Goal: Information Seeking & Learning: Learn about a topic

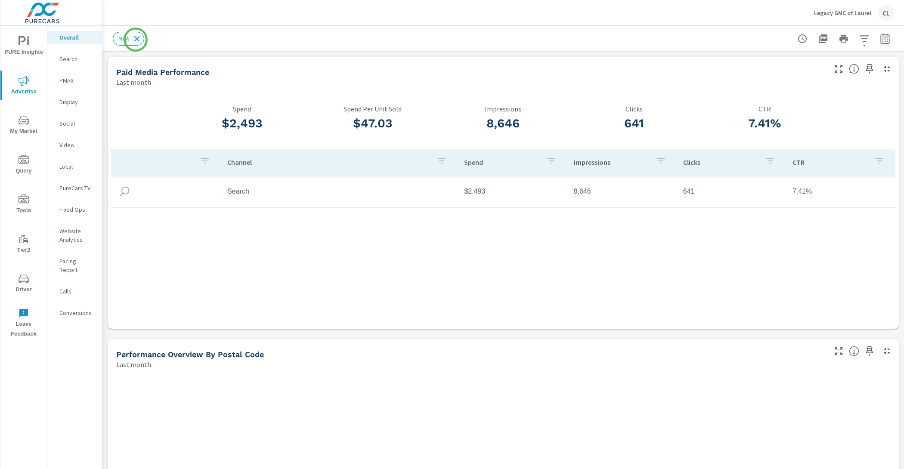
click at [136, 40] on icon at bounding box center [137, 39] width 6 height 6
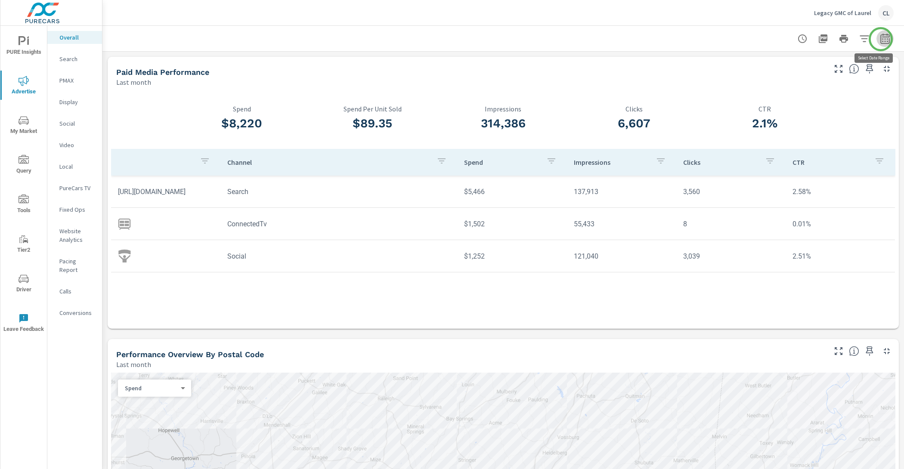
click at [881, 39] on icon "button" at bounding box center [884, 38] width 9 height 10
select select "Last month"
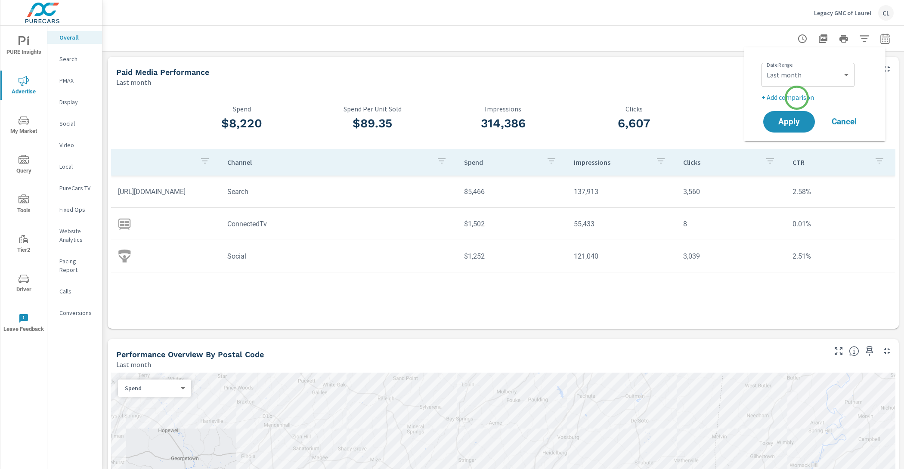
click at [797, 98] on p "+ Add comparison" at bounding box center [817, 97] width 110 height 10
select select "Previous period"
click at [787, 145] on span "Apply" at bounding box center [788, 146] width 35 height 8
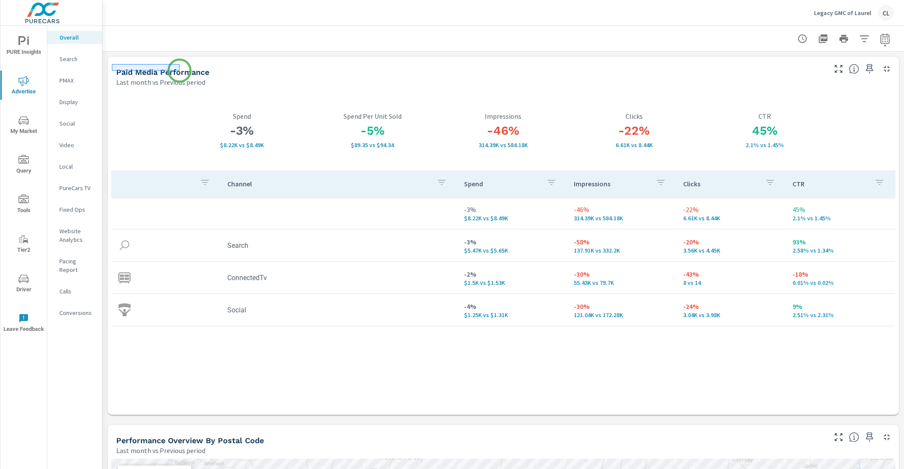
drag, startPoint x: 112, startPoint y: 64, endPoint x: 175, endPoint y: 68, distance: 63.4
click at [176, 68] on div at bounding box center [452, 234] width 904 height 469
click at [20, 120] on icon "nav menu" at bounding box center [24, 120] width 10 height 10
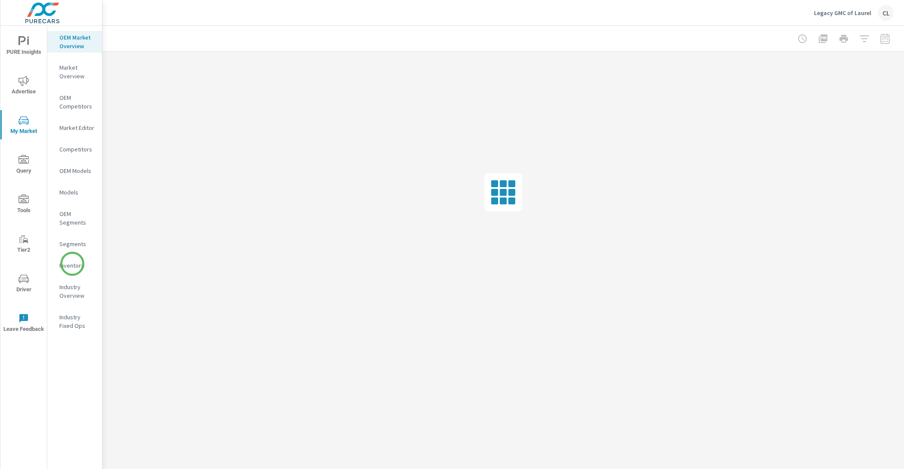
click at [72, 266] on p "Inventory" at bounding box center [77, 265] width 36 height 9
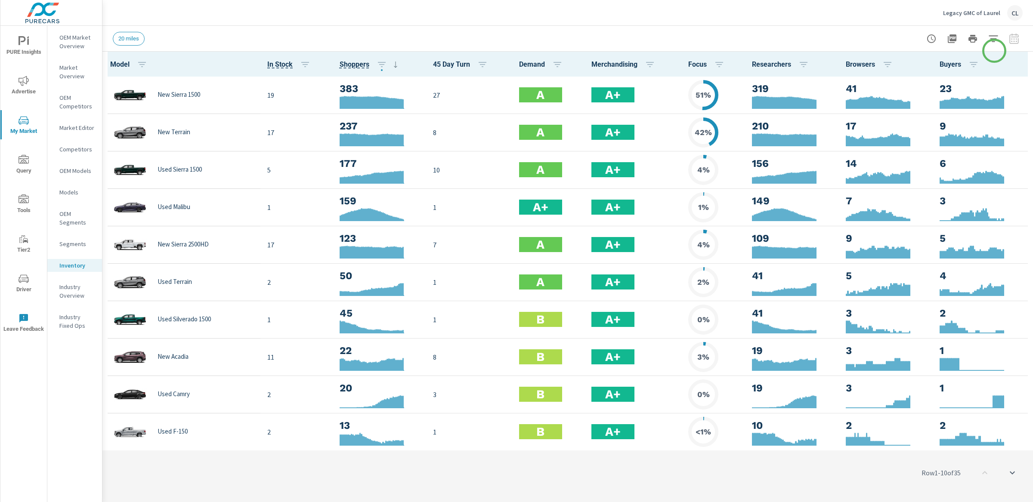
click at [904, 37] on icon "button" at bounding box center [993, 39] width 10 height 10
click at [904, 38] on body "PURE Insights Advertise My Market Query Tools Tier2 Driver Leave Feedback OEM M…" at bounding box center [516, 251] width 1033 height 502
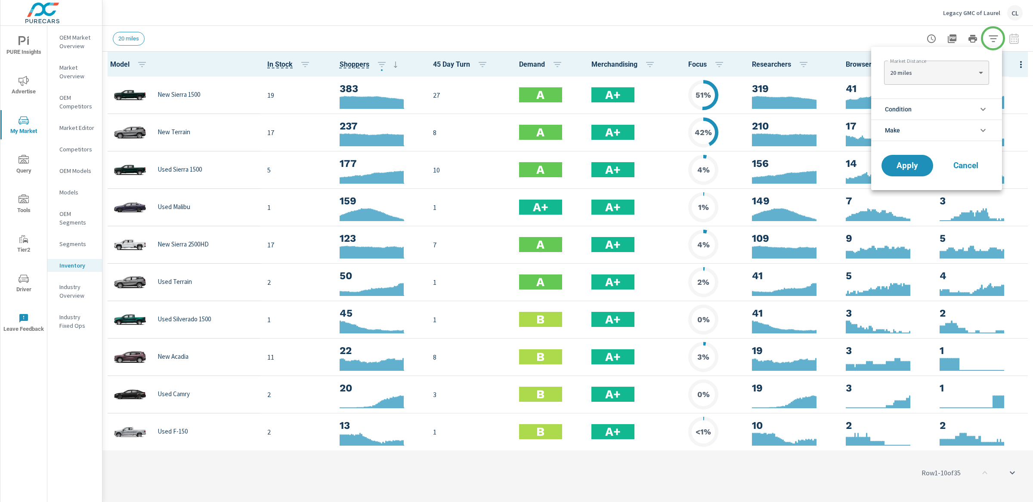
scroll to position [0, 0]
click at [904, 104] on li "Condition" at bounding box center [936, 109] width 131 height 21
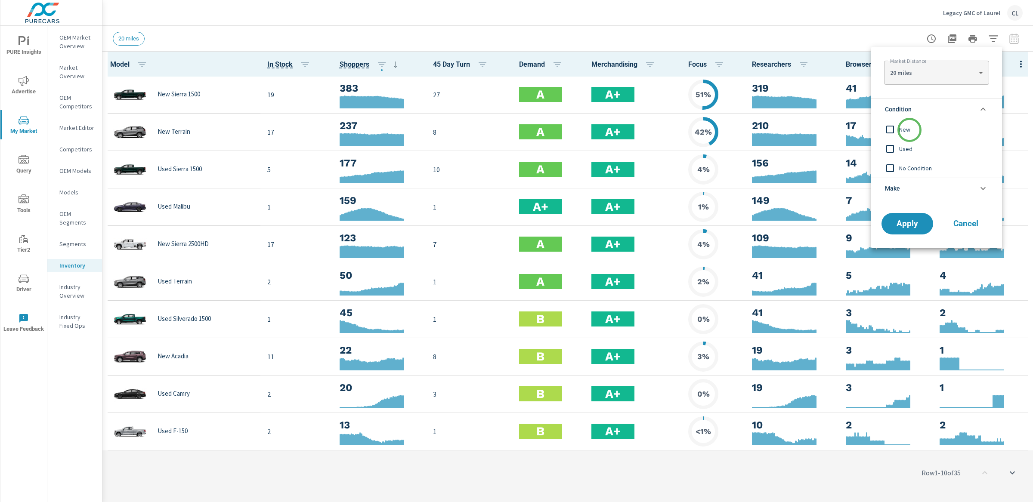
click at [904, 130] on span "New" at bounding box center [946, 129] width 94 height 10
click at [904, 226] on span "Apply" at bounding box center [907, 224] width 35 height 8
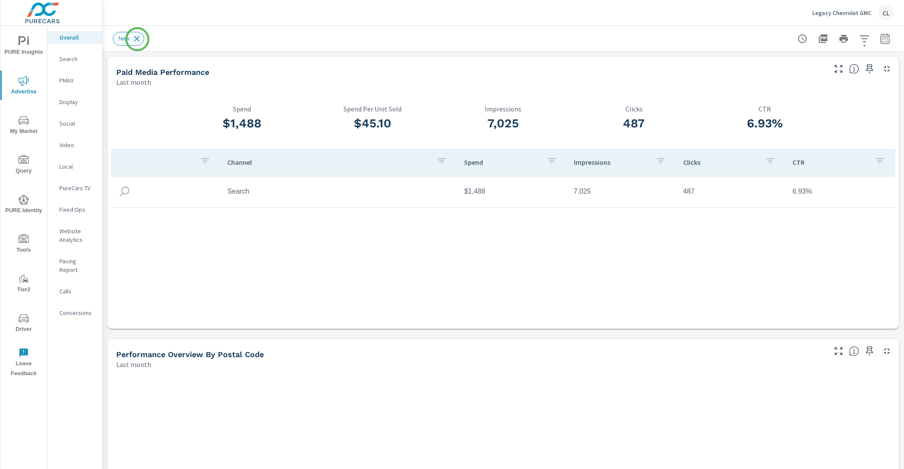
click at [137, 39] on icon at bounding box center [136, 38] width 9 height 9
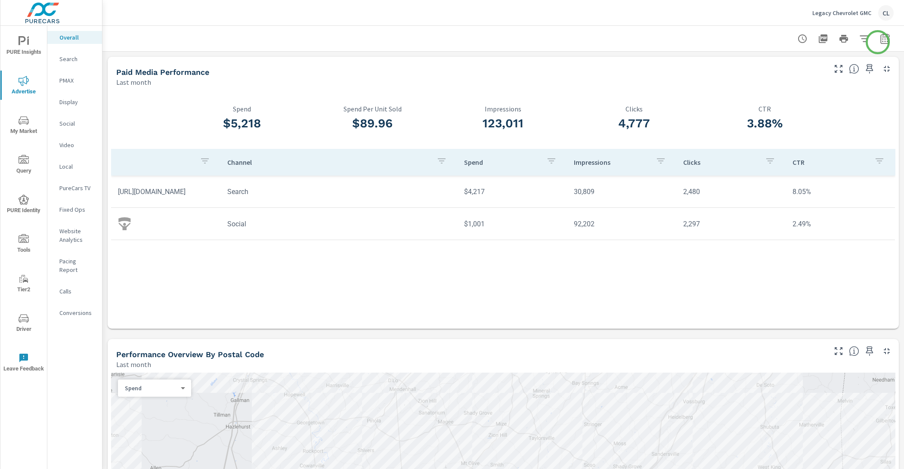
click at [880, 39] on icon "button" at bounding box center [885, 39] width 10 height 10
select select "Last month"
click at [792, 99] on p "+ Add comparison" at bounding box center [817, 97] width 110 height 10
select select "Previous period"
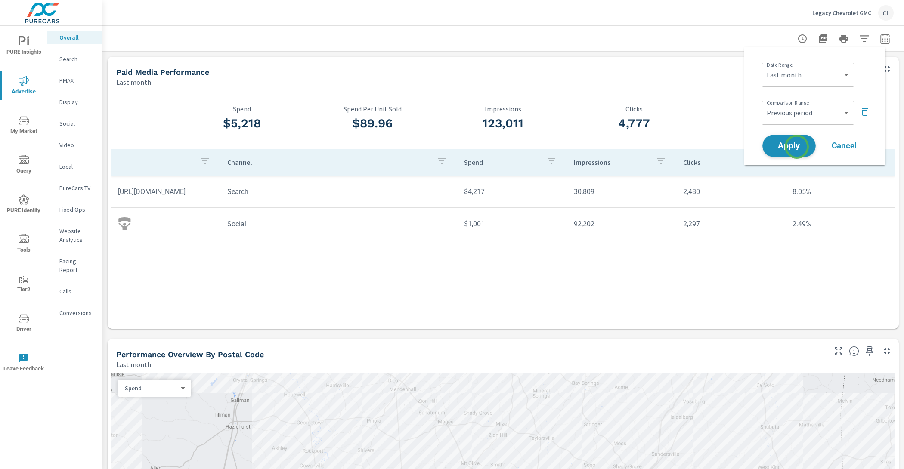
click at [797, 147] on span "Apply" at bounding box center [788, 146] width 35 height 8
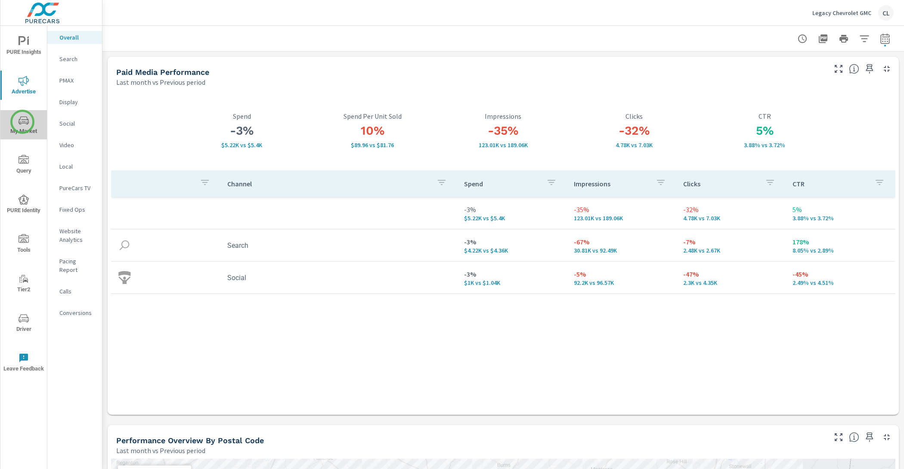
click at [22, 122] on icon "nav menu" at bounding box center [24, 120] width 10 height 10
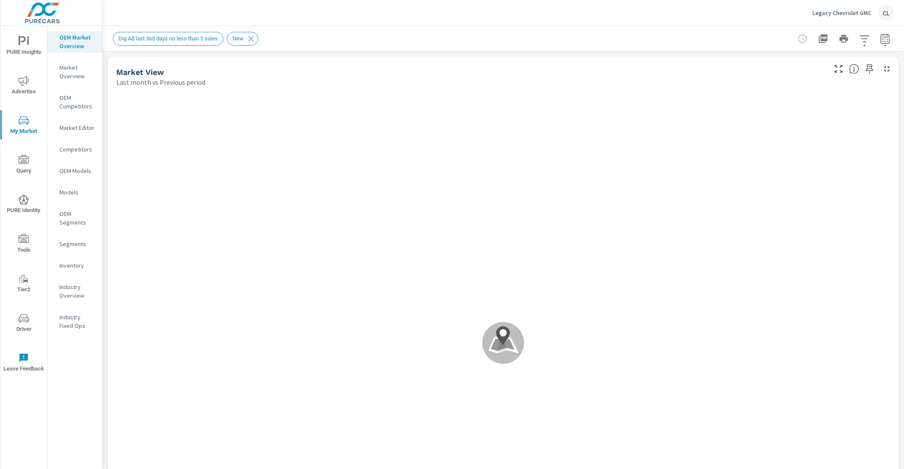
scroll to position [0, 0]
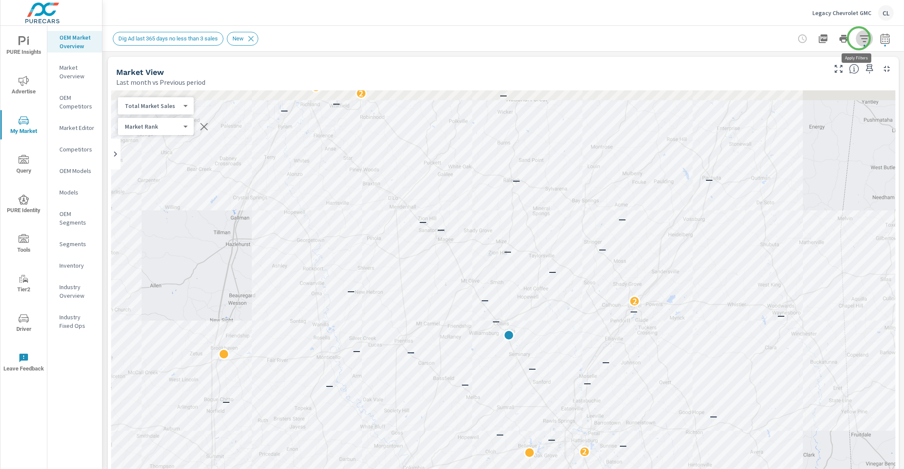
click at [860, 38] on icon "button" at bounding box center [864, 38] width 9 height 6
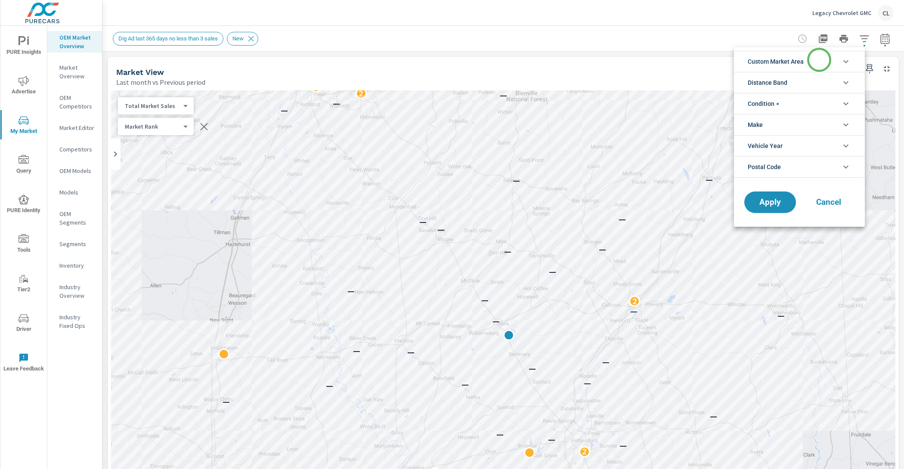
click at [819, 60] on li "Custom Market Area" at bounding box center [799, 61] width 131 height 21
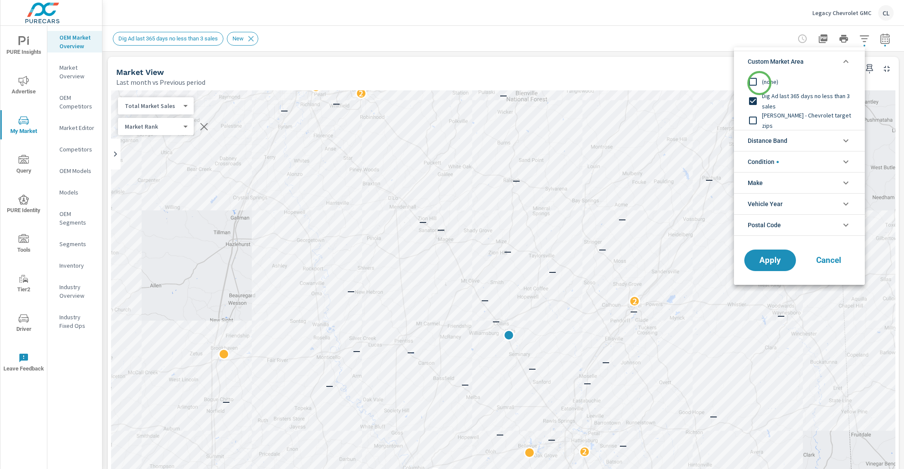
click at [759, 83] on input "filter options" at bounding box center [753, 82] width 18 height 18
click at [765, 139] on span "Distance Band" at bounding box center [768, 140] width 40 height 21
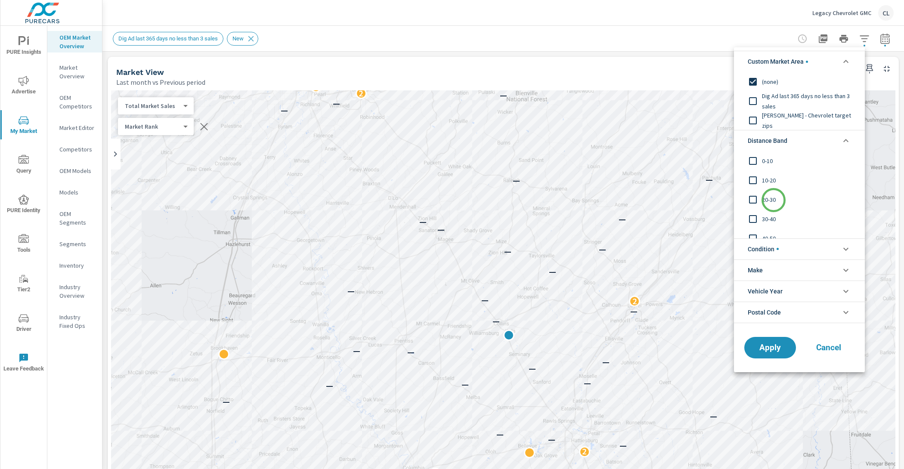
click at [774, 200] on span "20-30" at bounding box center [809, 200] width 94 height 10
click at [772, 182] on span "10-20" at bounding box center [809, 180] width 94 height 10
click at [771, 166] on div "0-10" at bounding box center [798, 160] width 129 height 19
click at [772, 346] on span "Apply" at bounding box center [769, 348] width 35 height 8
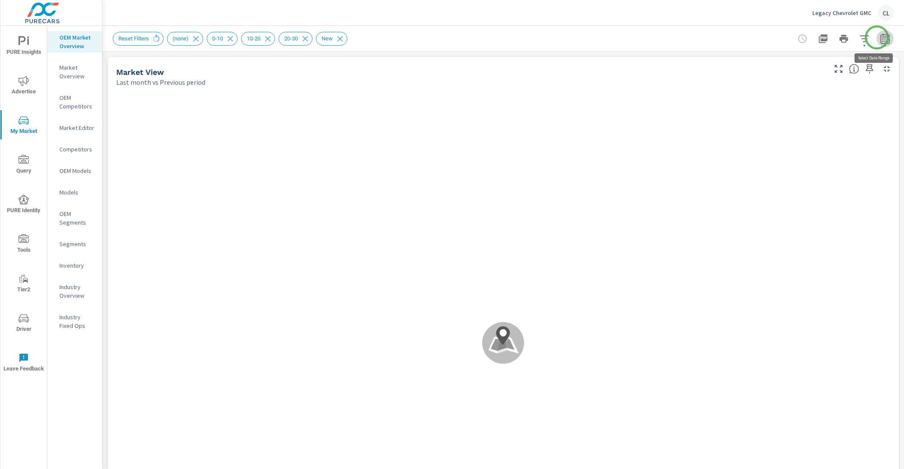
click at [880, 37] on icon "button" at bounding box center [885, 39] width 10 height 10
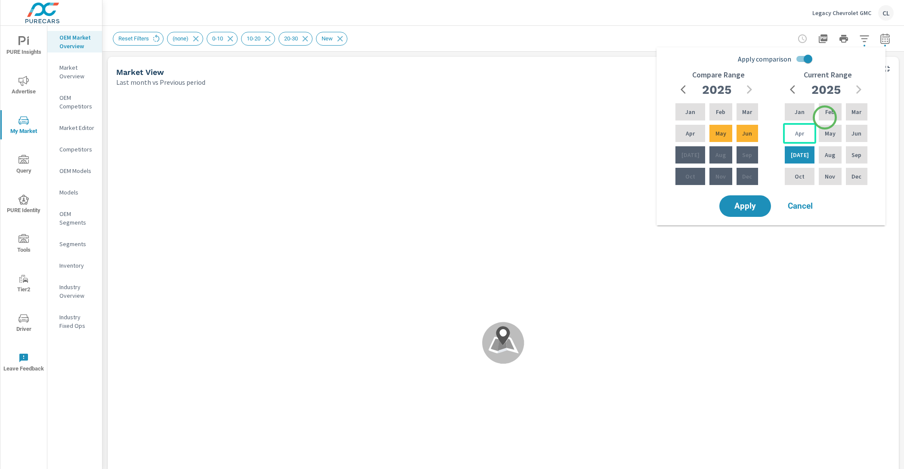
scroll to position [0, 0]
click at [800, 132] on p "Apr" at bounding box center [799, 133] width 9 height 9
click at [846, 132] on div "Jun" at bounding box center [856, 133] width 25 height 21
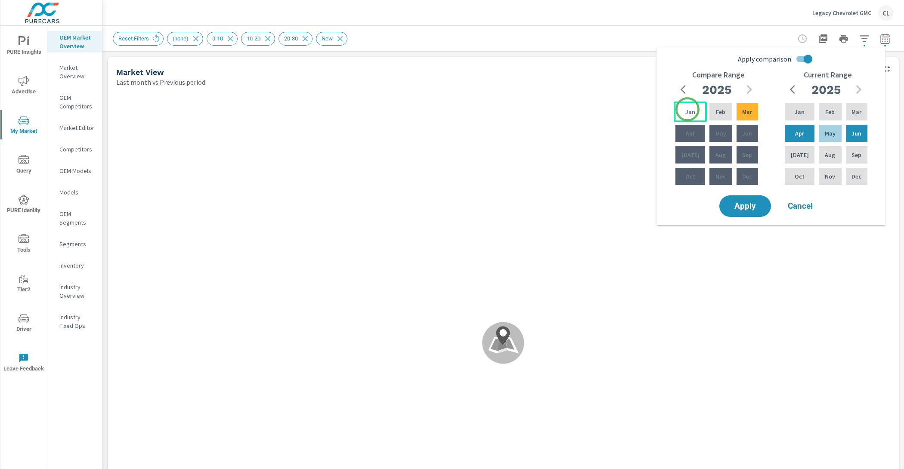
click at [687, 109] on p "Jan" at bounding box center [690, 112] width 10 height 9
click at [746, 110] on p "Mar" at bounding box center [747, 112] width 10 height 9
click at [742, 210] on span "Apply" at bounding box center [744, 206] width 35 height 8
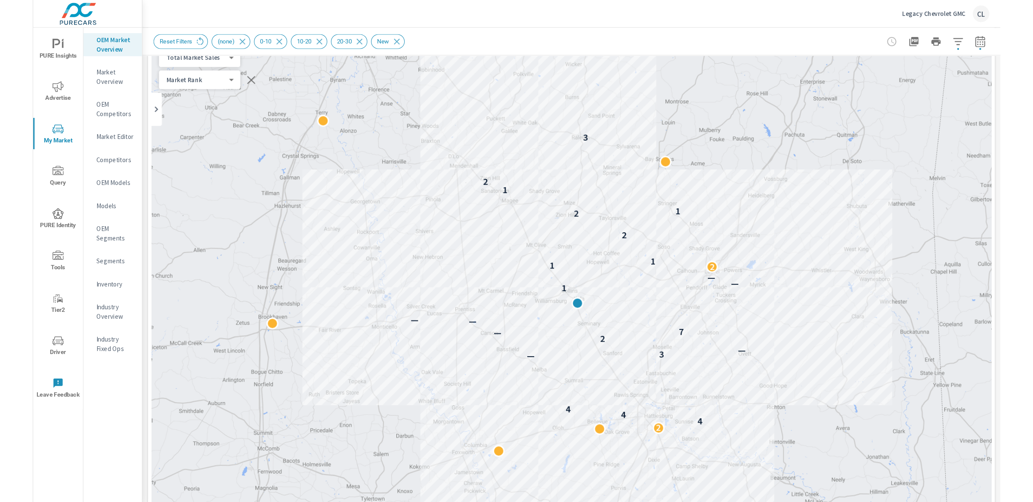
scroll to position [0, 0]
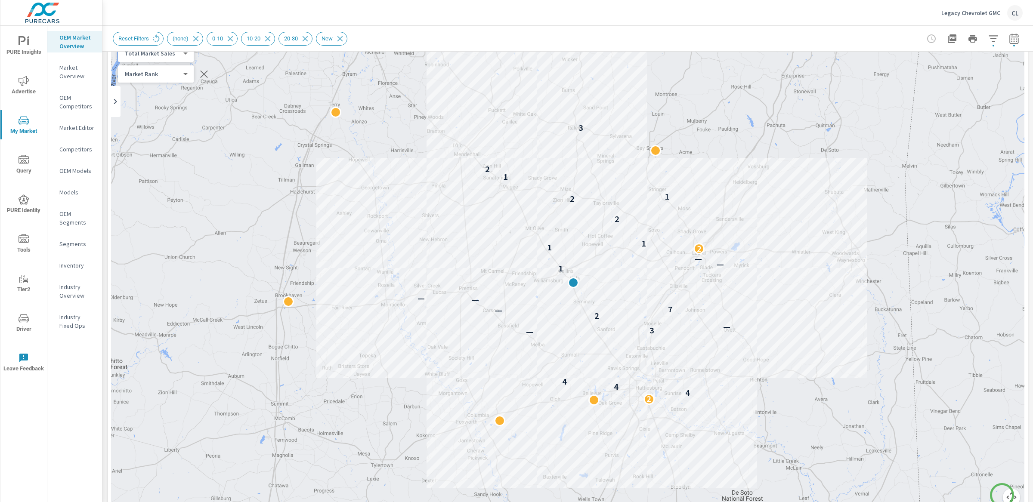
click at [904, 469] on button "Map camera controls" at bounding box center [1011, 497] width 17 height 17
click at [904, 454] on button "Zoom in" at bounding box center [989, 454] width 17 height 17
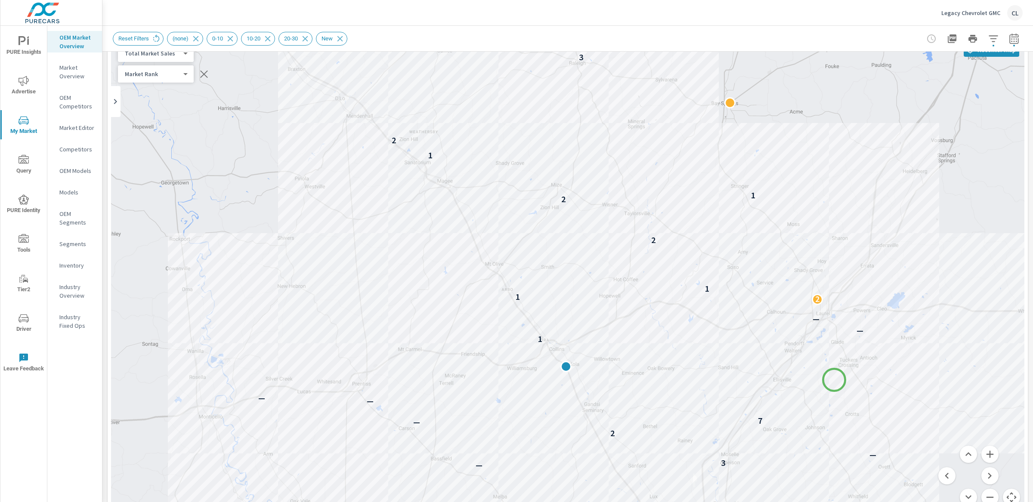
drag, startPoint x: 848, startPoint y: 337, endPoint x: 834, endPoint y: 380, distance: 44.8
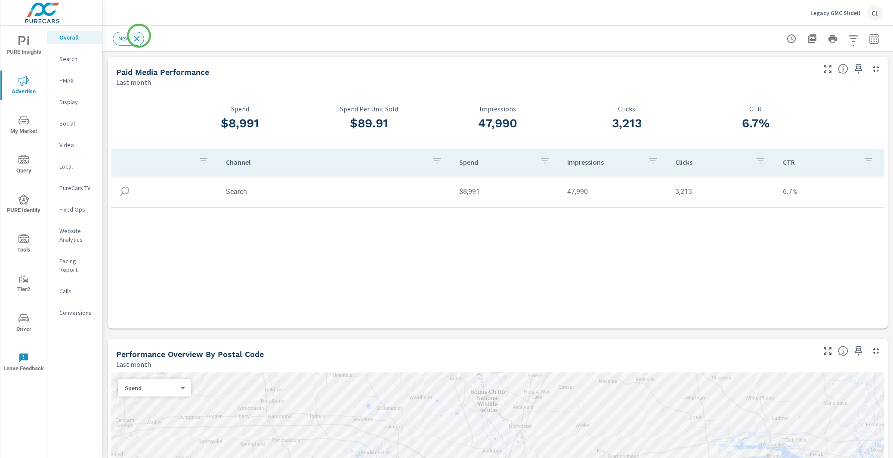
click at [139, 36] on icon at bounding box center [137, 39] width 6 height 6
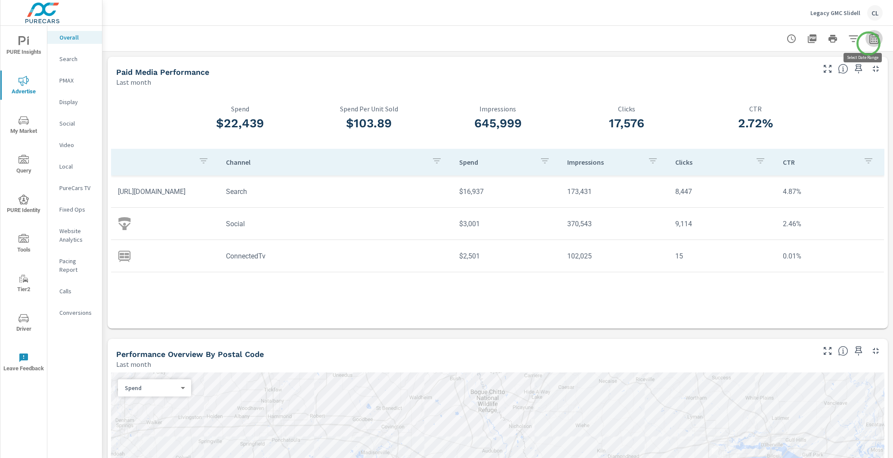
click at [870, 43] on icon "button" at bounding box center [874, 38] width 9 height 10
select select "Last month"
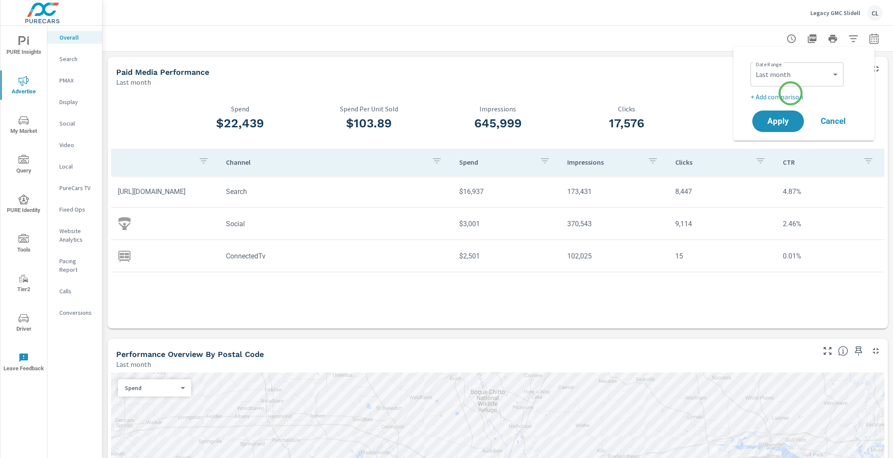
click at [790, 95] on p "+ Add comparison" at bounding box center [806, 97] width 110 height 10
select select "Previous period"
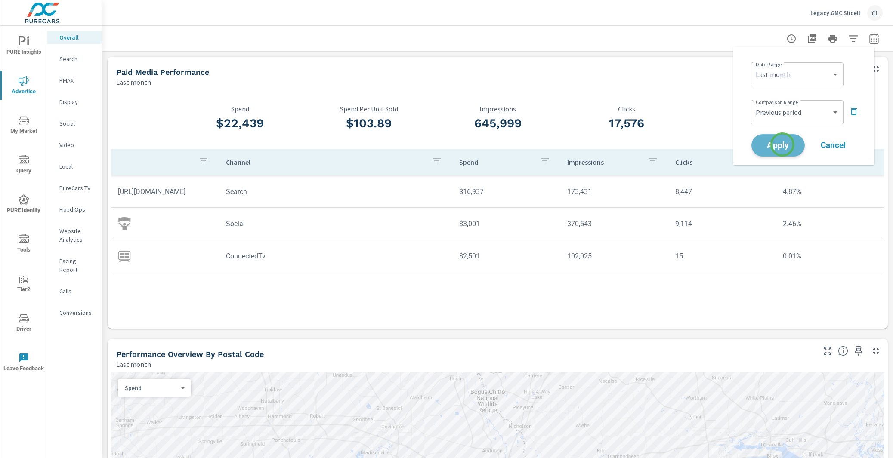
click at [783, 145] on span "Apply" at bounding box center [778, 146] width 35 height 8
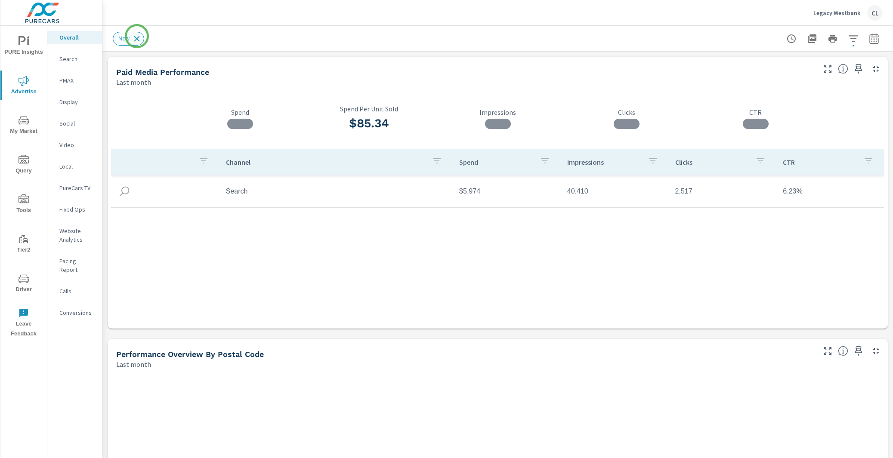
click at [137, 37] on icon at bounding box center [136, 38] width 9 height 9
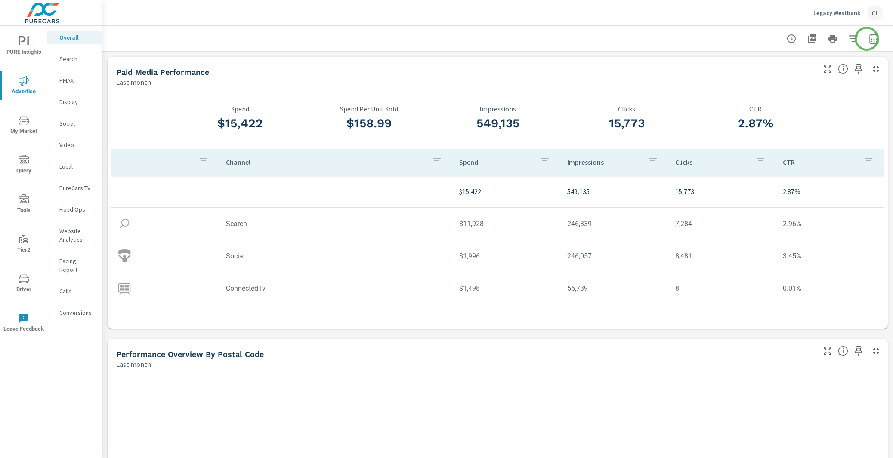
click at [869, 39] on icon "button" at bounding box center [874, 39] width 10 height 10
select select "Last month"
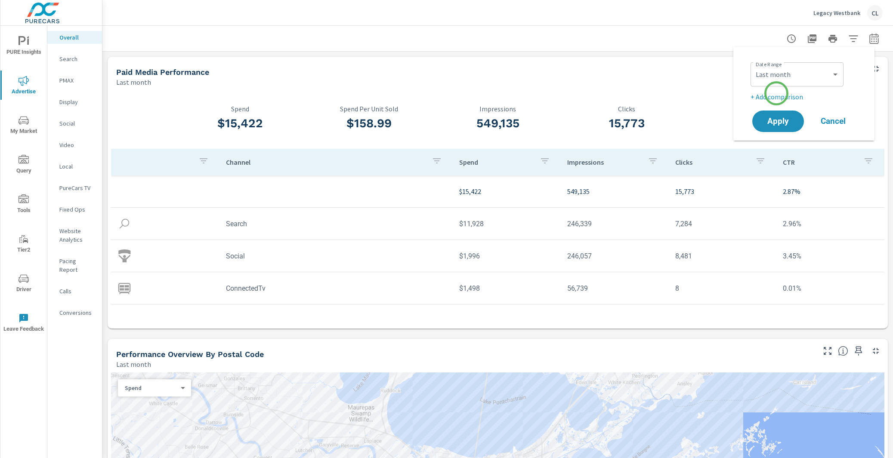
click at [777, 96] on p "+ Add comparison" at bounding box center [806, 97] width 110 height 10
select select "Previous period"
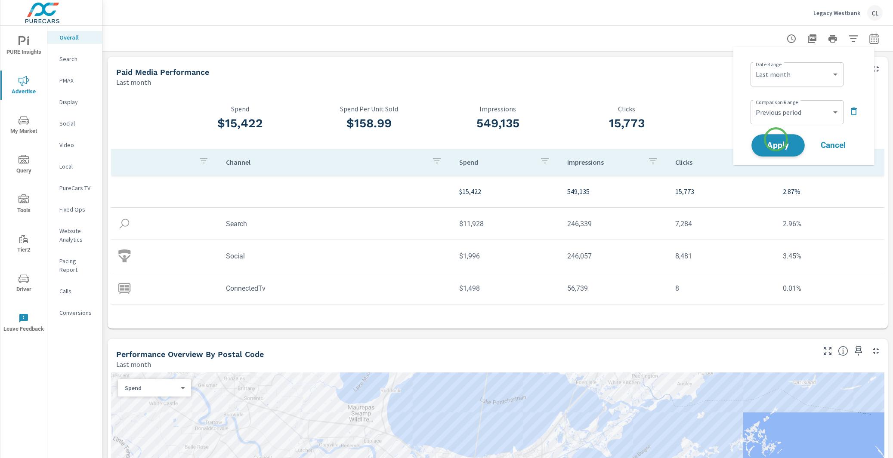
click at [776, 142] on span "Apply" at bounding box center [778, 146] width 35 height 8
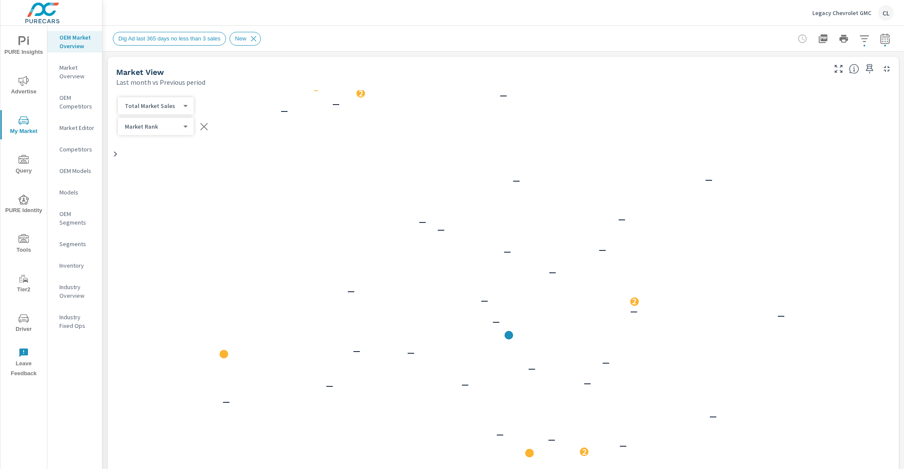
scroll to position [0, 0]
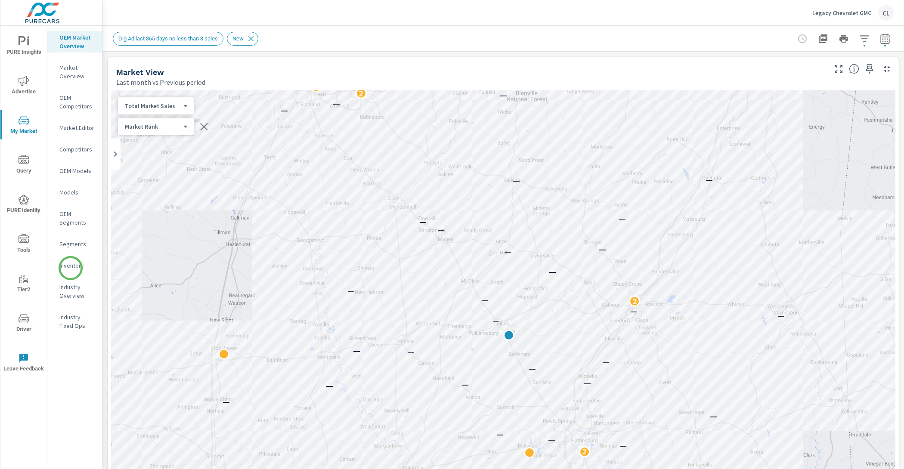
click at [71, 268] on p "Inventory" at bounding box center [77, 265] width 36 height 9
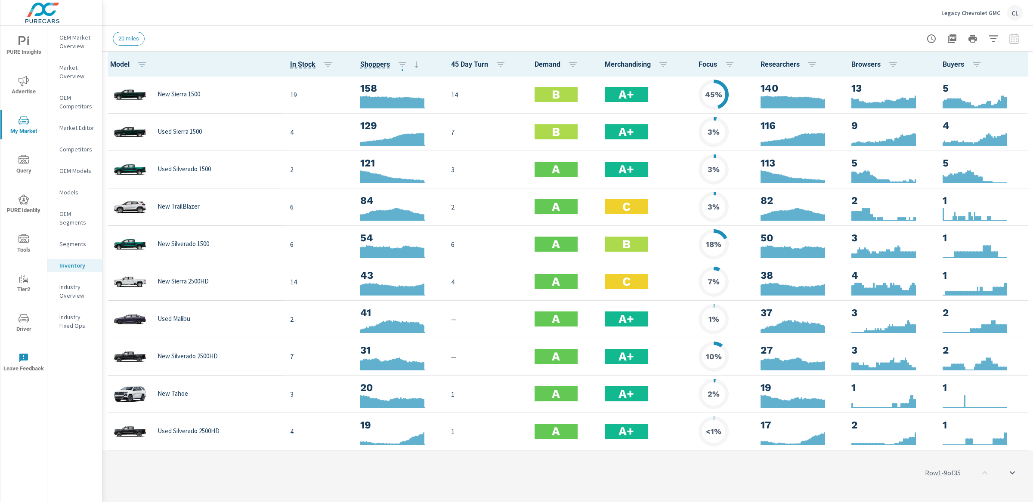
scroll to position [0, 0]
click at [904, 39] on icon "button" at bounding box center [993, 39] width 10 height 10
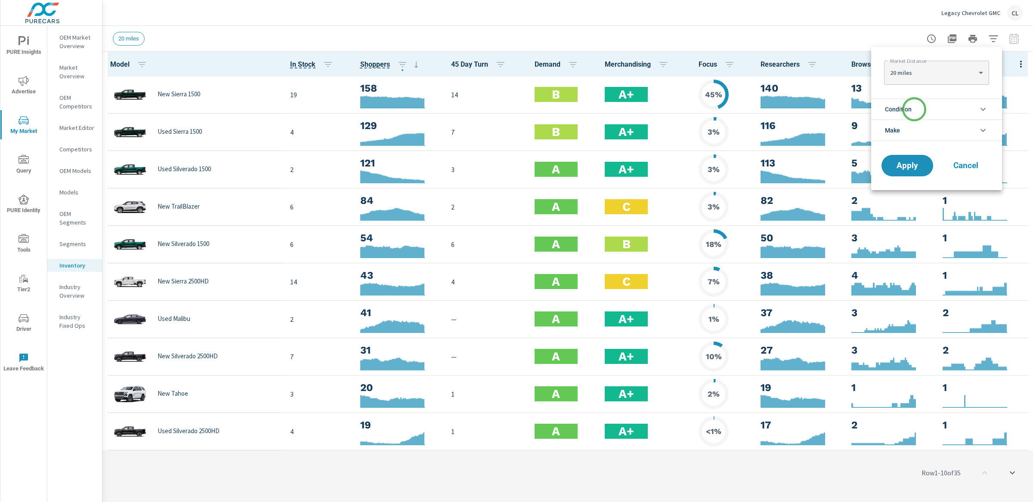
click at [904, 109] on li "Condition" at bounding box center [936, 109] width 131 height 21
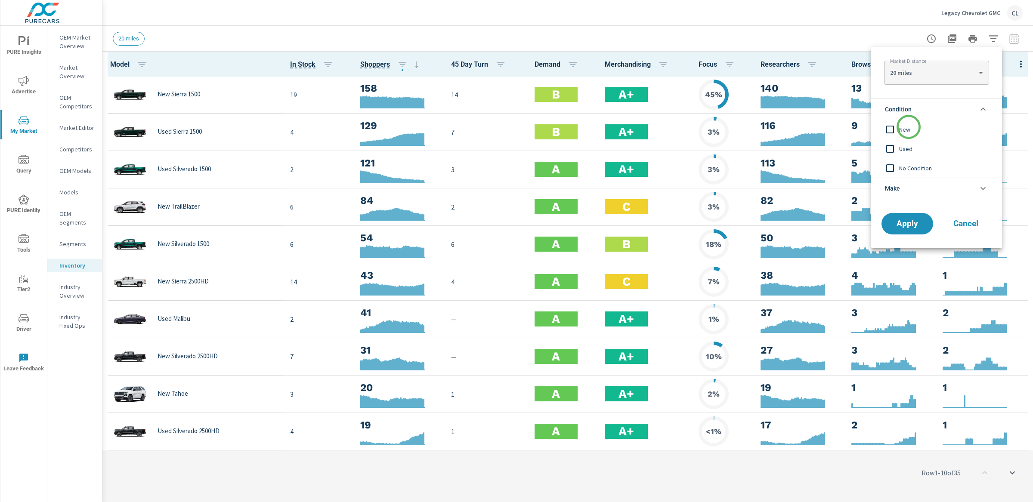
click at [904, 129] on span "New" at bounding box center [946, 129] width 94 height 10
click at [904, 225] on span "Apply" at bounding box center [907, 224] width 35 height 8
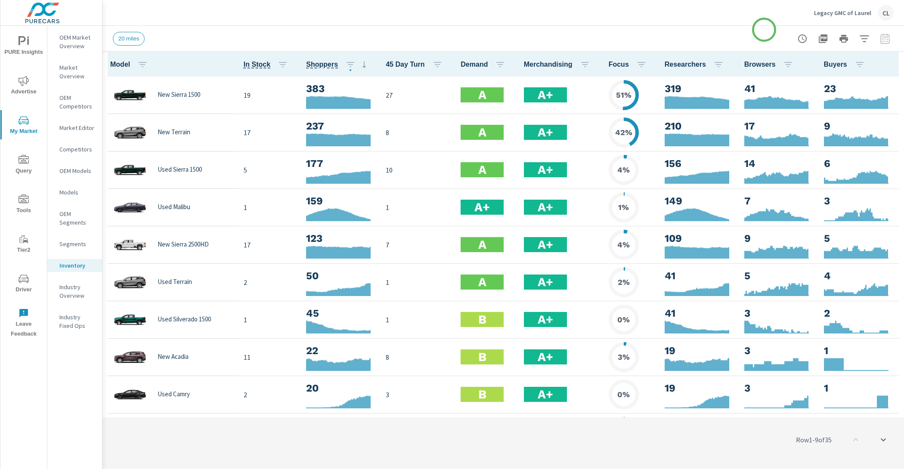
scroll to position [0, 0]
click at [77, 40] on p "OEM Market Overview" at bounding box center [77, 41] width 36 height 17
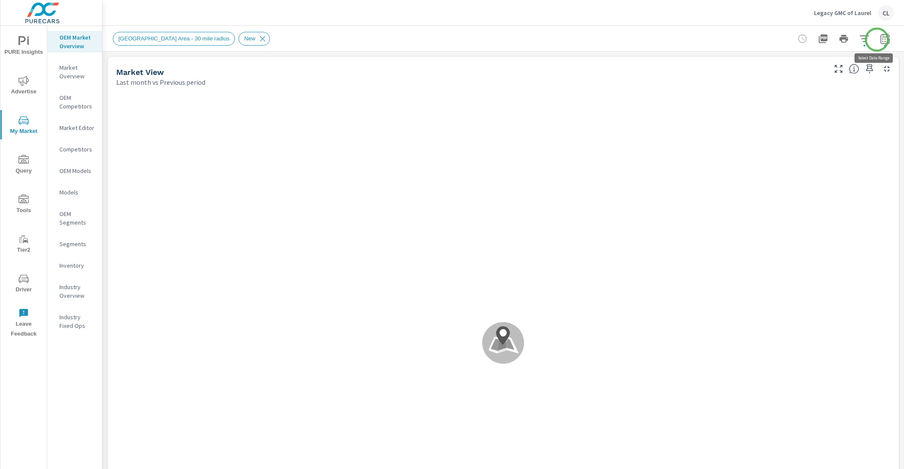
click at [880, 40] on icon "button" at bounding box center [885, 39] width 10 height 10
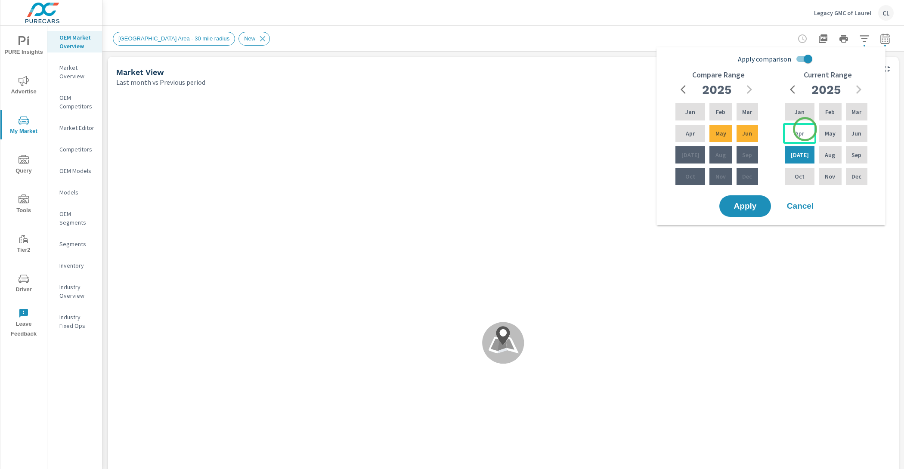
click at [803, 133] on div "Apr" at bounding box center [799, 133] width 33 height 21
click at [851, 136] on p "Jun" at bounding box center [856, 133] width 10 height 9
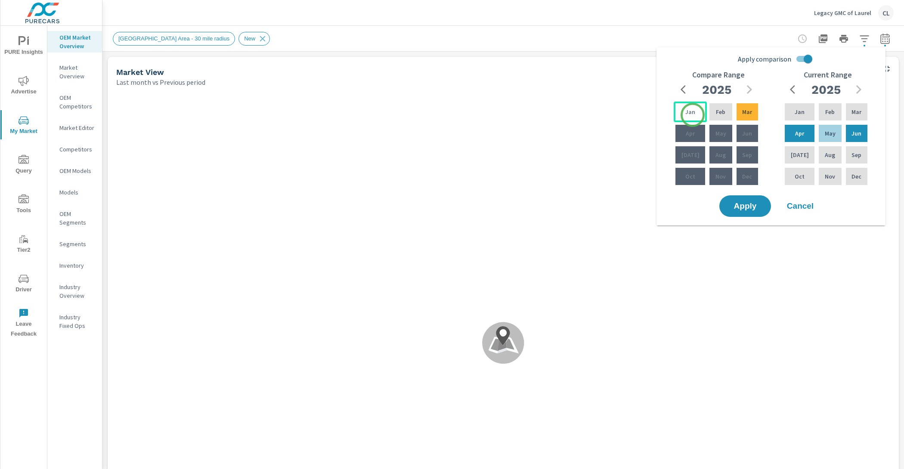
click at [692, 115] on div "Jan" at bounding box center [690, 112] width 33 height 21
click at [760, 115] on div "Compare Range 2025 Jan Feb Mar Apr May Jun Jul Aug Sep Oct Nov Dec" at bounding box center [717, 132] width 109 height 123
click at [748, 203] on span "Apply" at bounding box center [744, 206] width 35 height 8
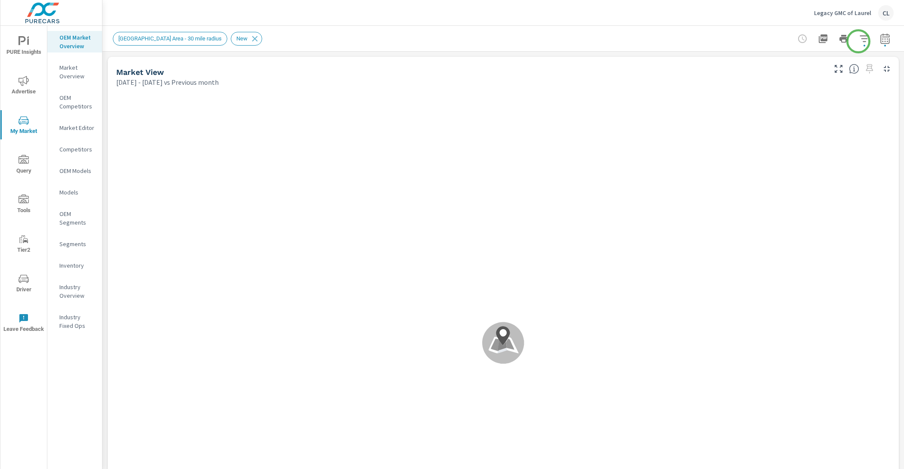
click at [859, 40] on icon "button" at bounding box center [864, 39] width 10 height 10
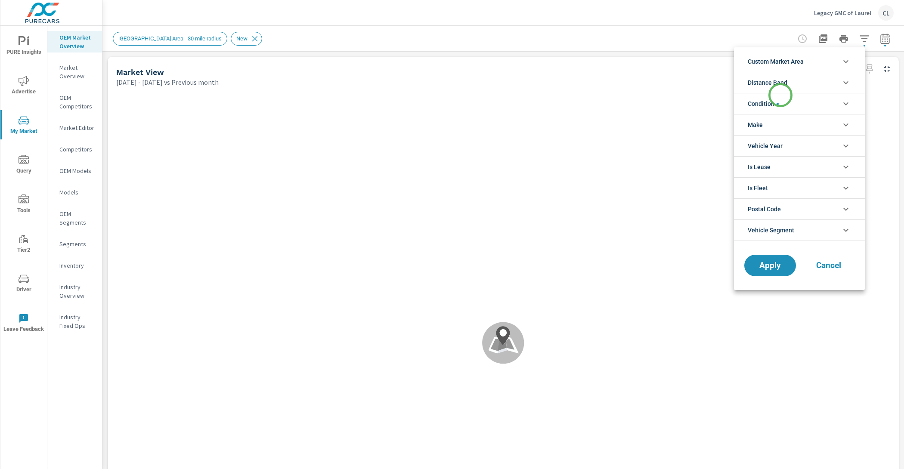
click at [780, 95] on li "Condition" at bounding box center [799, 103] width 131 height 21
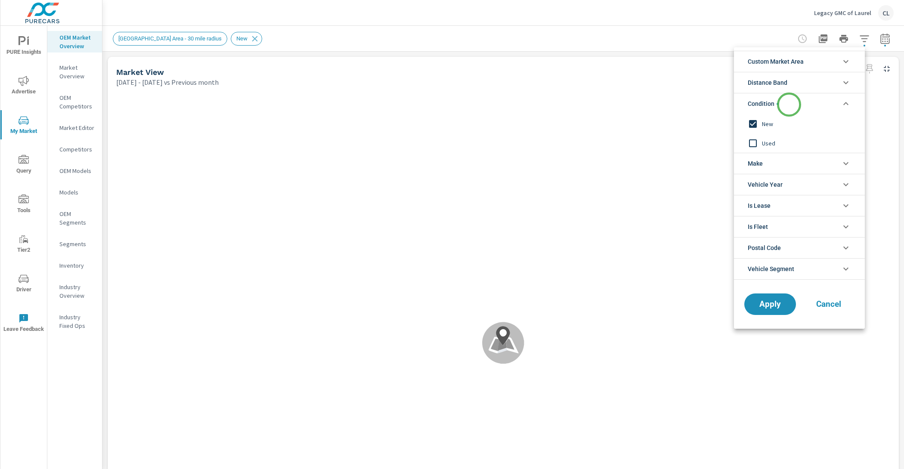
click at [789, 104] on li "Condition" at bounding box center [799, 103] width 131 height 21
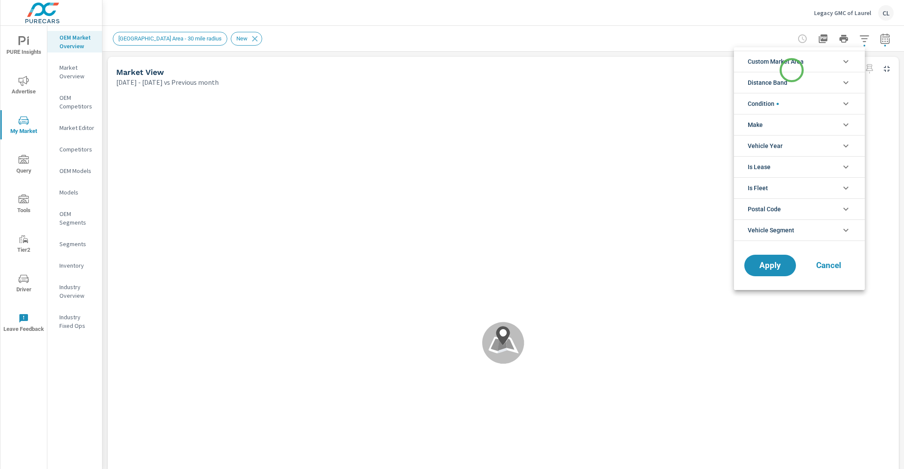
scroll to position [0, 0]
click at [791, 65] on span "Custom Market Area" at bounding box center [776, 61] width 56 height 21
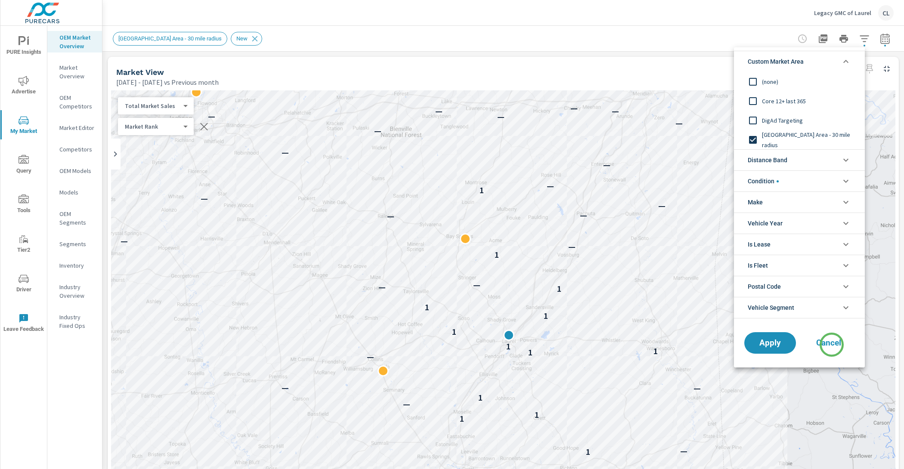
click at [832, 345] on span "Cancel" at bounding box center [828, 343] width 34 height 8
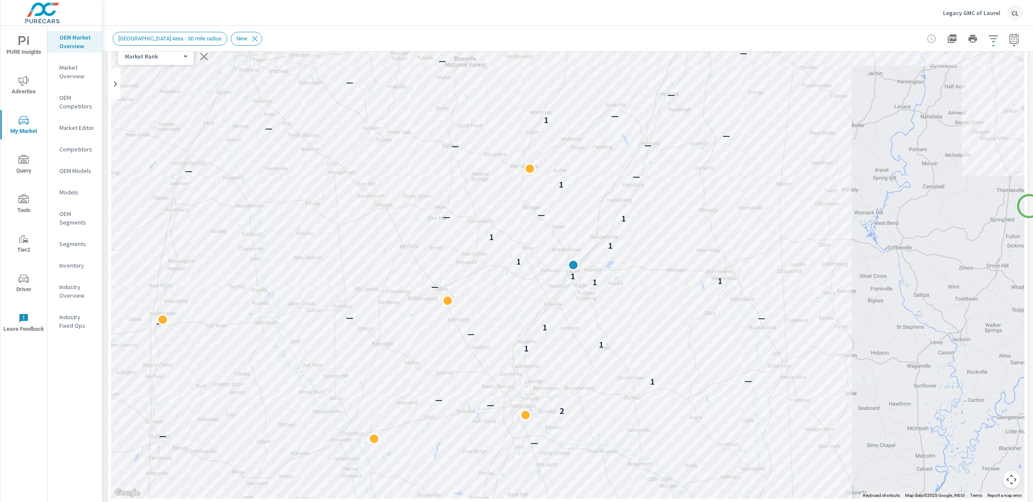
scroll to position [67, 0]
click at [904, 41] on icon "button" at bounding box center [993, 38] width 9 height 6
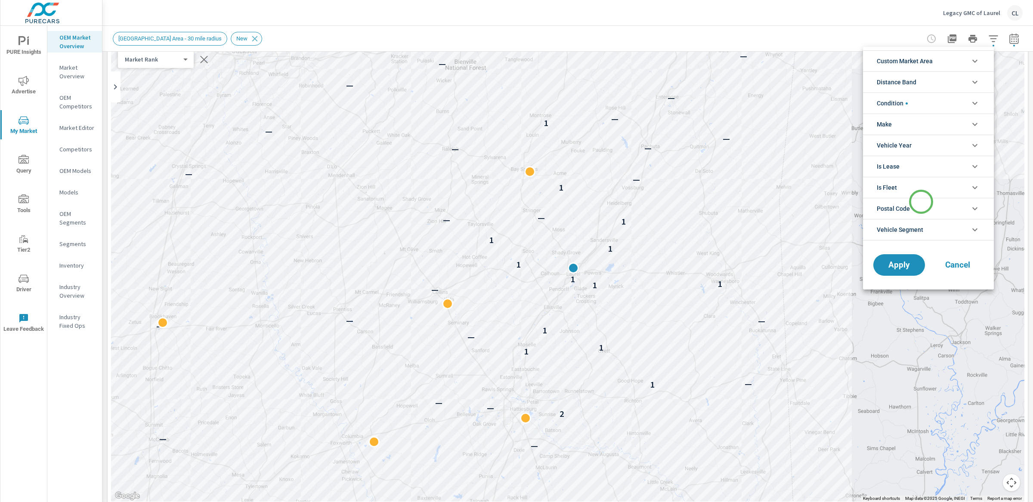
click at [904, 205] on li "Postal Code" at bounding box center [928, 208] width 131 height 21
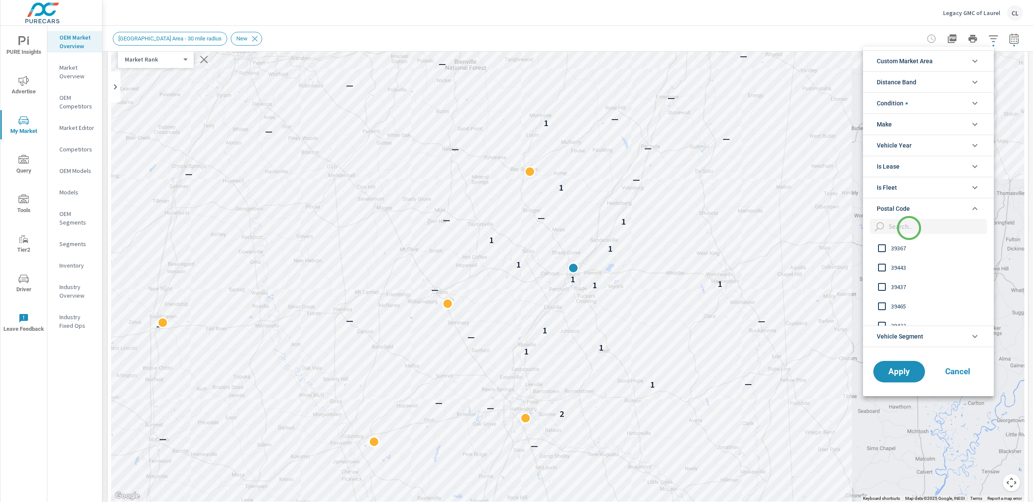
click at [904, 228] on input "filter options" at bounding box center [936, 226] width 102 height 15
type input "39465"
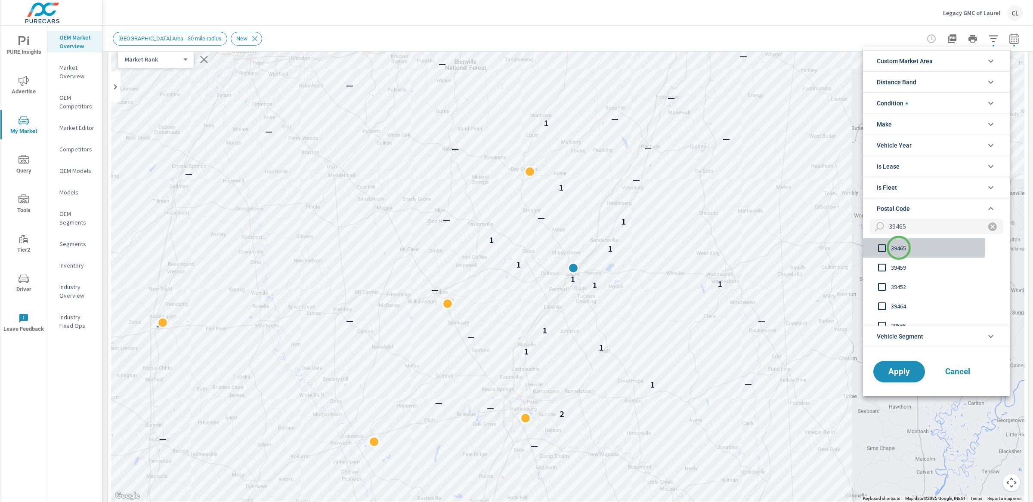
click at [899, 248] on span "39465" at bounding box center [938, 248] width 94 height 10
click at [898, 386] on div "Apply Cancel" at bounding box center [936, 374] width 147 height 46
click at [903, 374] on span "Apply" at bounding box center [899, 372] width 35 height 8
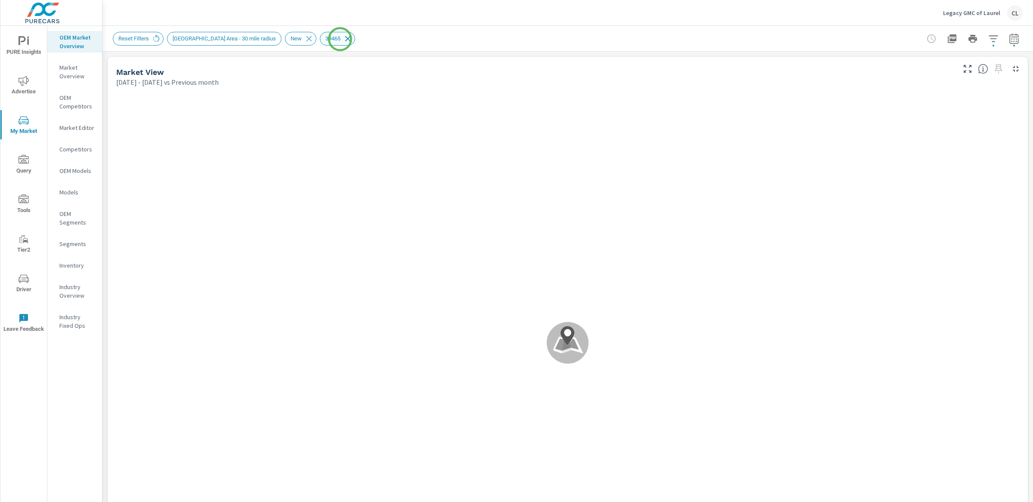
click at [345, 39] on icon at bounding box center [348, 39] width 6 height 6
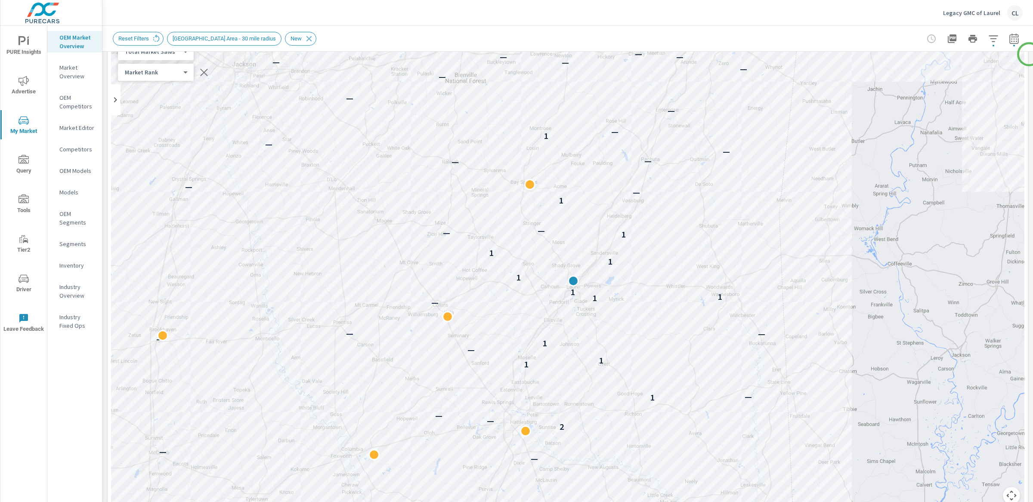
scroll to position [65, 0]
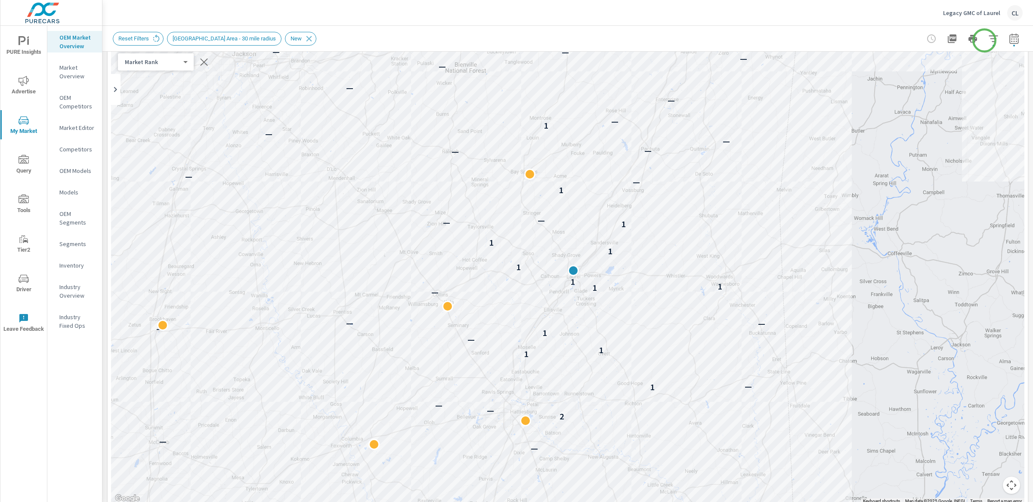
click at [904, 38] on icon "button" at bounding box center [993, 38] width 9 height 6
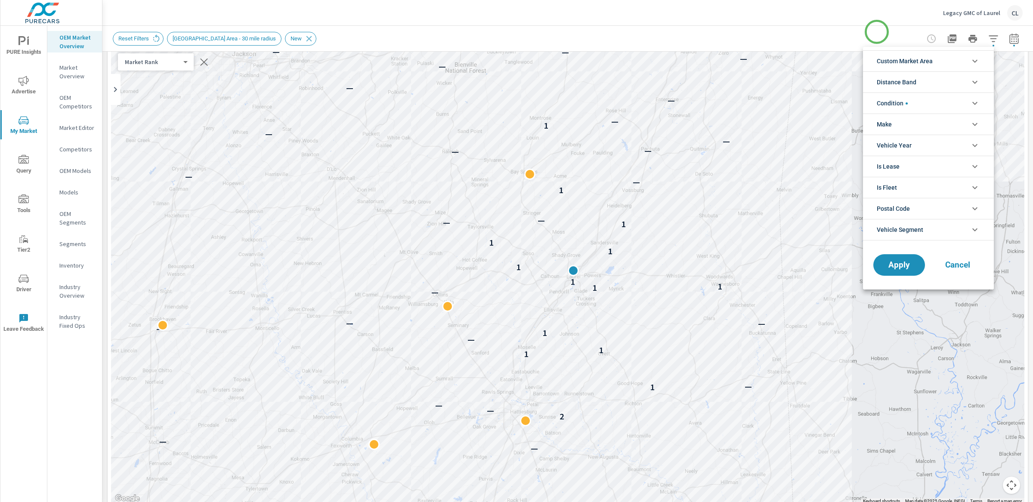
click at [872, 24] on div at bounding box center [516, 251] width 1033 height 502
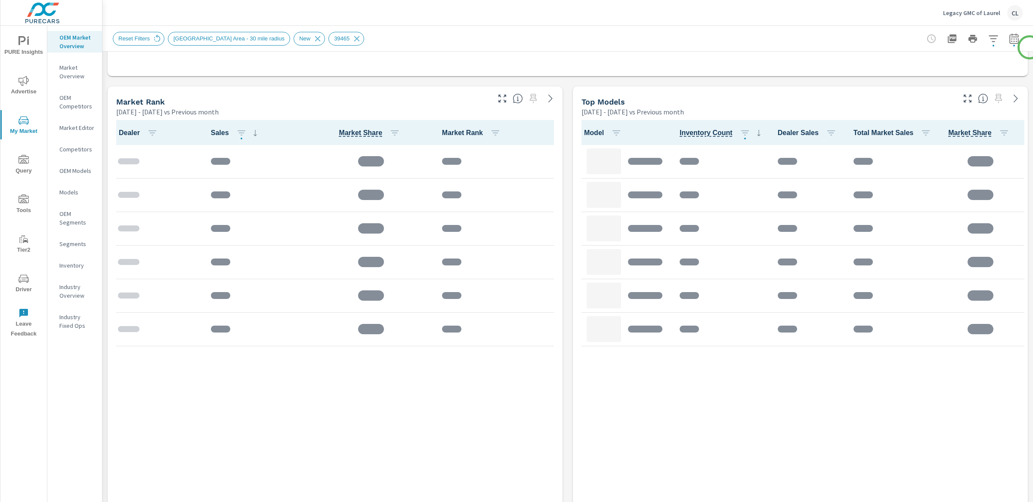
scroll to position [535, 0]
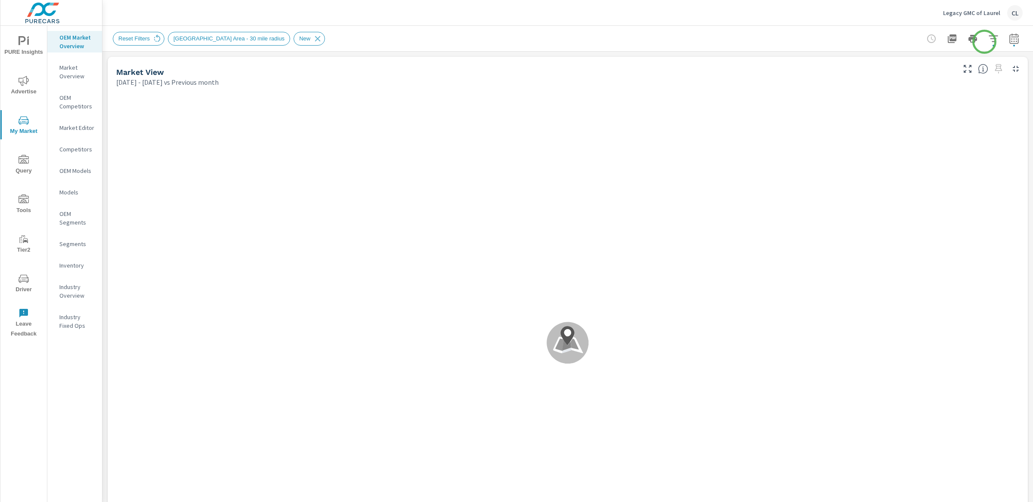
click at [989, 38] on icon "button" at bounding box center [993, 38] width 9 height 6
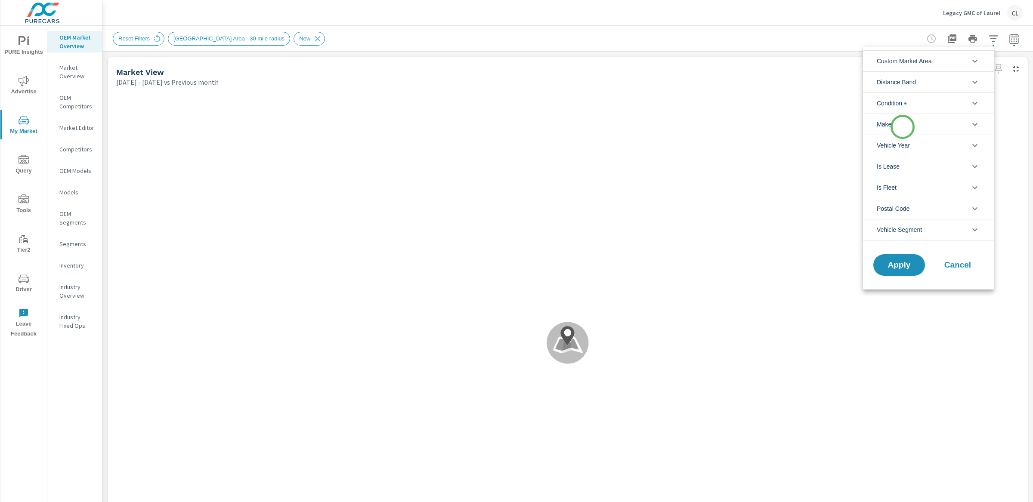
scroll to position [0, 0]
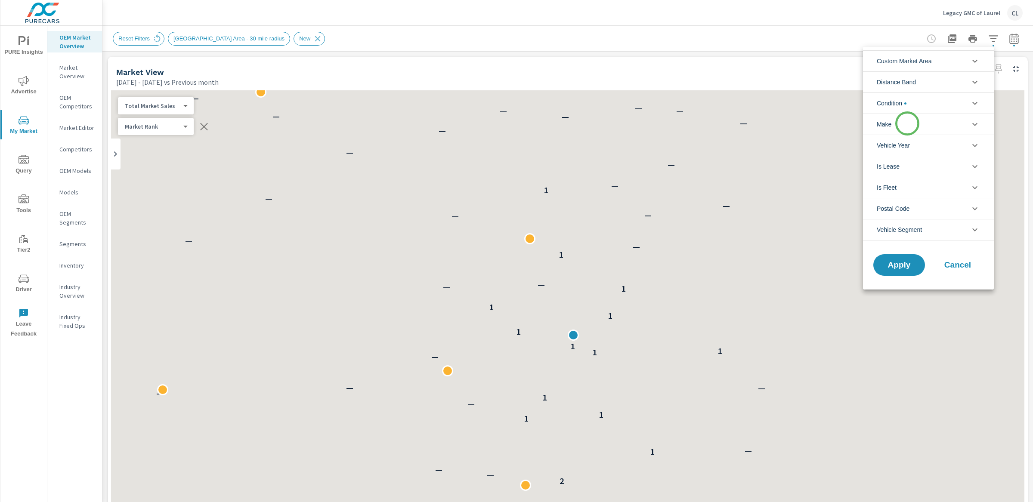
click at [907, 124] on li "Make" at bounding box center [928, 124] width 131 height 21
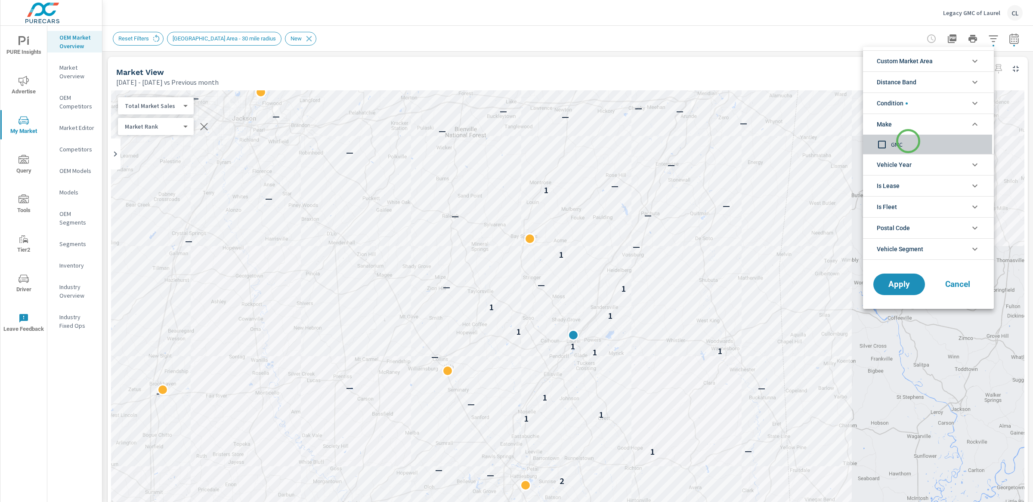
click at [908, 141] on span "GMC" at bounding box center [938, 144] width 94 height 10
click at [898, 282] on span "Apply" at bounding box center [899, 285] width 35 height 8
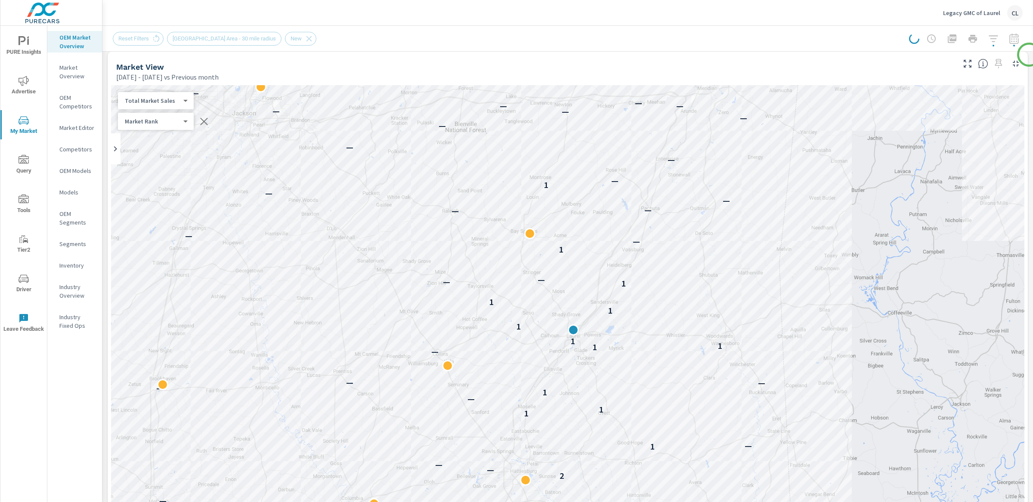
scroll to position [0, 0]
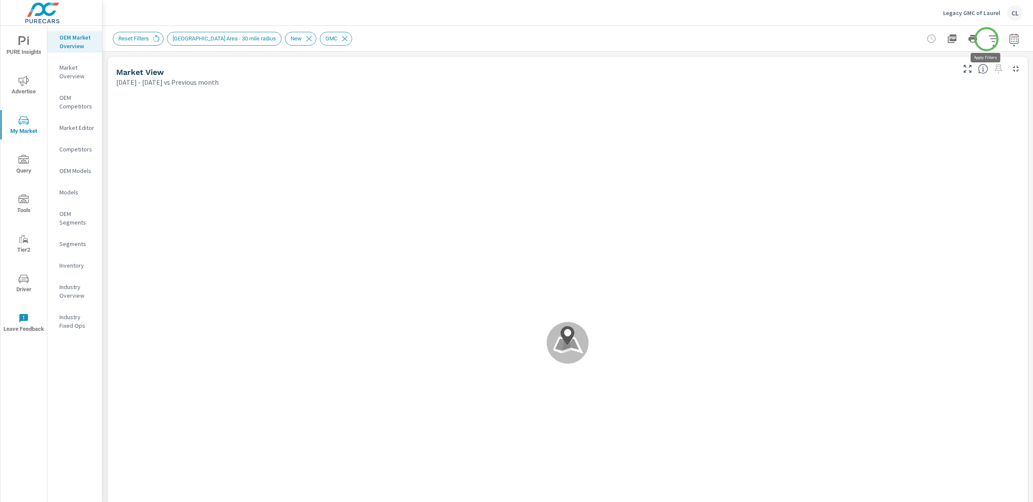
click at [988, 39] on icon "button" at bounding box center [993, 39] width 10 height 10
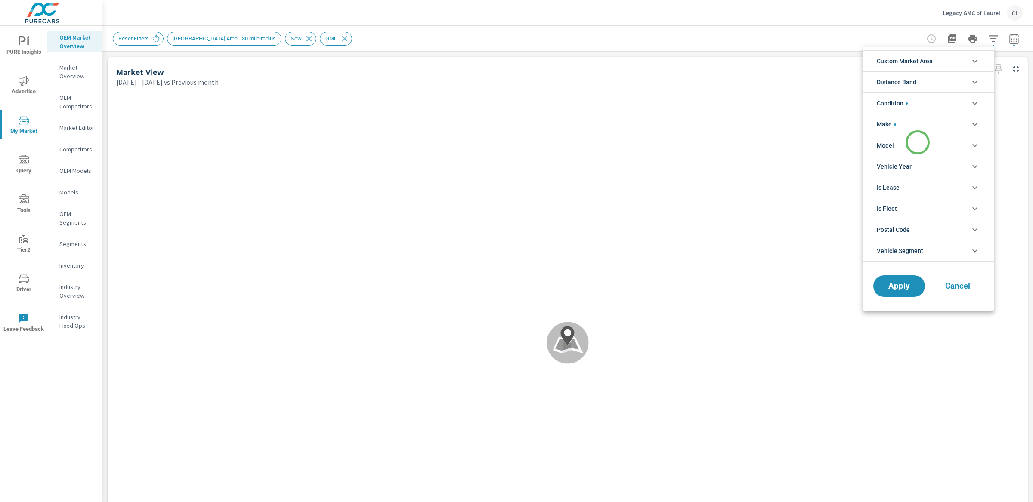
click at [918, 142] on li "Model" at bounding box center [928, 145] width 131 height 21
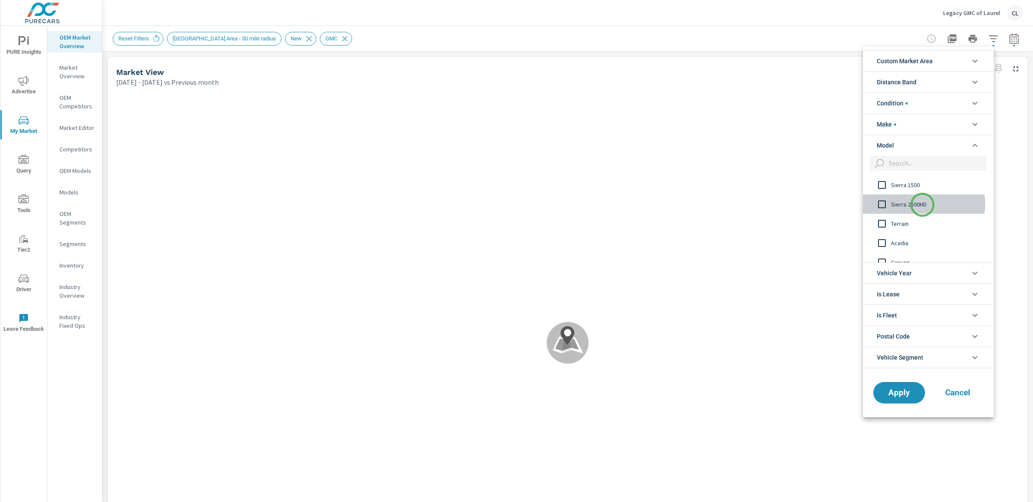
click at [922, 205] on span "Sierra 2500HD" at bounding box center [938, 204] width 94 height 10
click at [898, 394] on span "Apply" at bounding box center [899, 393] width 35 height 8
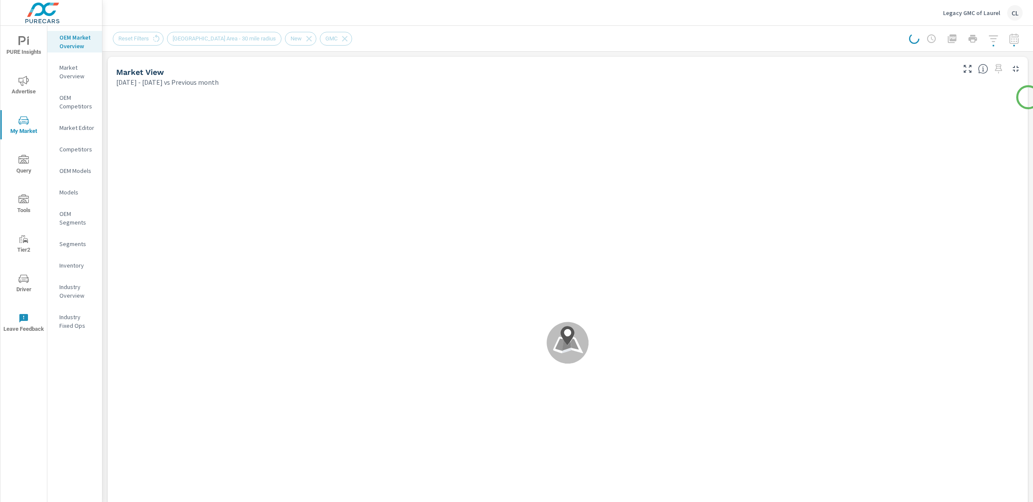
scroll to position [0, 0]
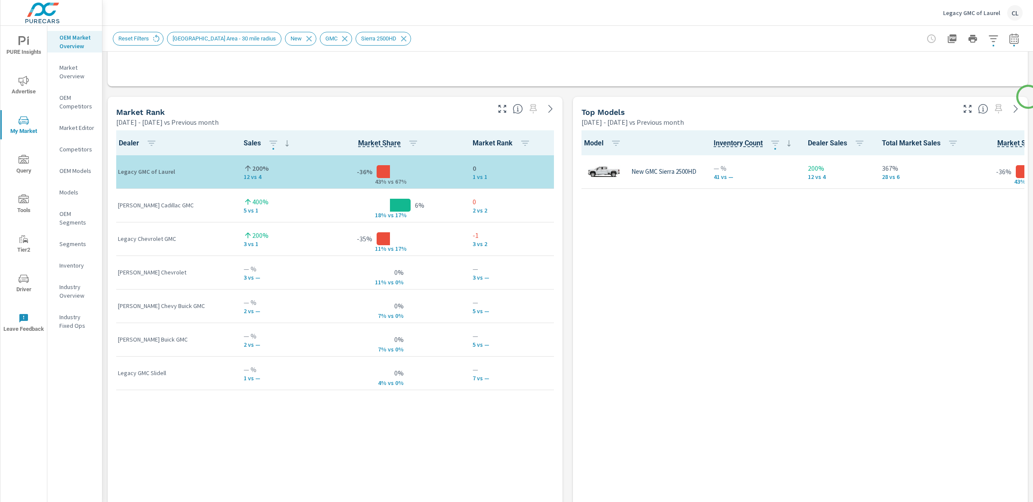
scroll to position [516, 0]
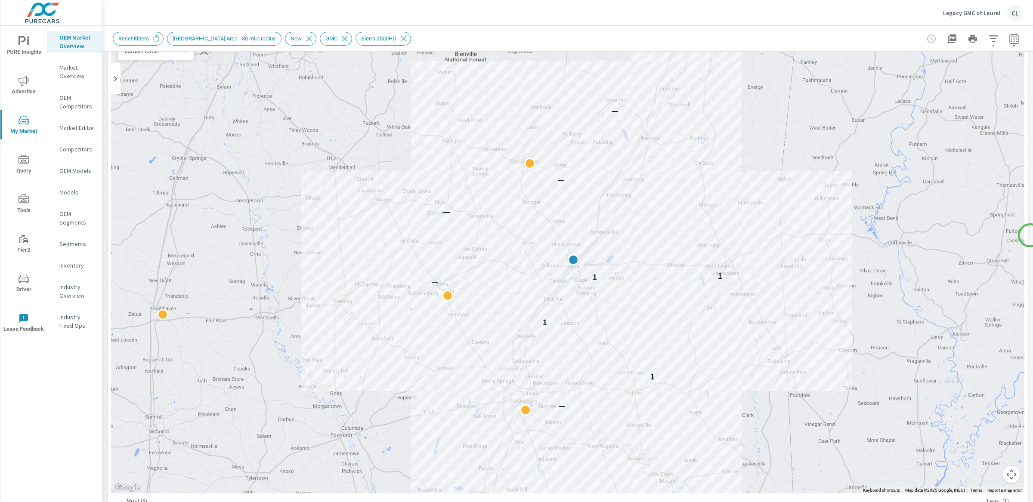
scroll to position [74, 0]
click at [1006, 477] on button "Map camera controls" at bounding box center [1011, 476] width 17 height 17
click at [984, 433] on button "Zoom in" at bounding box center [989, 433] width 17 height 17
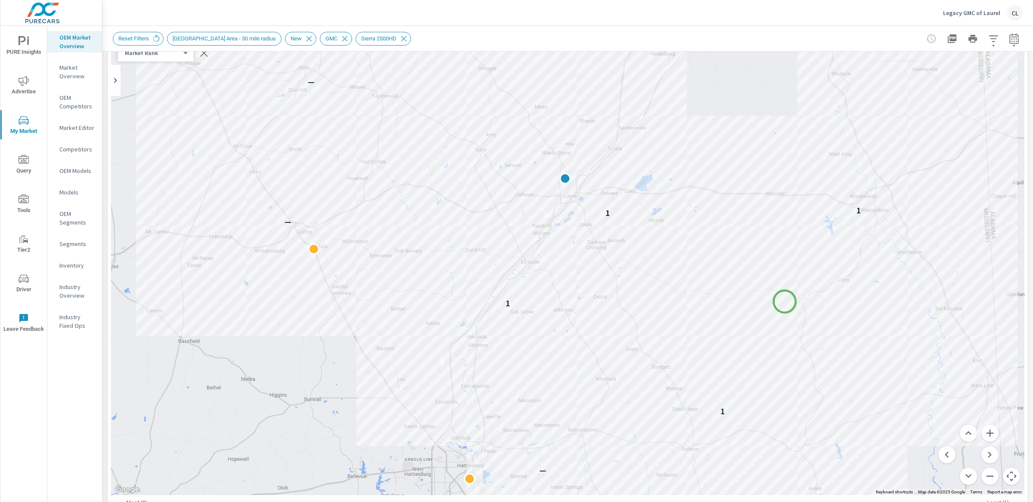
drag, startPoint x: 793, startPoint y: 386, endPoint x: 784, endPoint y: 300, distance: 86.6
click at [784, 300] on div "— 1 1 — 1 1 — — — —" at bounding box center [973, 405] width 827 height 465
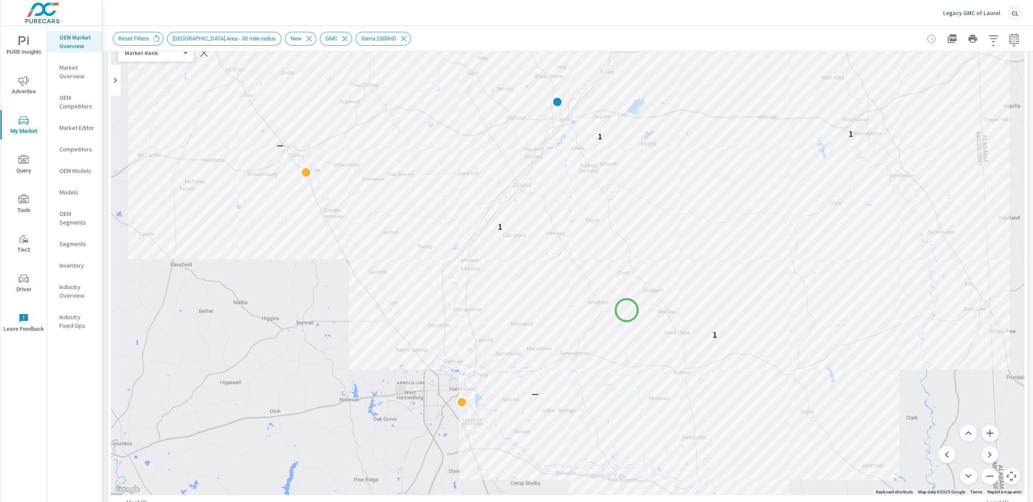
drag, startPoint x: 634, startPoint y: 387, endPoint x: 627, endPoint y: 310, distance: 76.5
click at [627, 310] on div "— 1 1 — 1 1 — — —" at bounding box center [974, 414] width 827 height 465
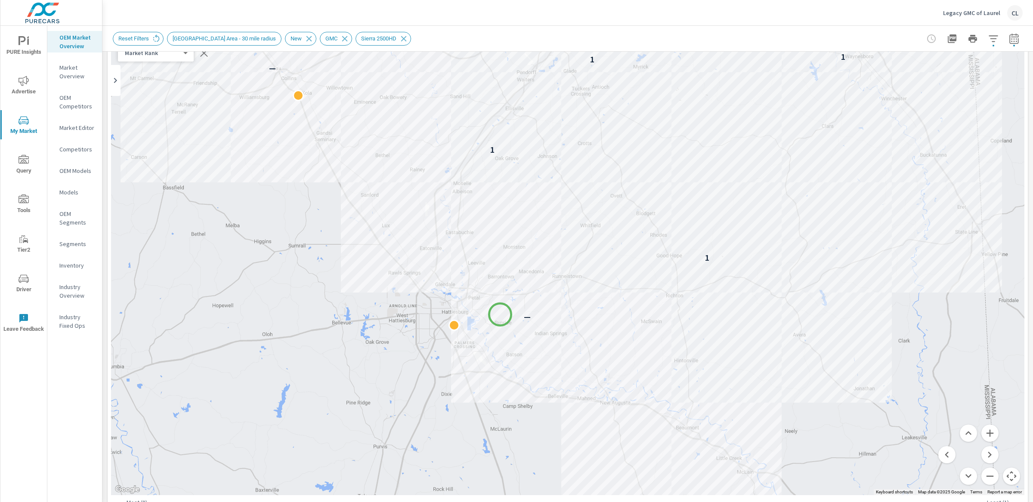
drag, startPoint x: 508, startPoint y: 395, endPoint x: 500, endPoint y: 315, distance: 80.8
click at [500, 315] on div "— 1 1 — 1 1 — —" at bounding box center [567, 256] width 913 height 479
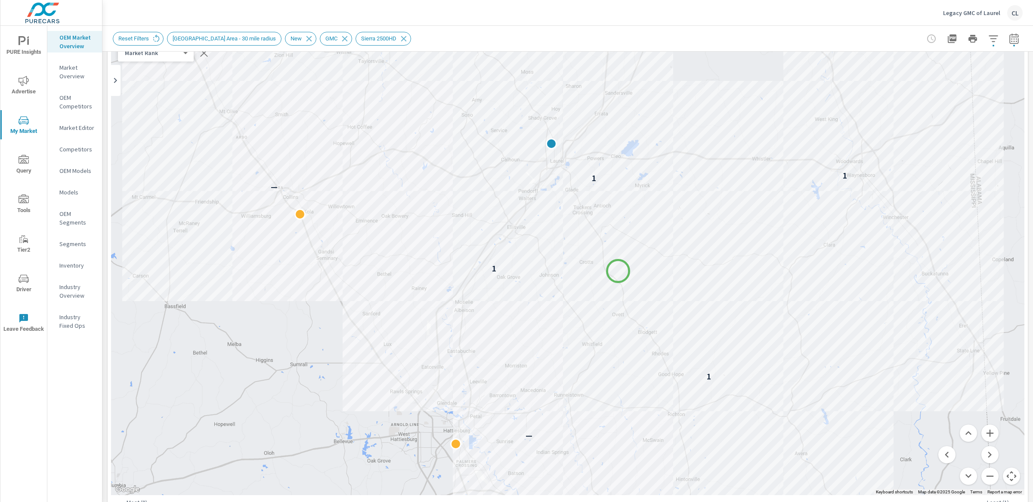
drag, startPoint x: 619, startPoint y: 145, endPoint x: 618, endPoint y: 273, distance: 128.7
click at [618, 272] on div "— 1 1 — 1 1 — —" at bounding box center [567, 256] width 913 height 479
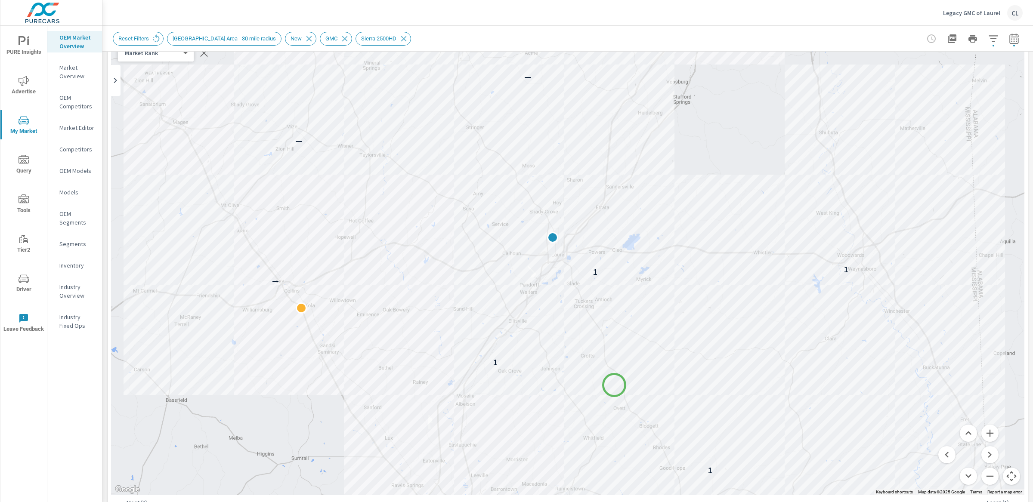
drag, startPoint x: 614, startPoint y: 291, endPoint x: 614, endPoint y: 389, distance: 97.7
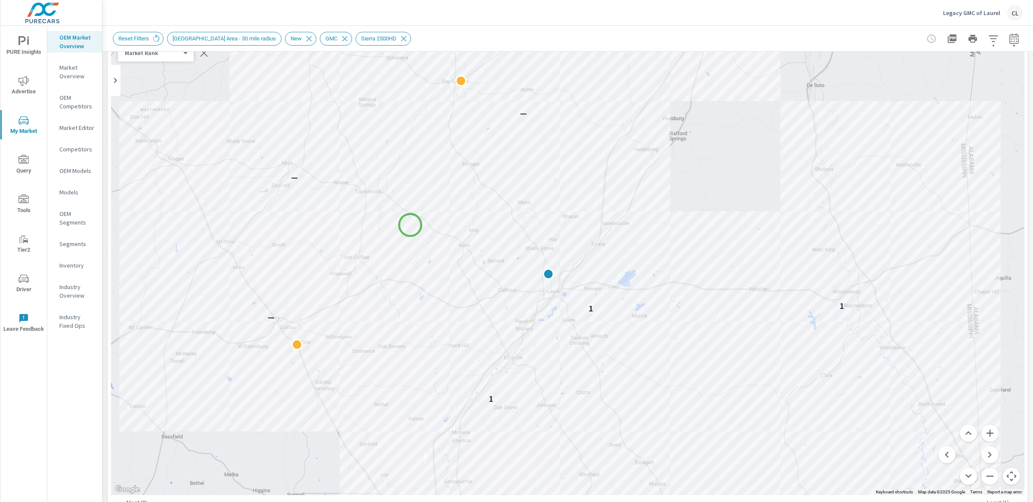
drag, startPoint x: 414, startPoint y: 192, endPoint x: 410, endPoint y: 225, distance: 33.4
click at [410, 225] on div "— 1 1 — 1 1 — — — —" at bounding box center [567, 256] width 913 height 479
click at [982, 477] on button "Zoom out" at bounding box center [989, 476] width 17 height 17
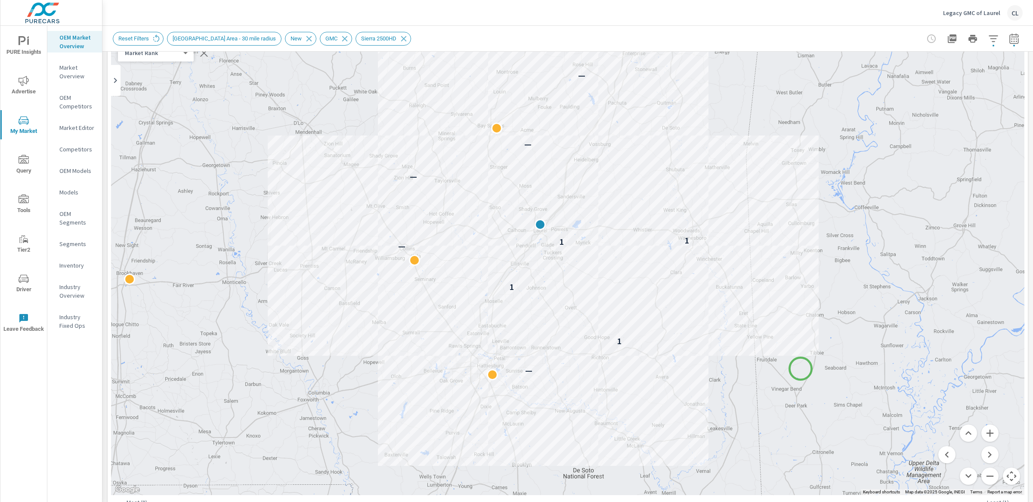
drag, startPoint x: 821, startPoint y: 413, endPoint x: 801, endPoint y: 369, distance: 48.5
click at [801, 369] on div "— — — 1 1 — 1 1 — — — —" at bounding box center [960, 445] width 827 height 465
click at [982, 434] on button "Zoom in" at bounding box center [989, 433] width 17 height 17
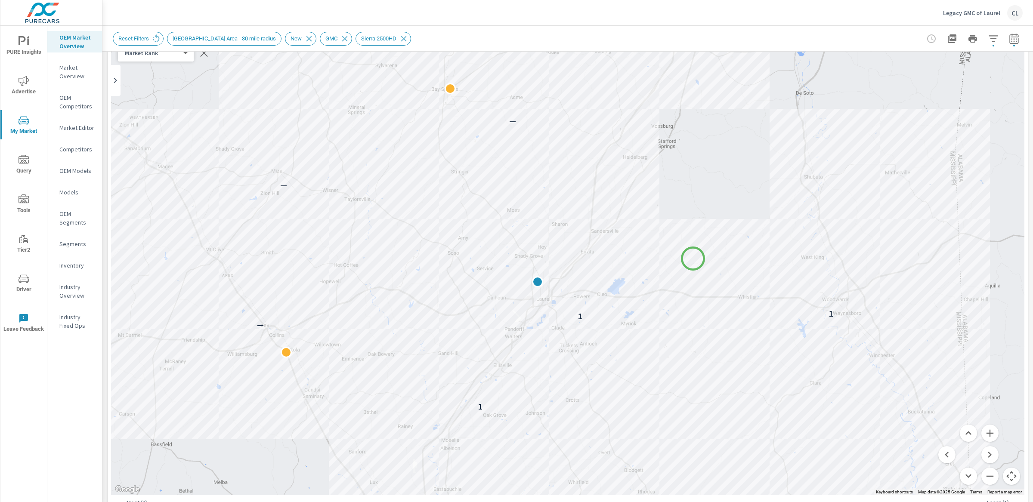
drag, startPoint x: 662, startPoint y: 159, endPoint x: 693, endPoint y: 259, distance: 104.4
click at [693, 259] on div "— 1 1 — 1 1 — — —" at bounding box center [567, 256] width 913 height 479
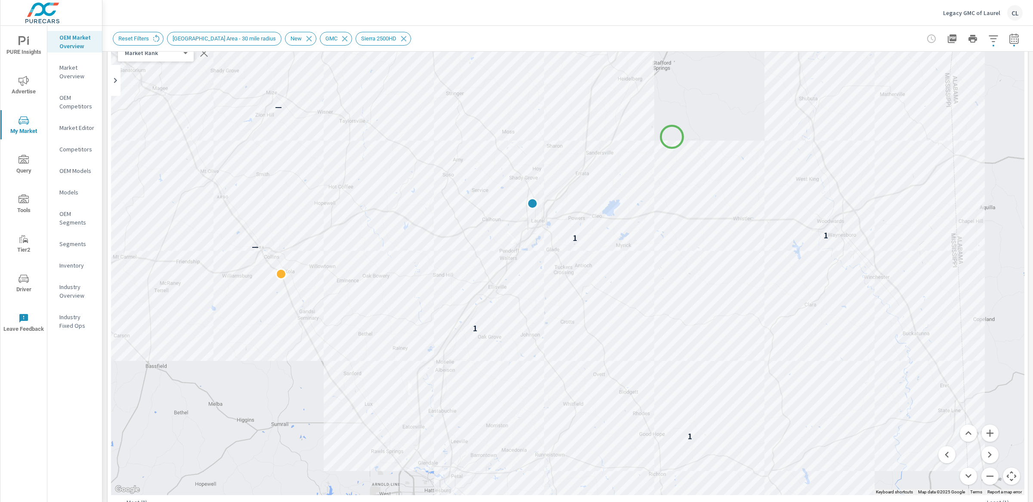
drag, startPoint x: 677, startPoint y: 217, endPoint x: 672, endPoint y: 137, distance: 80.7
click at [672, 137] on div "— 1 1 — 1 1 — — — —" at bounding box center [567, 256] width 913 height 479
click at [983, 478] on button "Zoom out" at bounding box center [989, 476] width 17 height 17
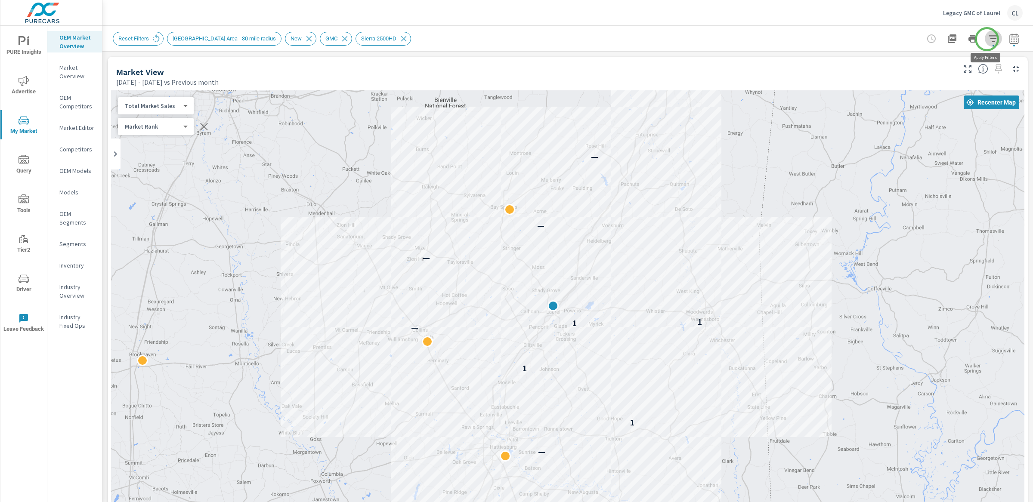
click at [988, 39] on icon "button" at bounding box center [993, 39] width 10 height 10
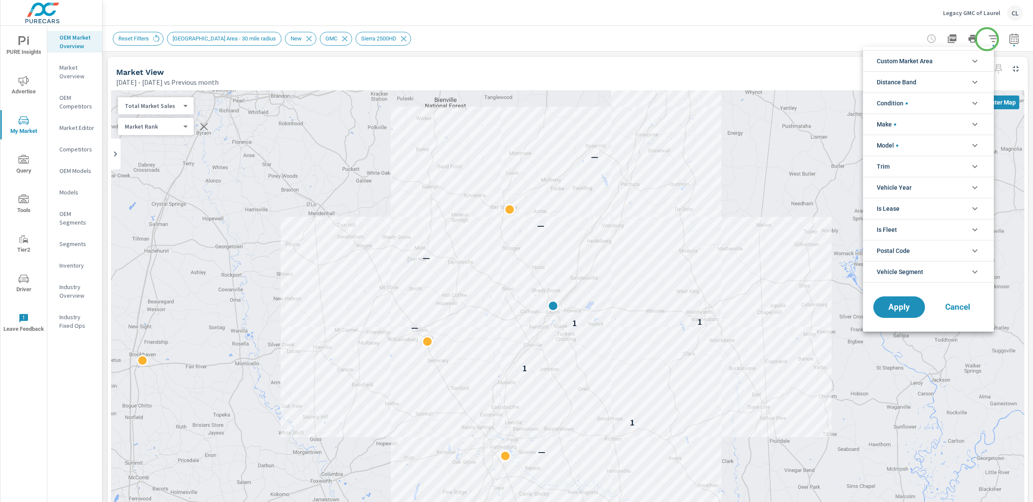
scroll to position [39, 0]
click at [957, 309] on span "Cancel" at bounding box center [958, 307] width 34 height 8
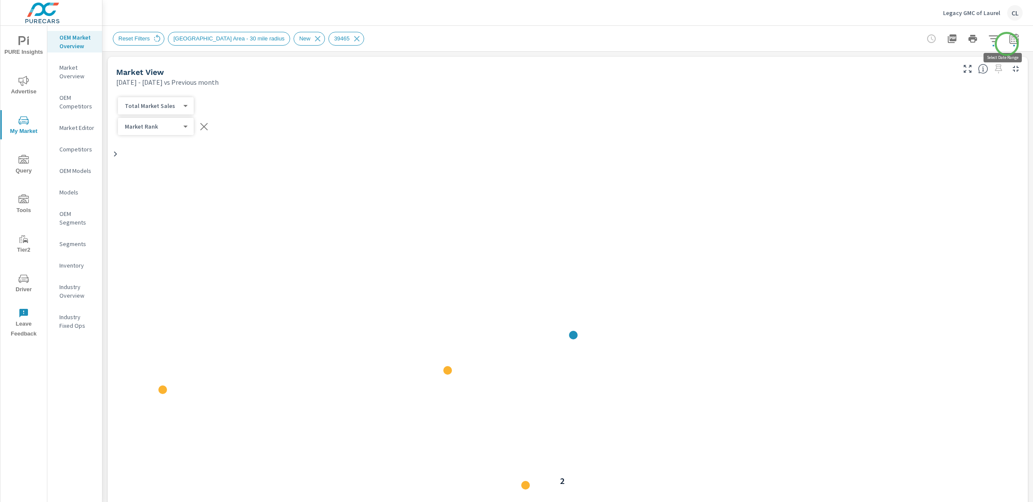
click at [1009, 42] on icon "button" at bounding box center [1014, 39] width 10 height 10
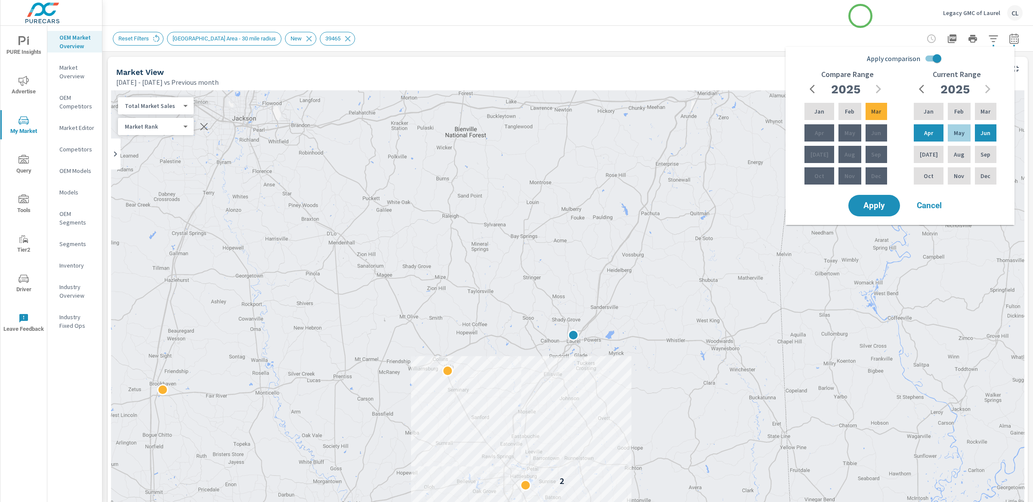
click at [861, 16] on div "Legacy GMC of Laurel CL" at bounding box center [568, 12] width 910 height 25
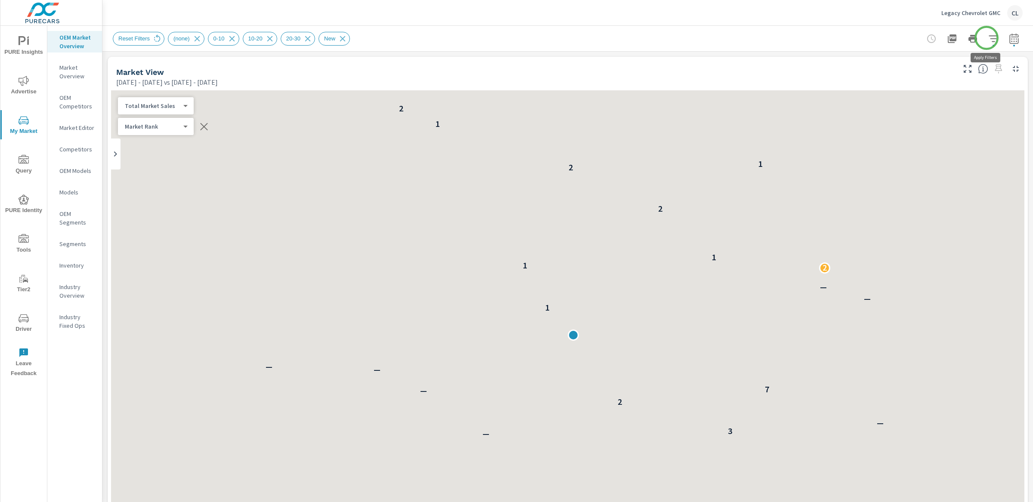
click at [989, 39] on icon "button" at bounding box center [993, 38] width 9 height 6
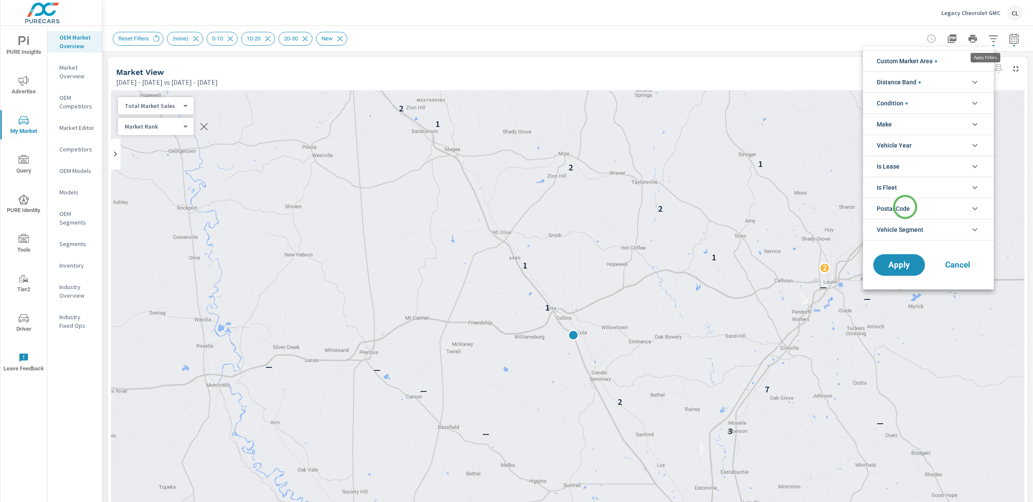
click at [905, 207] on span "Postal Code" at bounding box center [893, 208] width 33 height 21
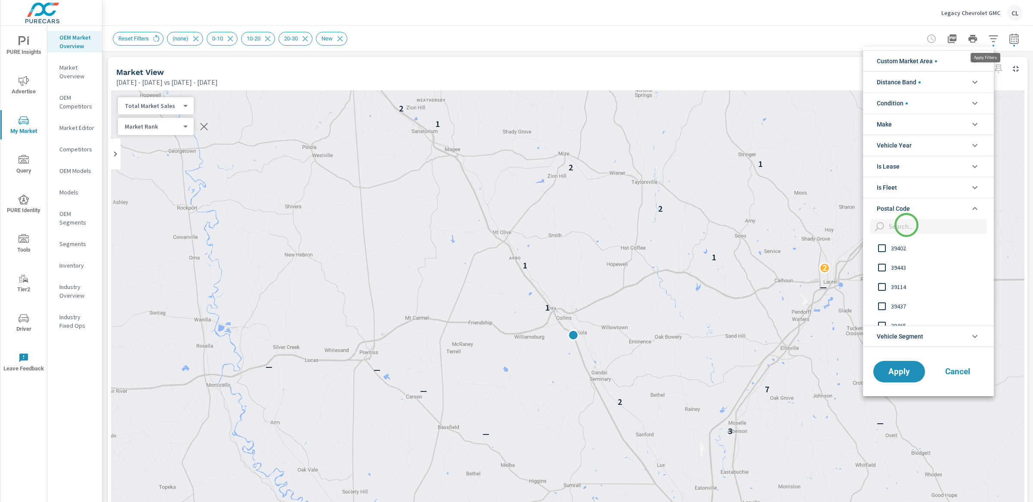
scroll to position [0, 0]
click at [907, 225] on input "filter options" at bounding box center [936, 226] width 102 height 15
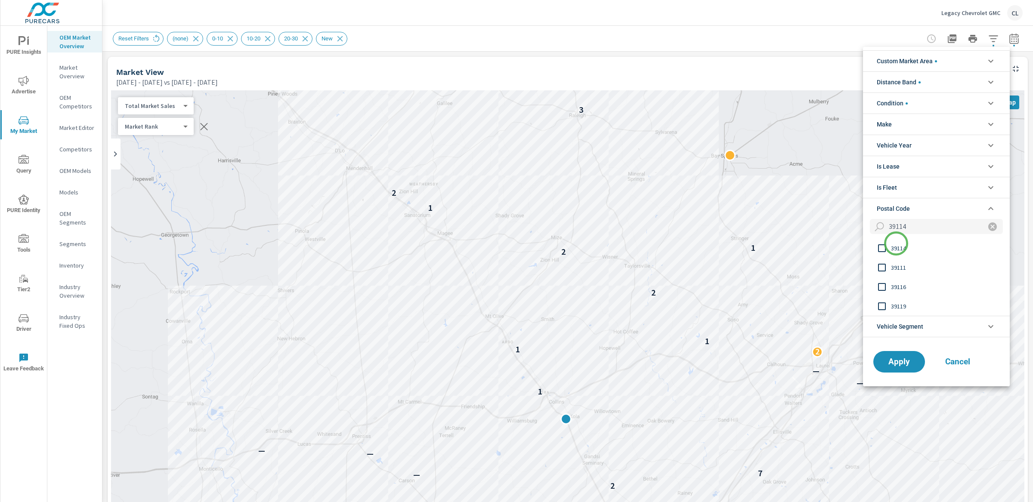
type input "39114"
click at [896, 246] on span "39114" at bounding box center [938, 248] width 94 height 10
click at [895, 361] on span "Apply" at bounding box center [899, 362] width 35 height 8
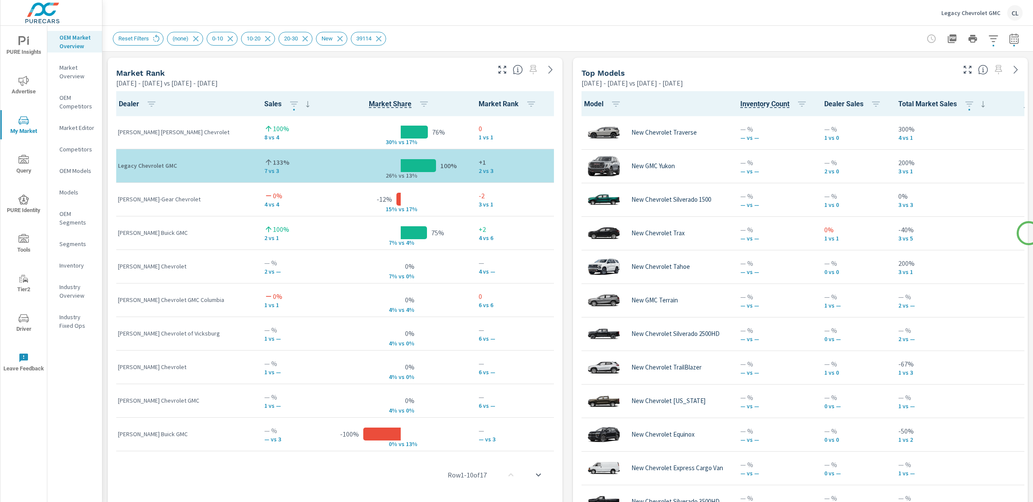
scroll to position [0, 0]
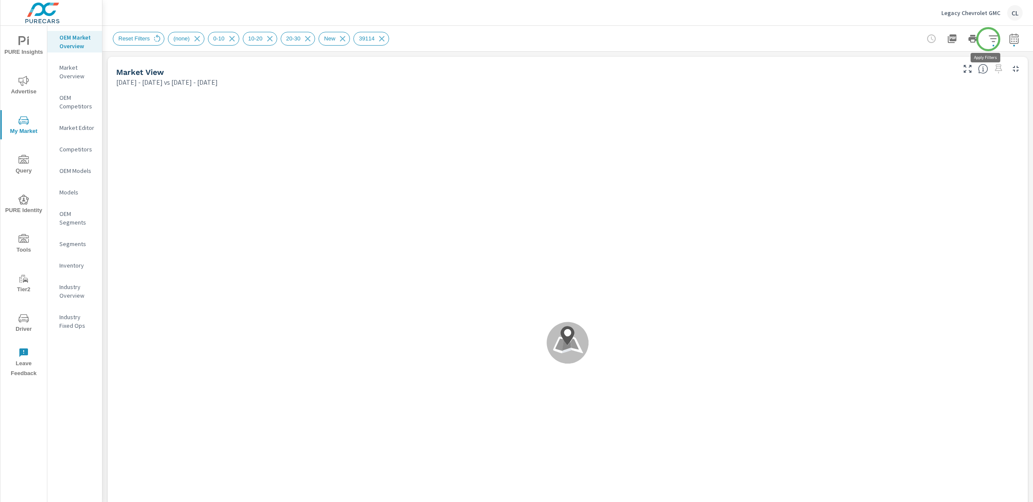
click at [988, 39] on icon "button" at bounding box center [993, 39] width 10 height 10
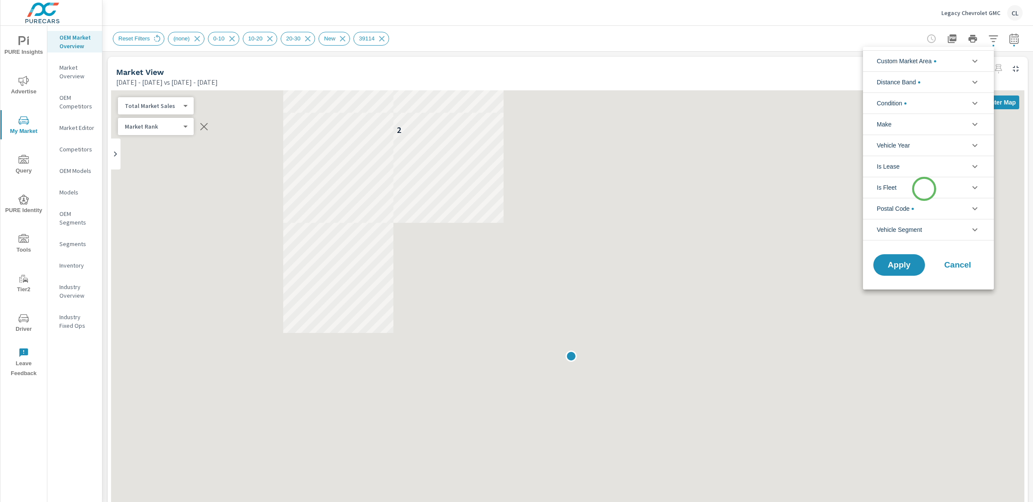
scroll to position [0, 0]
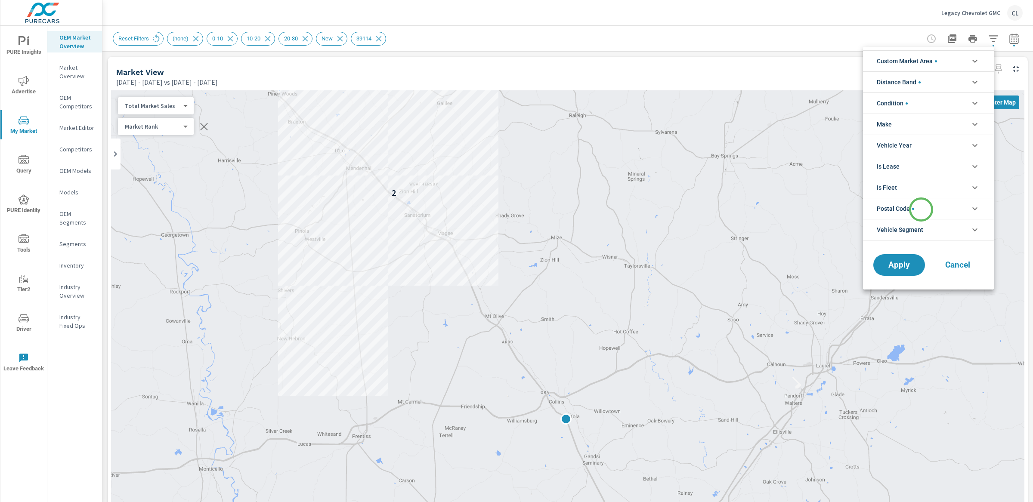
click at [921, 210] on li "Postal Code" at bounding box center [928, 208] width 131 height 21
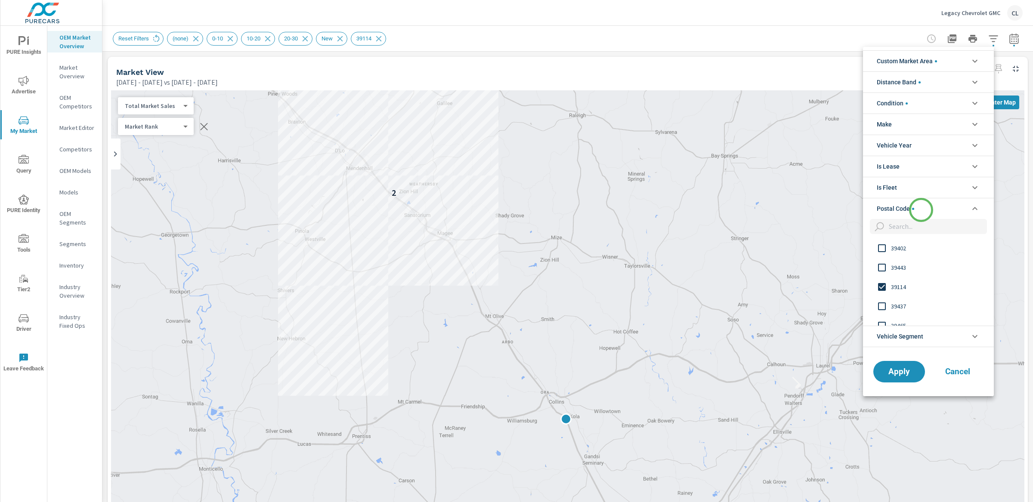
scroll to position [0, 0]
click at [893, 289] on span "39114" at bounding box center [938, 287] width 94 height 10
click at [898, 226] on input "filter options" at bounding box center [936, 226] width 102 height 15
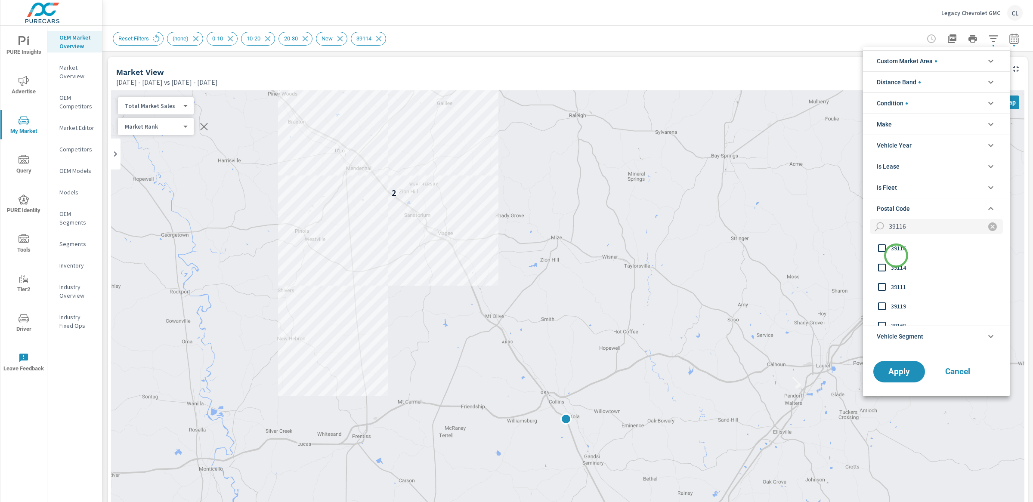
type input "39116"
click at [896, 251] on span "39116" at bounding box center [938, 248] width 94 height 10
click at [896, 378] on button "Apply" at bounding box center [899, 372] width 53 height 22
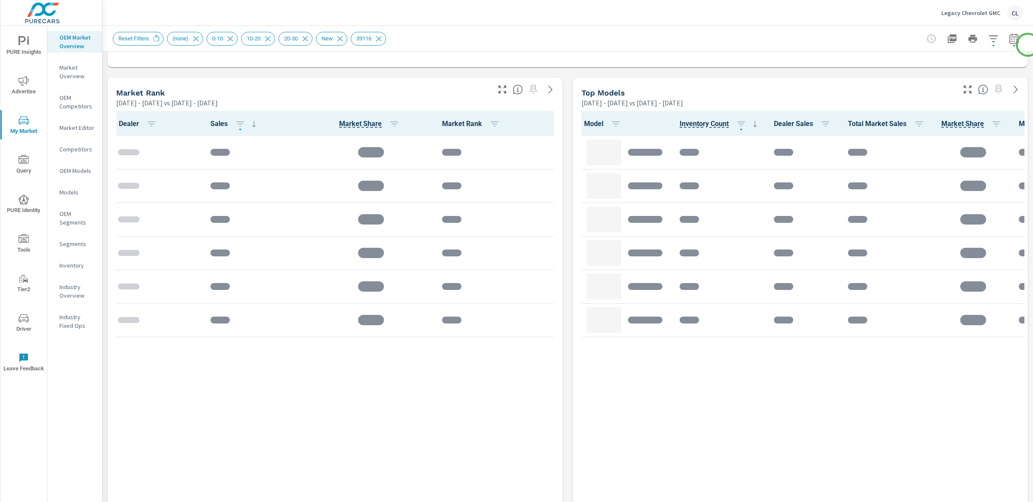
scroll to position [548, 0]
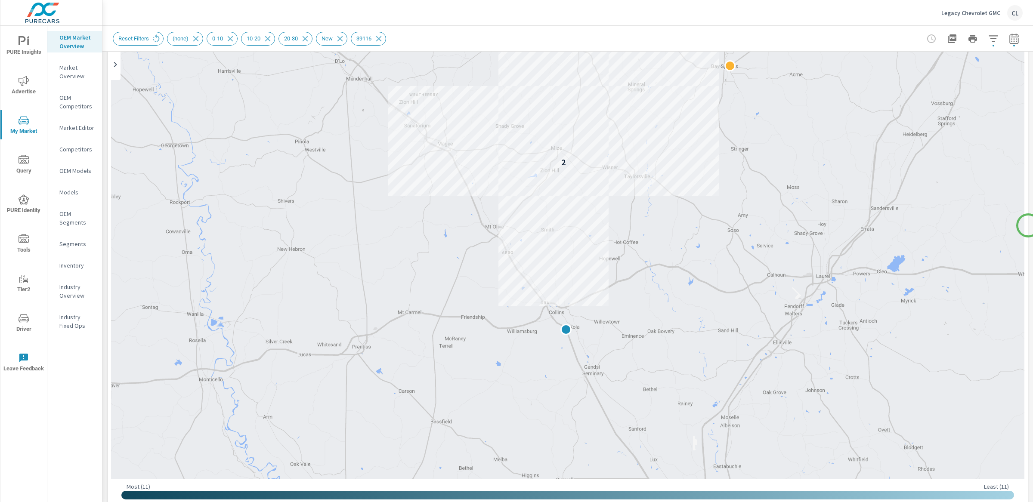
scroll to position [87, 0]
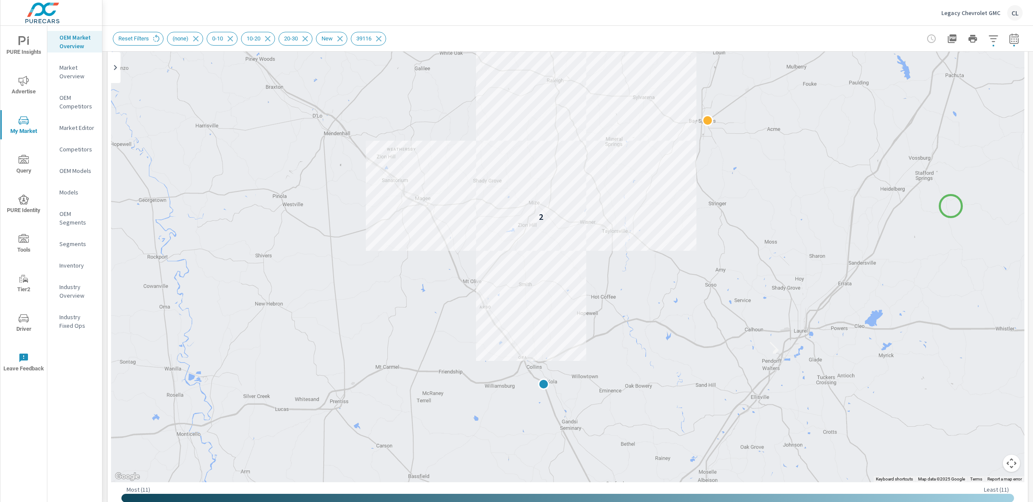
drag, startPoint x: 975, startPoint y: 151, endPoint x: 950, endPoint y: 210, distance: 63.9
click at [950, 210] on div "2" at bounding box center [567, 243] width 913 height 479
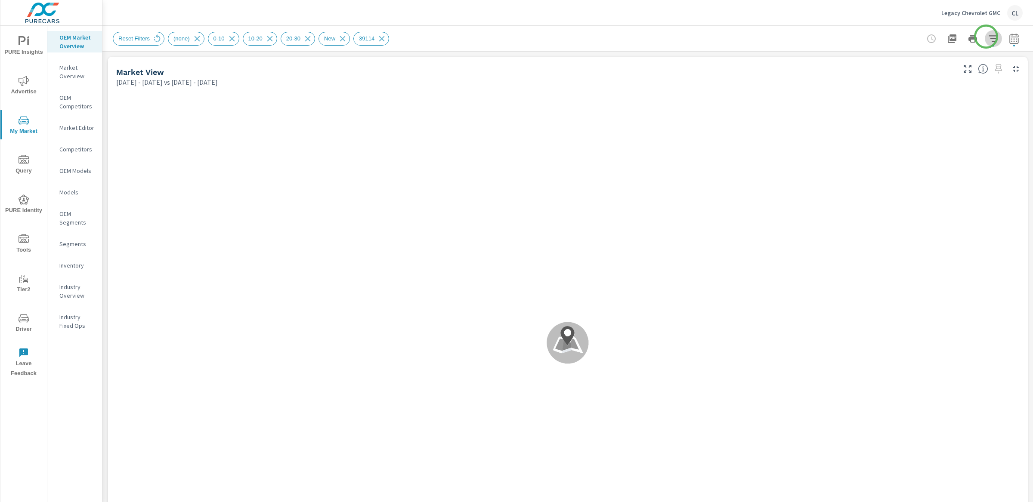
click at [988, 37] on icon "button" at bounding box center [993, 39] width 10 height 10
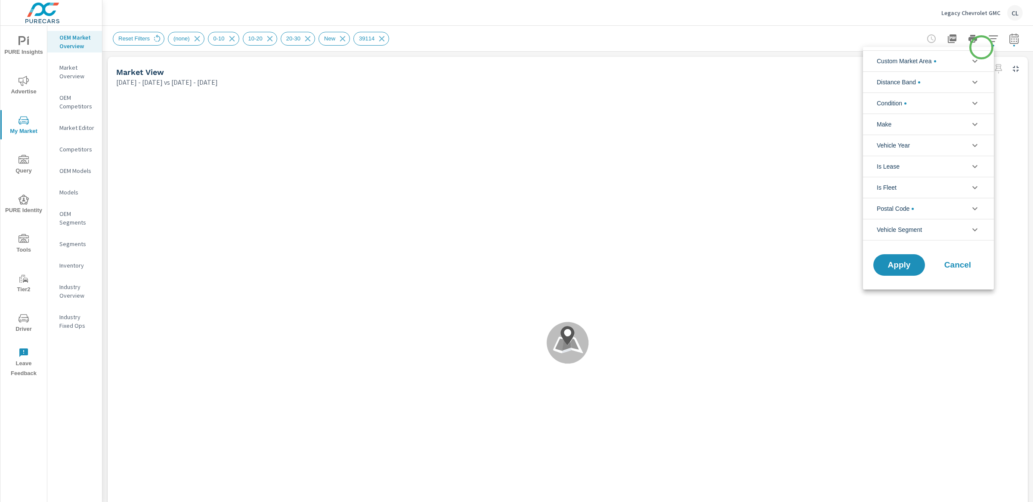
scroll to position [58, 0]
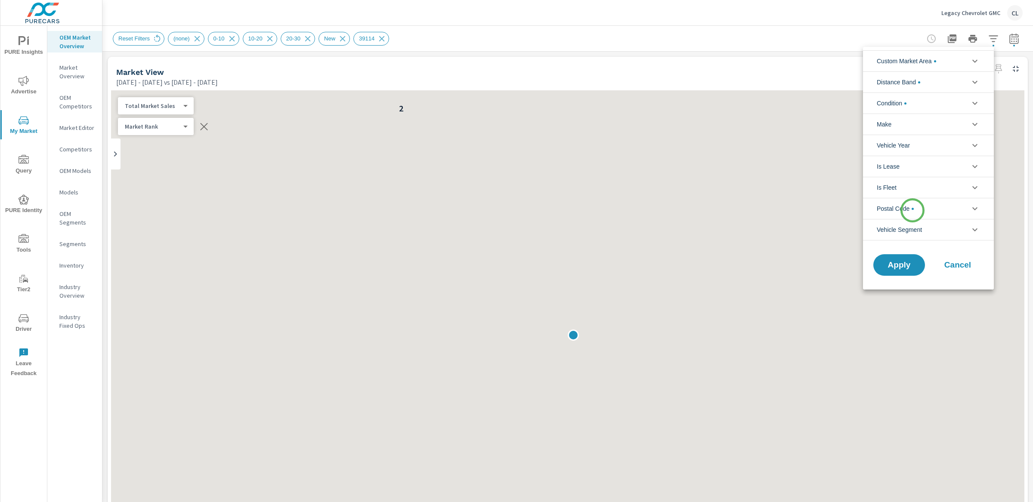
click at [913, 210] on span "Postal Code" at bounding box center [895, 208] width 37 height 21
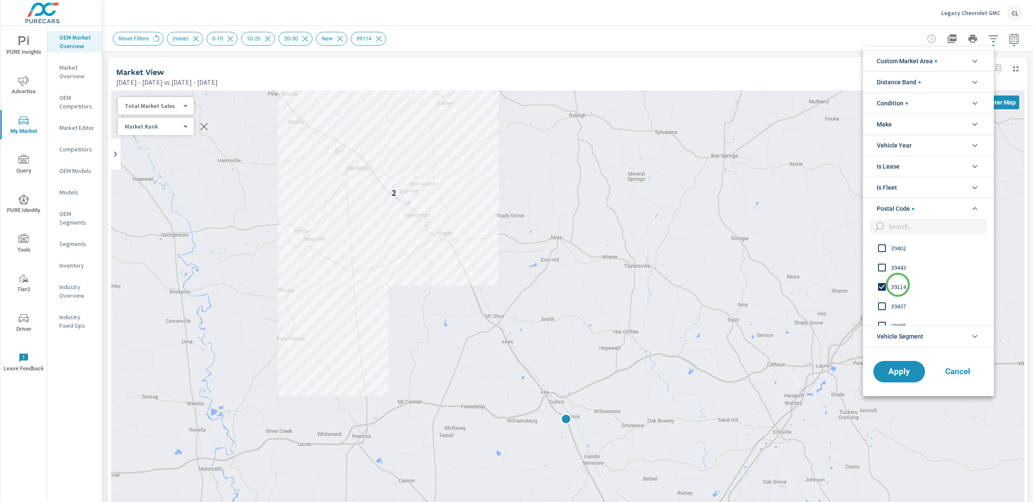
scroll to position [0, 0]
click at [899, 288] on span "39114" at bounding box center [938, 287] width 94 height 10
click at [904, 229] on input "filter options" at bounding box center [936, 226] width 102 height 15
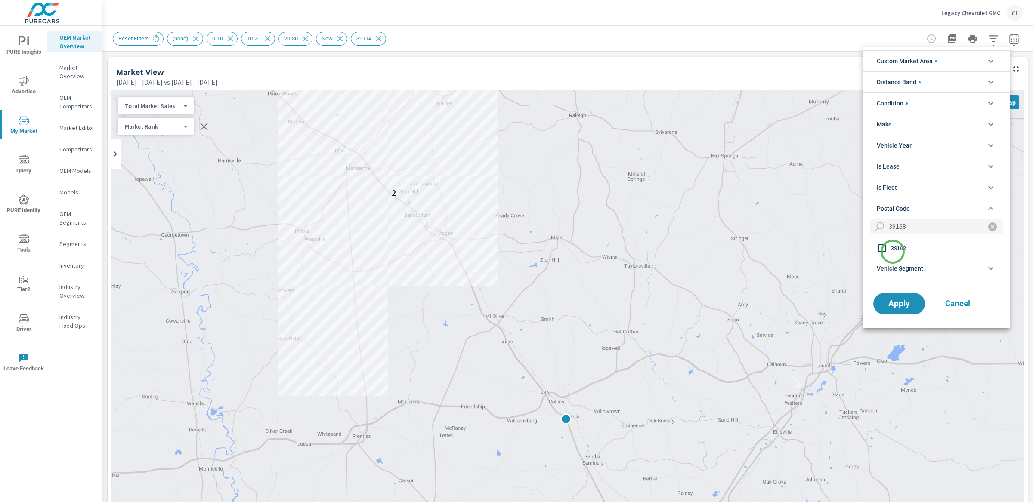
type input "39168"
click at [894, 248] on span "39168" at bounding box center [938, 248] width 94 height 10
click at [898, 303] on span "Apply" at bounding box center [899, 304] width 35 height 8
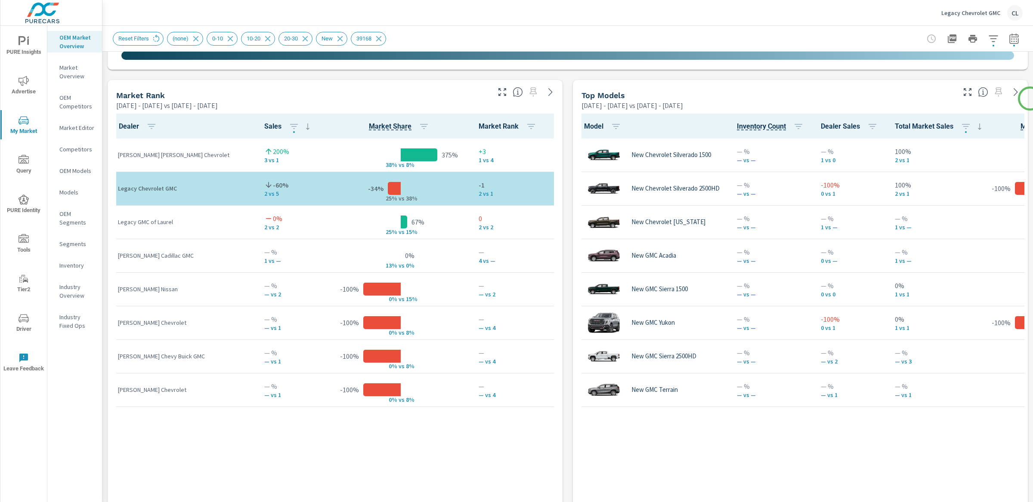
scroll to position [536, 0]
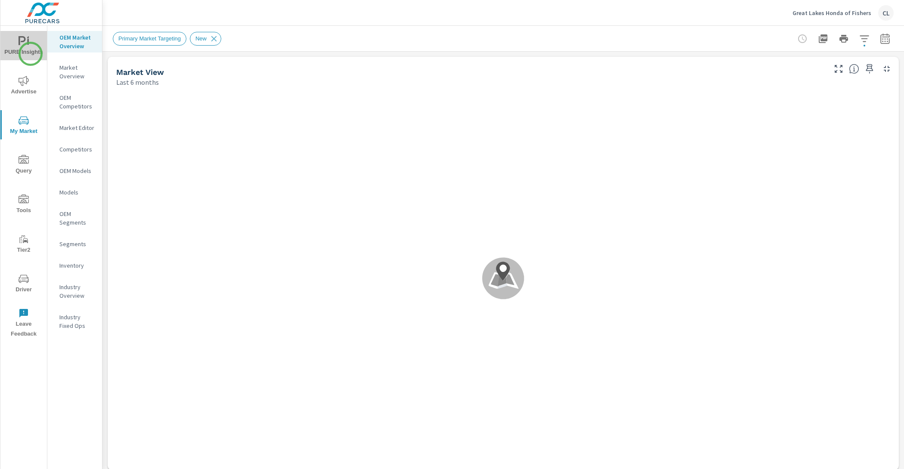
click at [31, 54] on span "PURE Insights" at bounding box center [23, 46] width 41 height 21
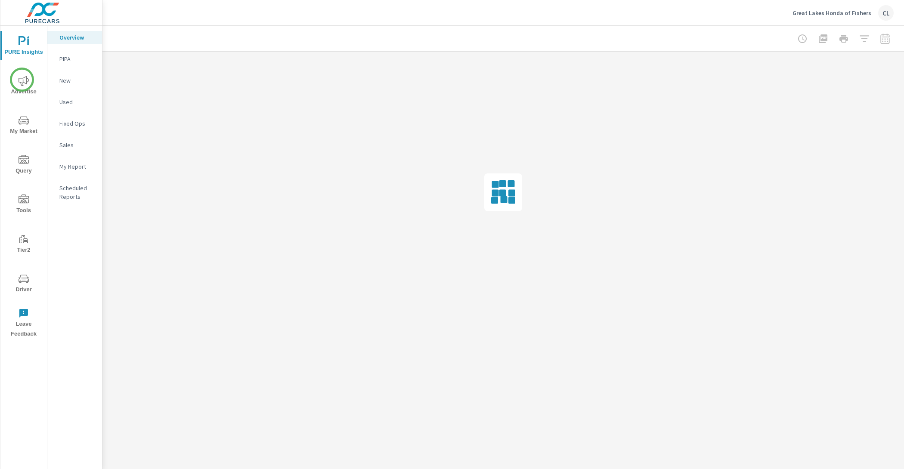
click at [22, 81] on icon "nav menu" at bounding box center [24, 81] width 10 height 10
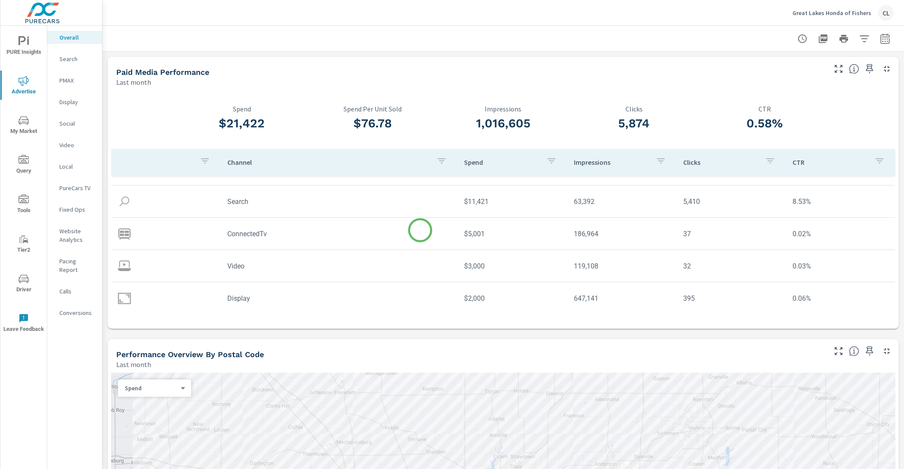
scroll to position [25, 0]
click at [60, 127] on p "Social" at bounding box center [77, 123] width 36 height 9
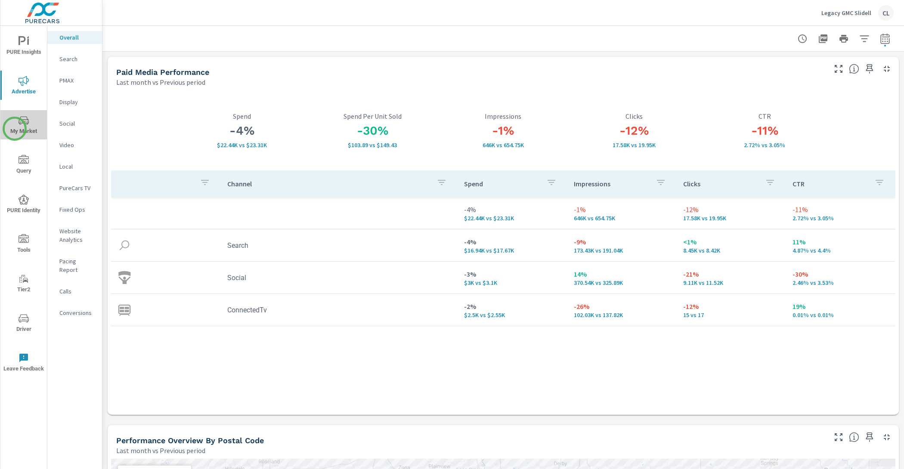
click at [15, 129] on span "My Market" at bounding box center [23, 125] width 41 height 21
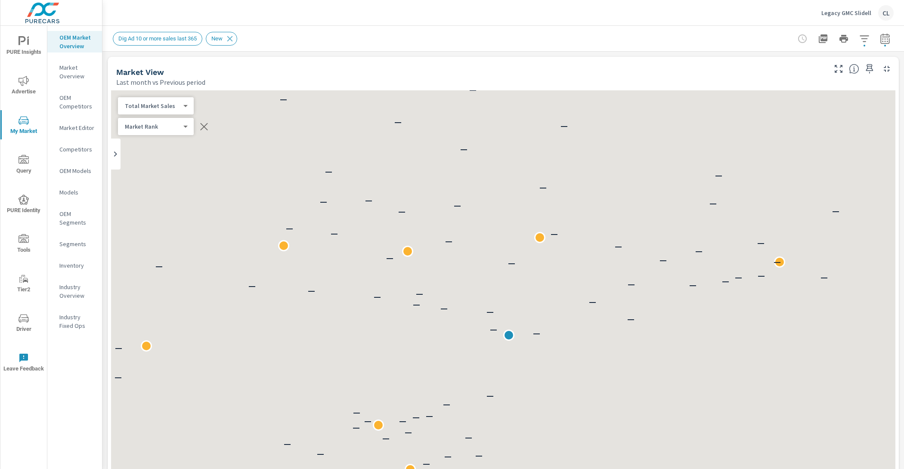
scroll to position [0, 0]
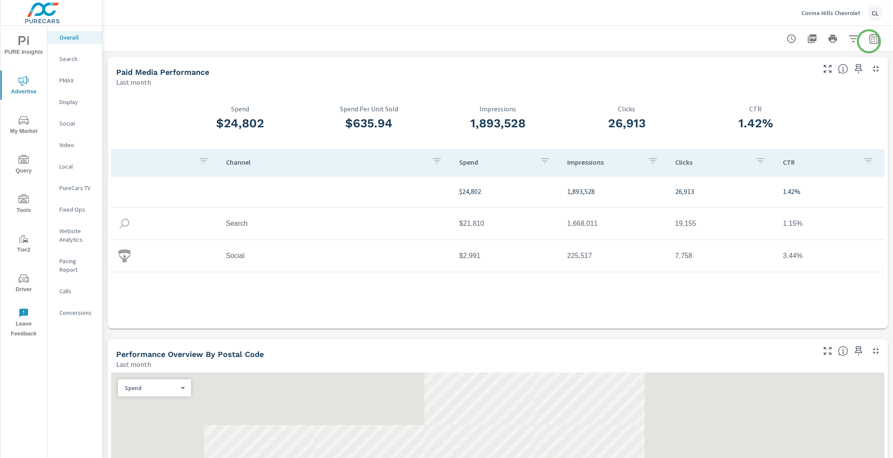
click at [869, 40] on icon "button" at bounding box center [874, 39] width 10 height 10
select select "Last month"
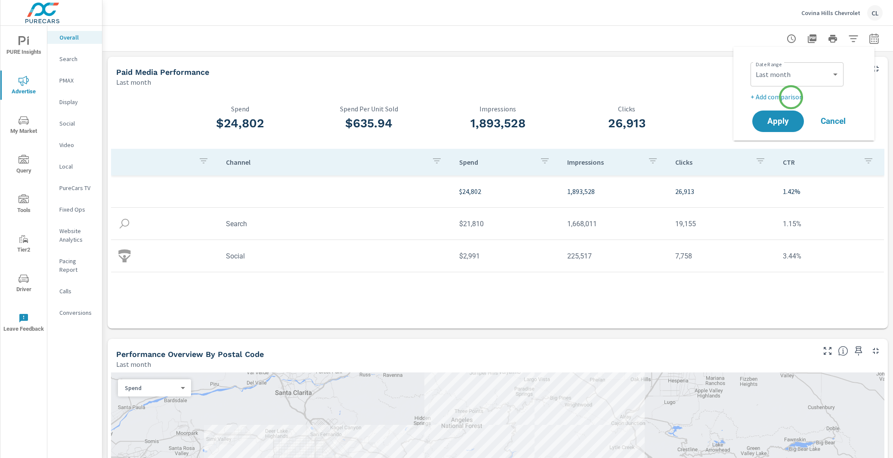
click at [791, 96] on p "+ Add comparison" at bounding box center [806, 97] width 110 height 10
select select "Previous period"
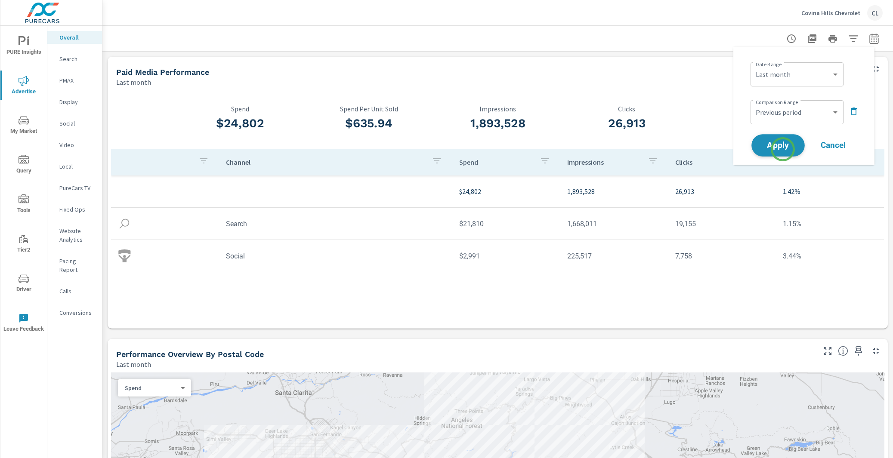
click at [783, 149] on span "Apply" at bounding box center [778, 146] width 35 height 8
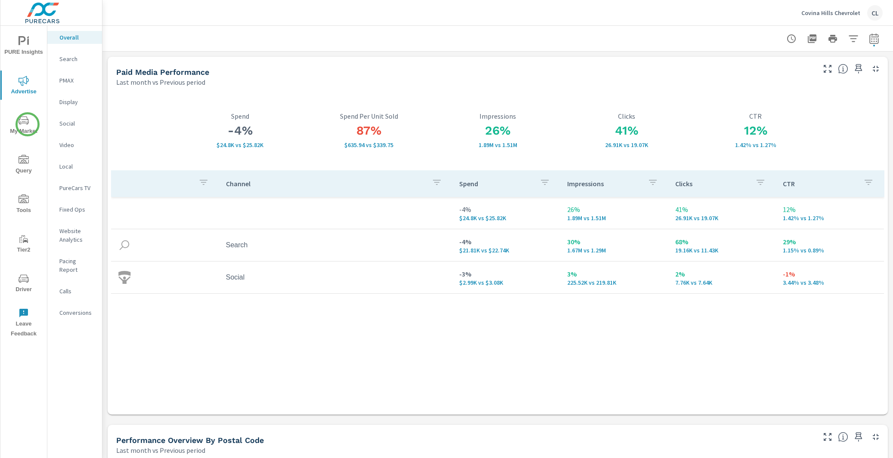
click at [28, 125] on icon "nav menu" at bounding box center [24, 120] width 10 height 10
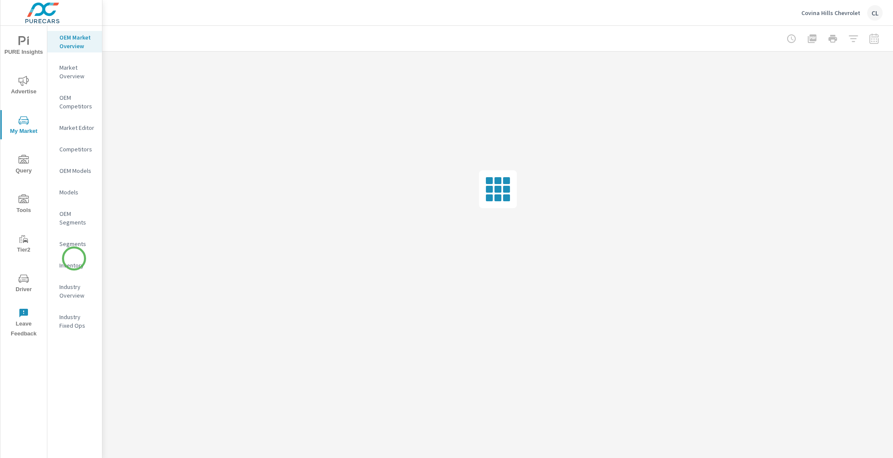
click at [74, 261] on p "Inventory" at bounding box center [77, 265] width 36 height 9
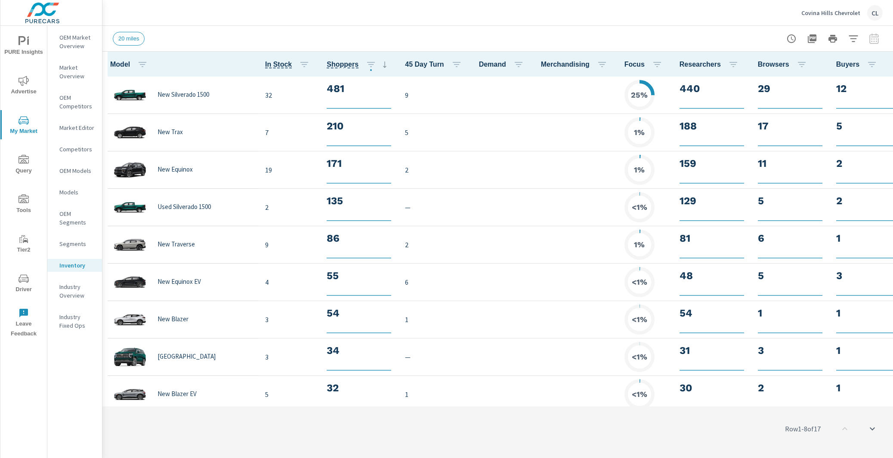
scroll to position [0, 0]
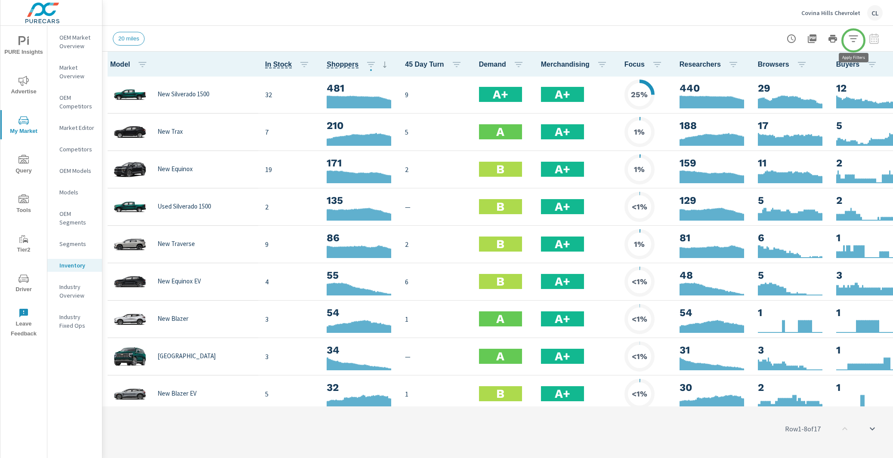
click at [853, 39] on icon "button" at bounding box center [853, 39] width 10 height 10
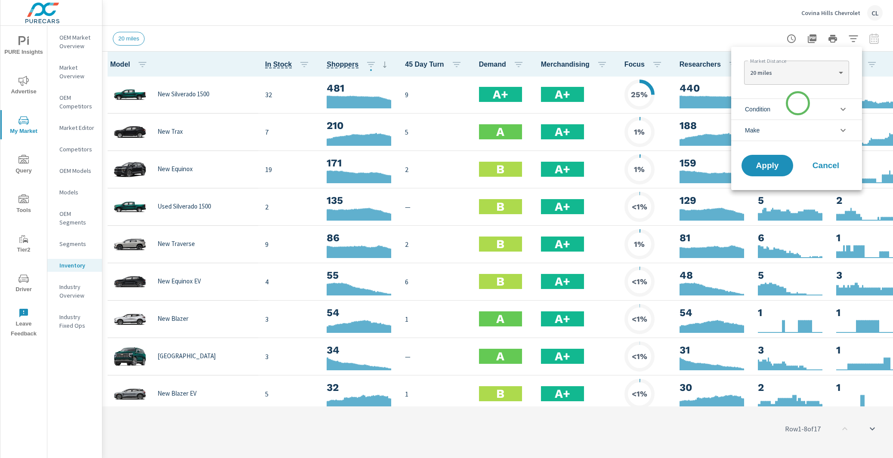
click at [797, 107] on li "Condition" at bounding box center [796, 109] width 131 height 21
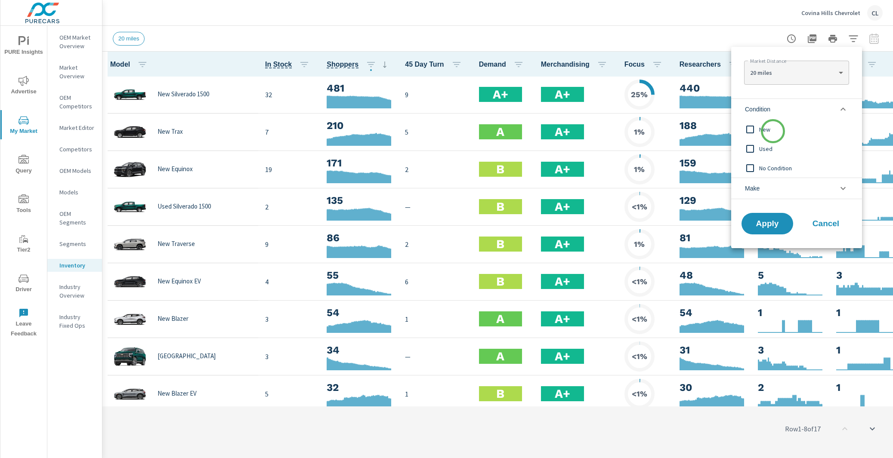
click at [769, 127] on span "New" at bounding box center [806, 129] width 94 height 10
click at [776, 217] on button "Apply" at bounding box center [767, 224] width 53 height 22
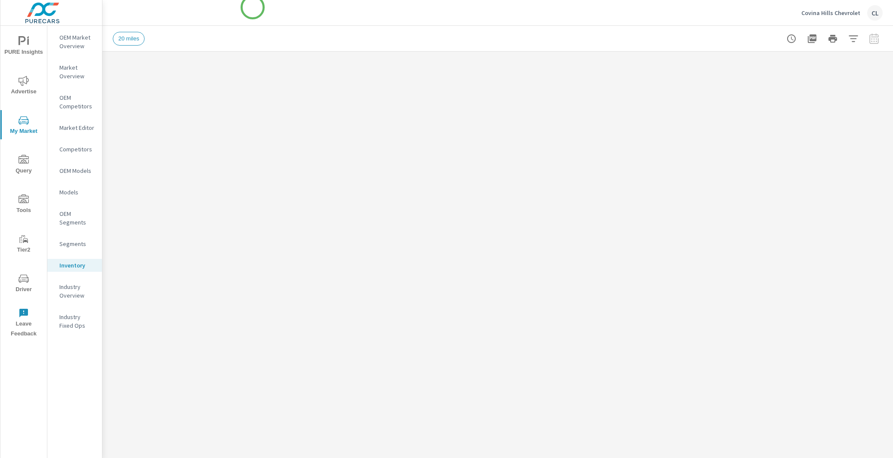
scroll to position [0, 0]
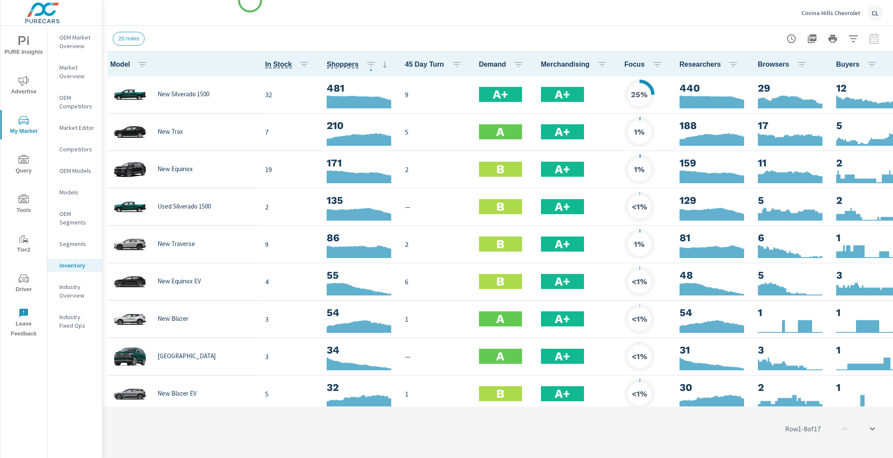
click at [61, 43] on p "OEM Market Overview" at bounding box center [77, 41] width 36 height 17
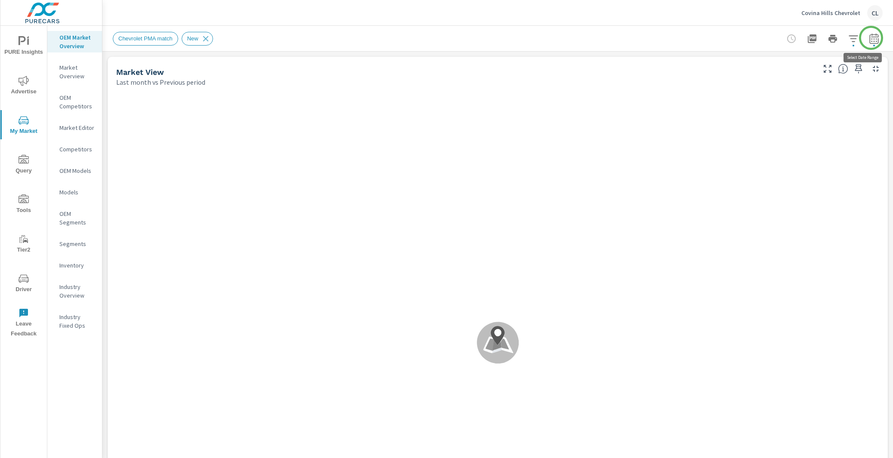
click at [871, 38] on button "button" at bounding box center [874, 38] width 17 height 17
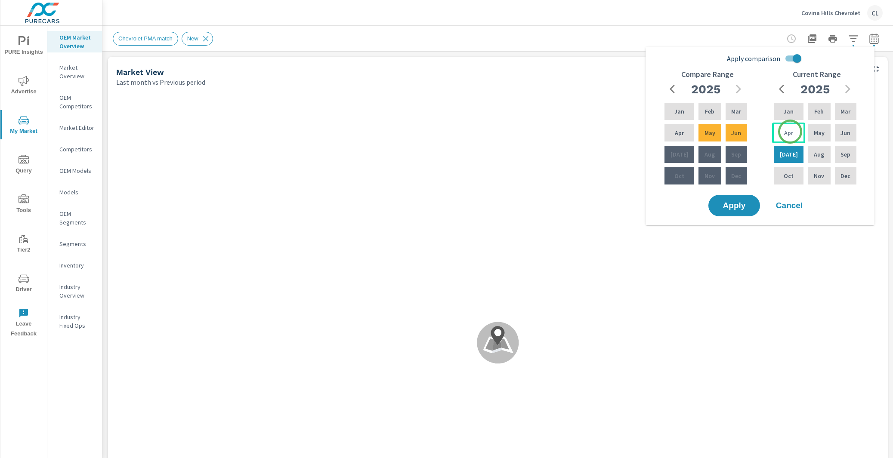
click at [790, 132] on p "Apr" at bounding box center [788, 133] width 9 height 9
click at [841, 136] on p "Jun" at bounding box center [846, 133] width 10 height 9
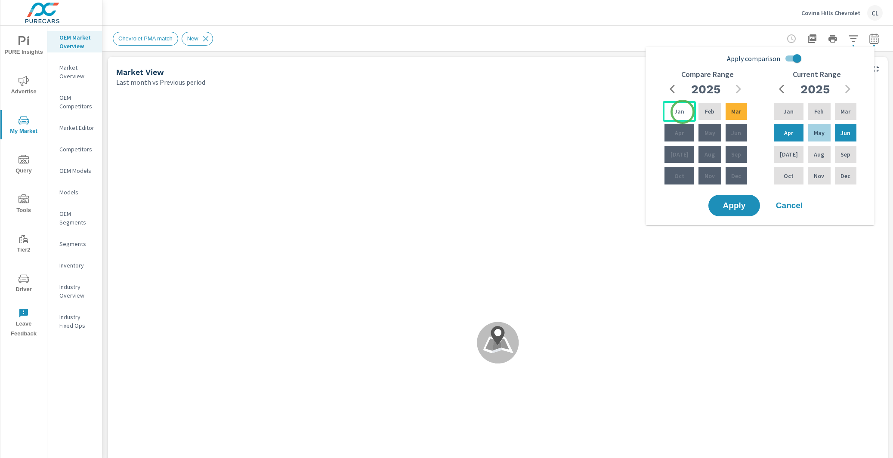
click at [676, 110] on p "Jan" at bounding box center [680, 111] width 10 height 9
click at [736, 113] on p "Mar" at bounding box center [736, 111] width 10 height 9
click at [740, 205] on span "Apply" at bounding box center [734, 206] width 35 height 8
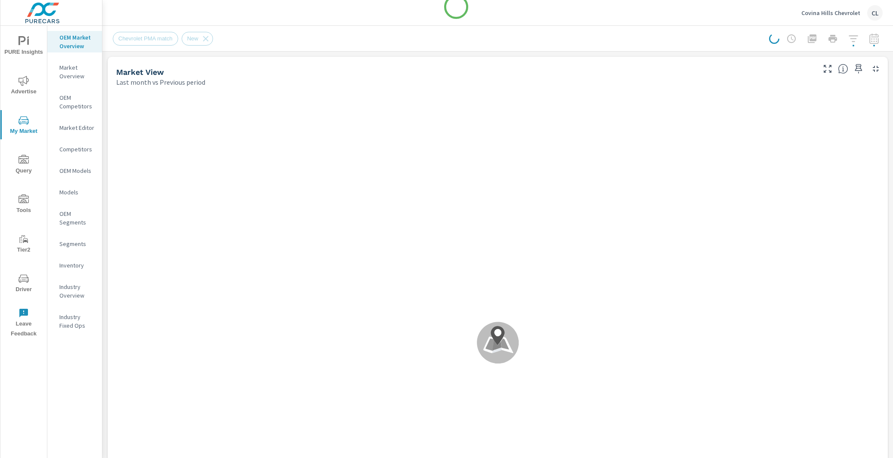
scroll to position [0, 0]
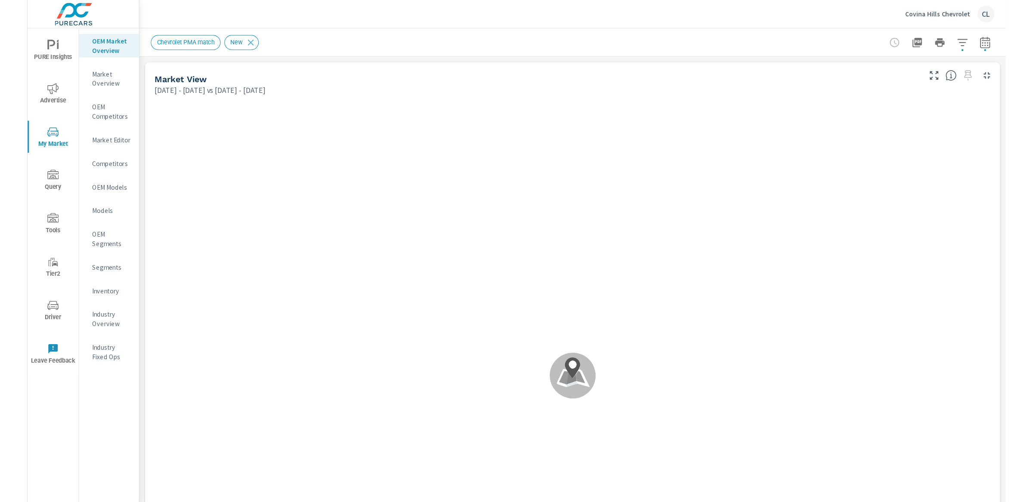
scroll to position [0, 0]
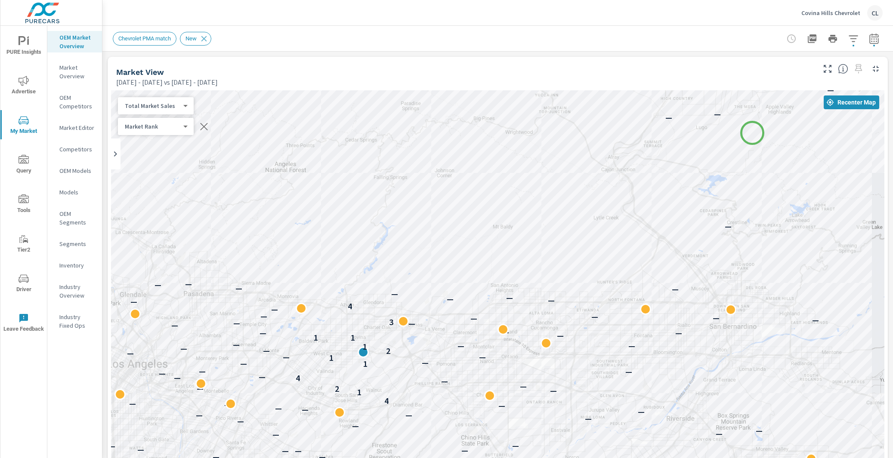
drag, startPoint x: 489, startPoint y: 362, endPoint x: 776, endPoint y: 121, distance: 374.6
click at [775, 117] on div "— — — — — — — — — — — — — — — — — — — — — — — — — — — — — — — — — — — — — — — —…" at bounding box center [498, 329] width 774 height 479
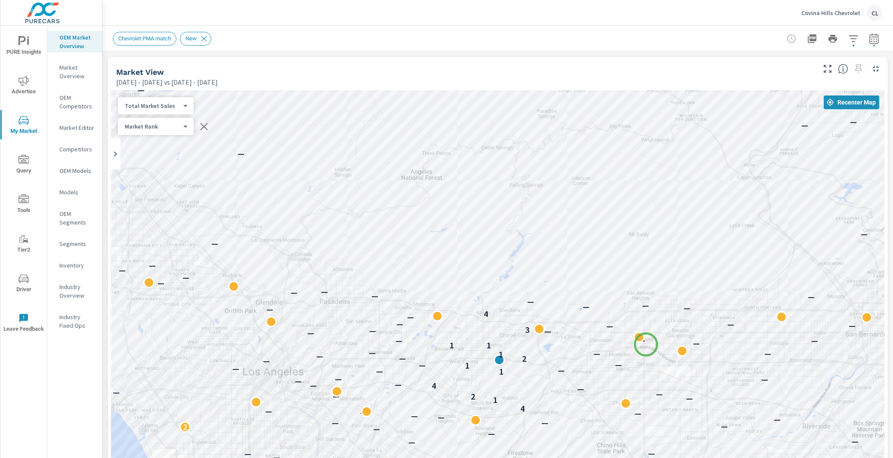
drag, startPoint x: 582, startPoint y: 287, endPoint x: 646, endPoint y: 345, distance: 86.2
click at [646, 345] on div "— — — — — — — — — — — — — — — — — — — — — — — — — — — — — — — — — — — — — — — —…" at bounding box center [498, 329] width 774 height 479
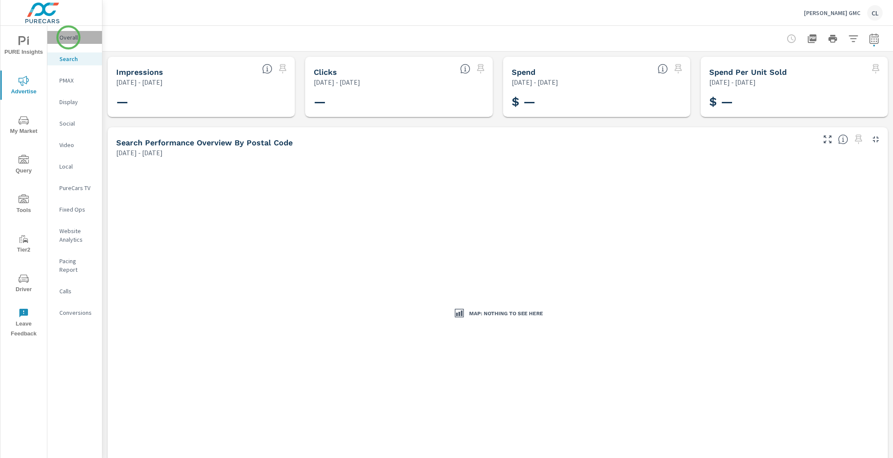
click at [68, 37] on p "Overall" at bounding box center [77, 37] width 36 height 9
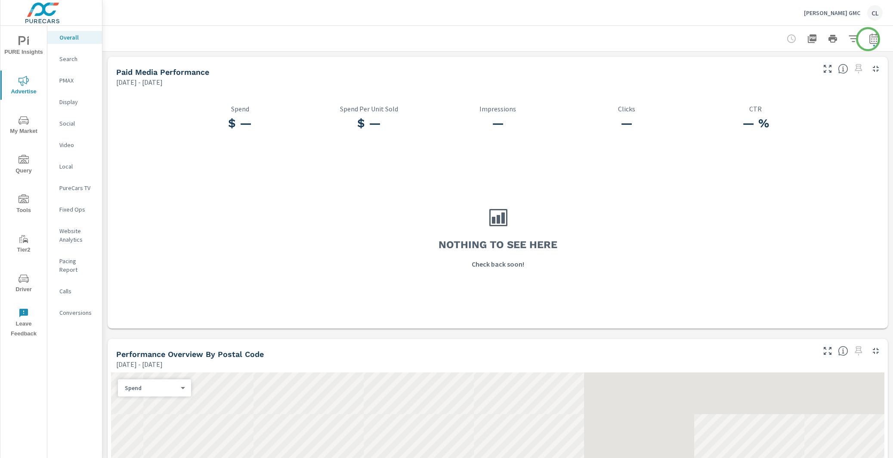
click at [869, 38] on icon "button" at bounding box center [874, 39] width 10 height 10
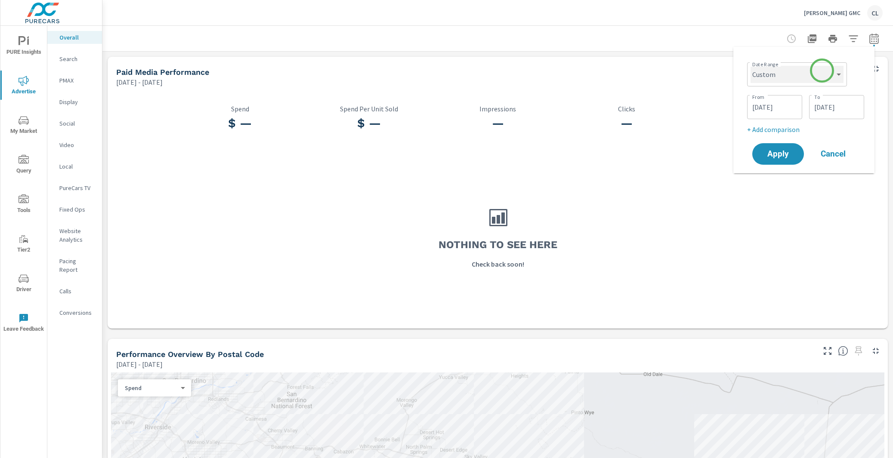
click at [820, 72] on select "Custom [DATE] Last week Last 7 days Last 14 days Last 30 days Last 45 days Last…" at bounding box center [797, 74] width 93 height 17
select select "Month to date"
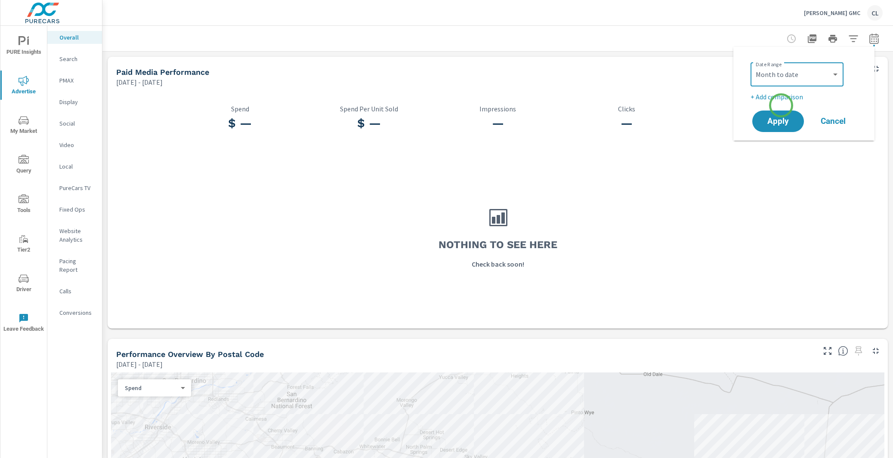
click at [780, 102] on div "Date Range Custom [DATE] Last week Last 7 days Last 14 days Last 30 days Last 4…" at bounding box center [804, 94] width 121 height 80
click at [780, 96] on p "+ Add comparison" at bounding box center [806, 97] width 110 height 10
select select "Previous period"
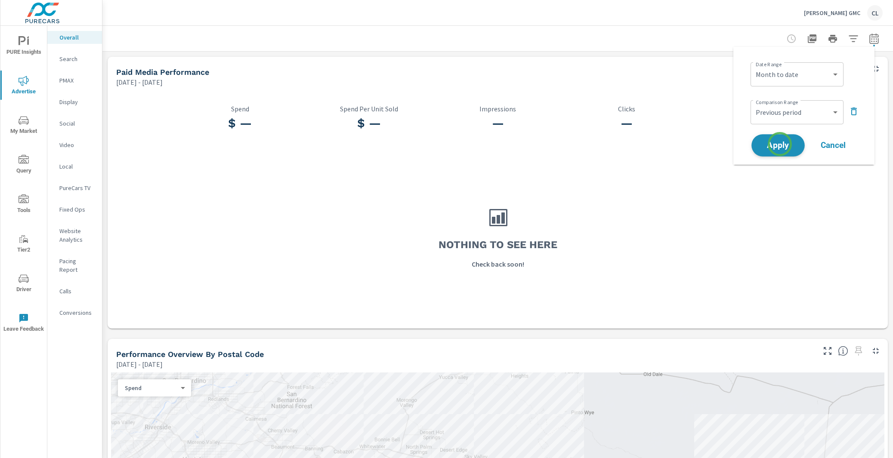
click at [780, 145] on span "Apply" at bounding box center [778, 146] width 35 height 8
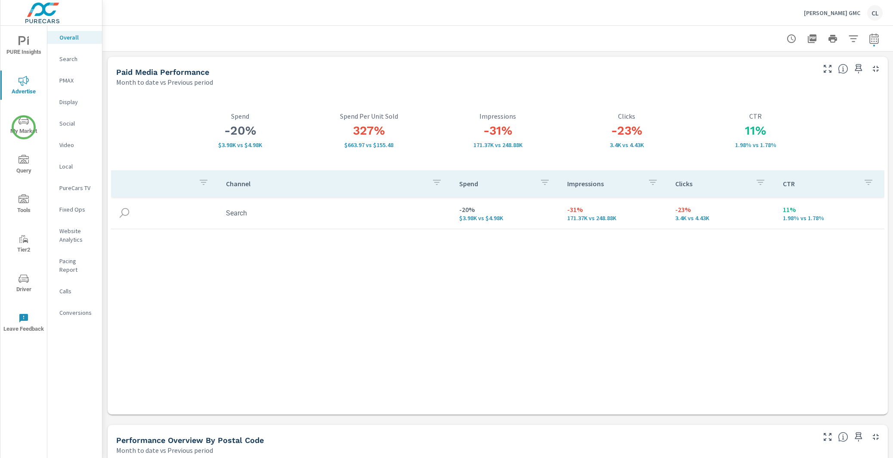
click at [24, 127] on span "My Market" at bounding box center [23, 125] width 41 height 21
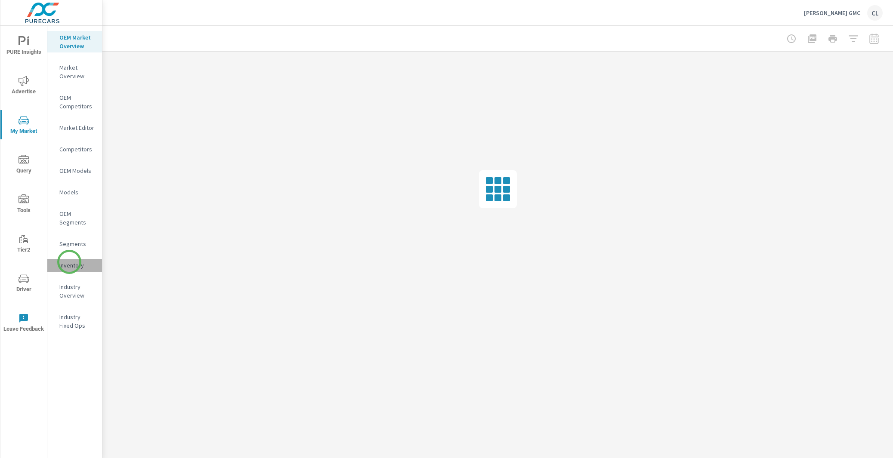
click at [69, 262] on p "Inventory" at bounding box center [77, 265] width 36 height 9
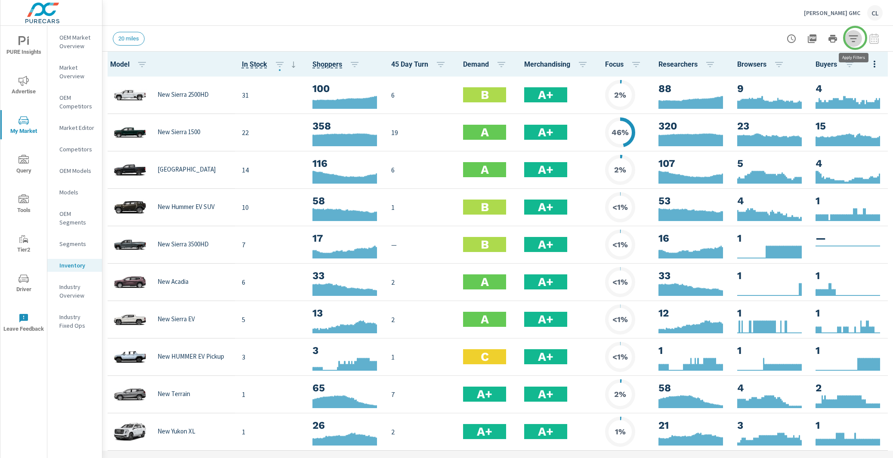
click at [855, 38] on icon "button" at bounding box center [853, 38] width 9 height 6
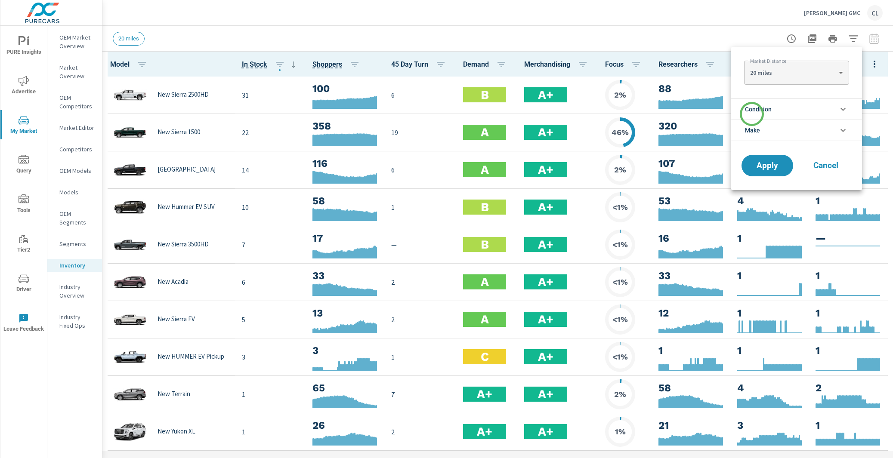
click at [752, 114] on span "Condition" at bounding box center [758, 109] width 27 height 21
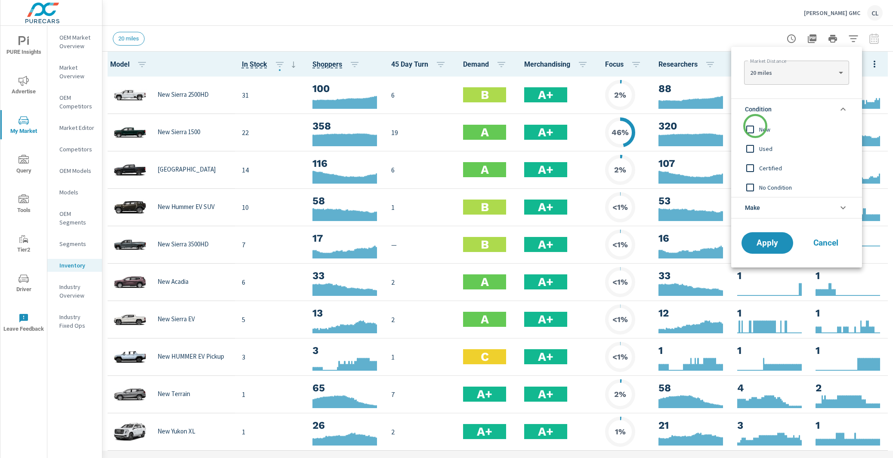
click at [755, 129] on input "filter options" at bounding box center [750, 130] width 18 height 18
click at [767, 242] on span "Apply" at bounding box center [767, 243] width 35 height 8
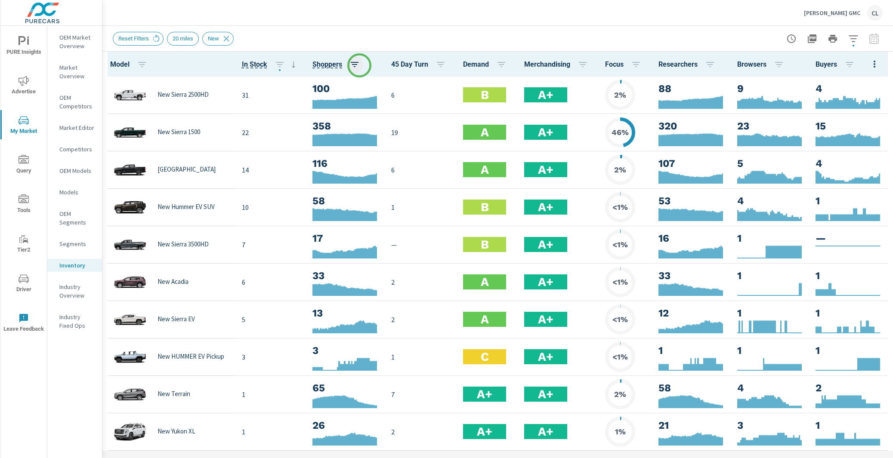
click at [359, 65] on icon "button" at bounding box center [355, 64] width 10 height 10
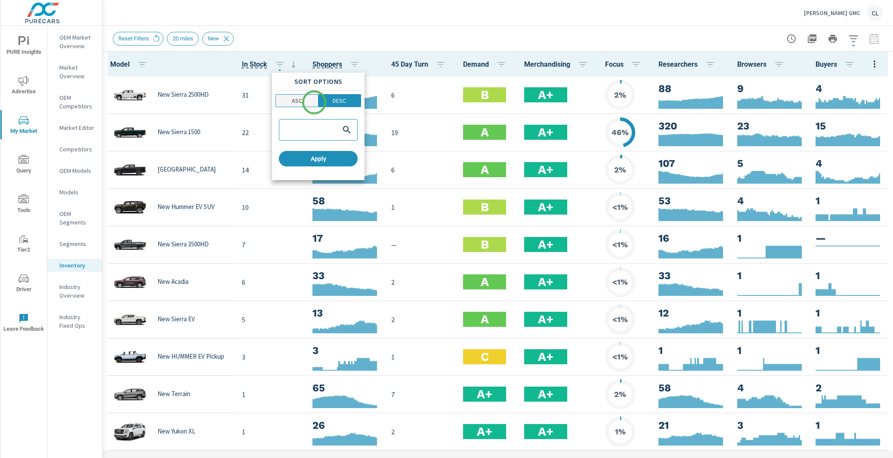
click at [312, 102] on span "ASC" at bounding box center [297, 100] width 37 height 9
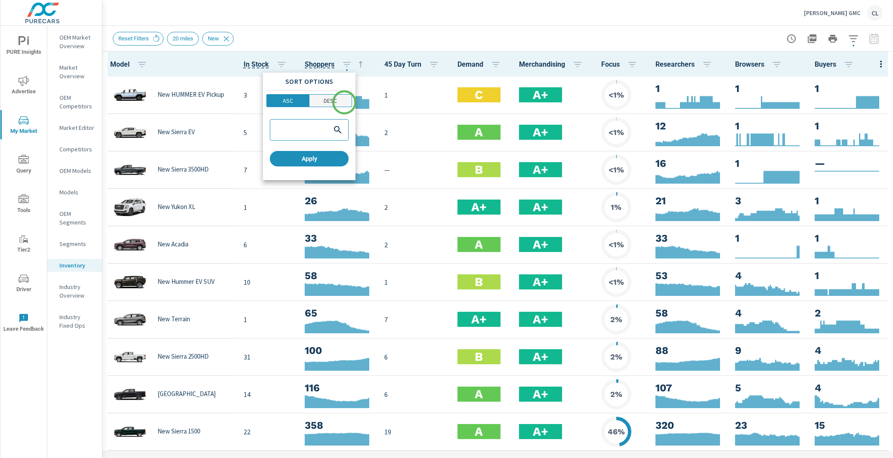
click at [342, 102] on span "DESC" at bounding box center [330, 100] width 37 height 9
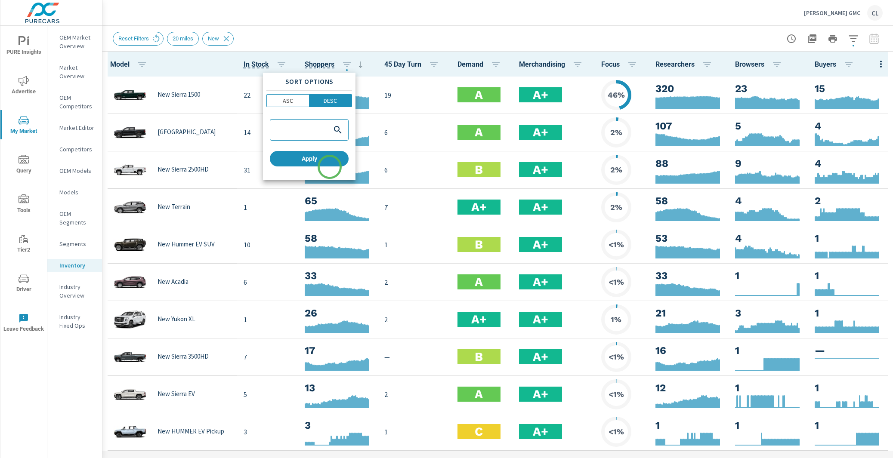
click at [330, 167] on div "Sort Options ASC DESC Apply" at bounding box center [309, 127] width 93 height 108
click at [309, 164] on button "Apply" at bounding box center [309, 158] width 79 height 15
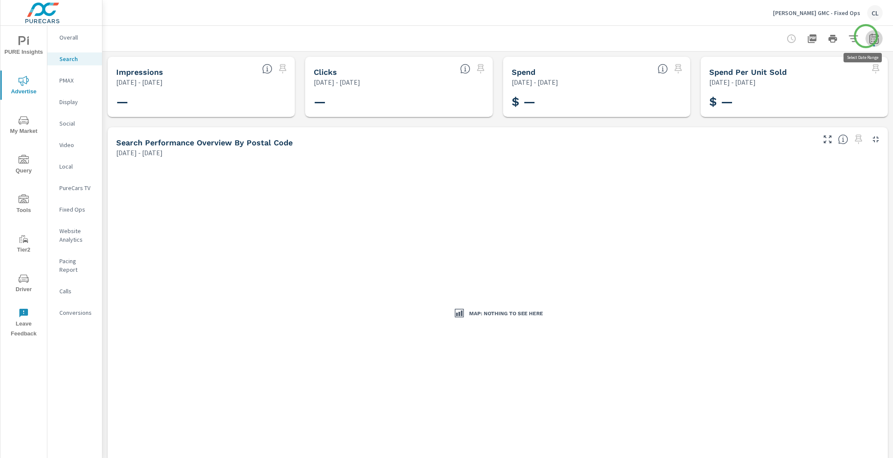
click at [870, 36] on icon "button" at bounding box center [874, 38] width 9 height 10
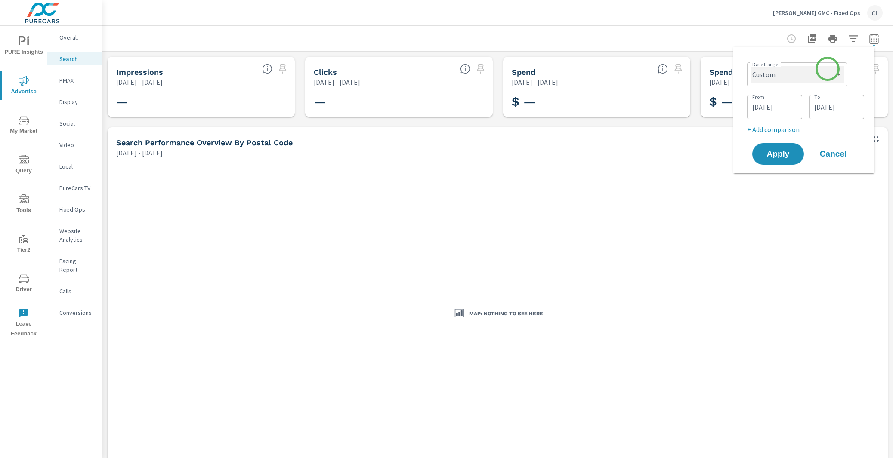
click at [828, 69] on select "Custom [DATE] Last week Last 7 days Last 14 days Last 30 days Last 45 days Last…" at bounding box center [797, 74] width 93 height 17
select select "Month to date"
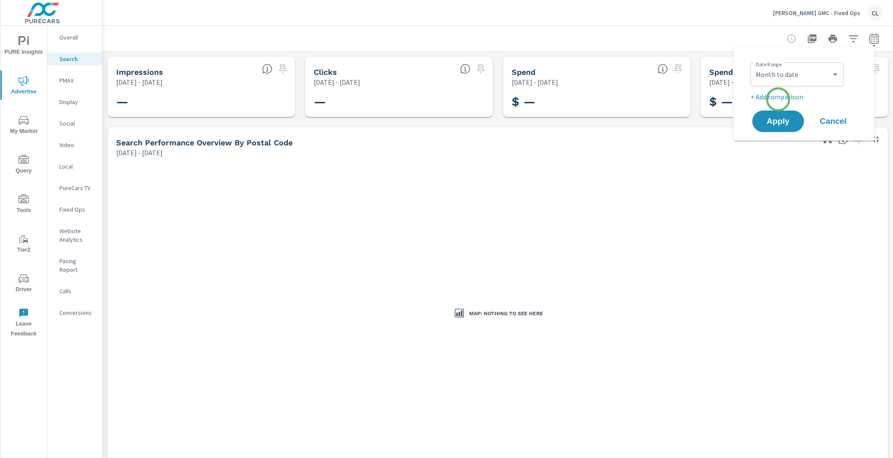
click at [778, 99] on p "+ Add comparison" at bounding box center [806, 97] width 110 height 10
select select "Previous period"
click at [779, 146] on span "Apply" at bounding box center [778, 146] width 35 height 8
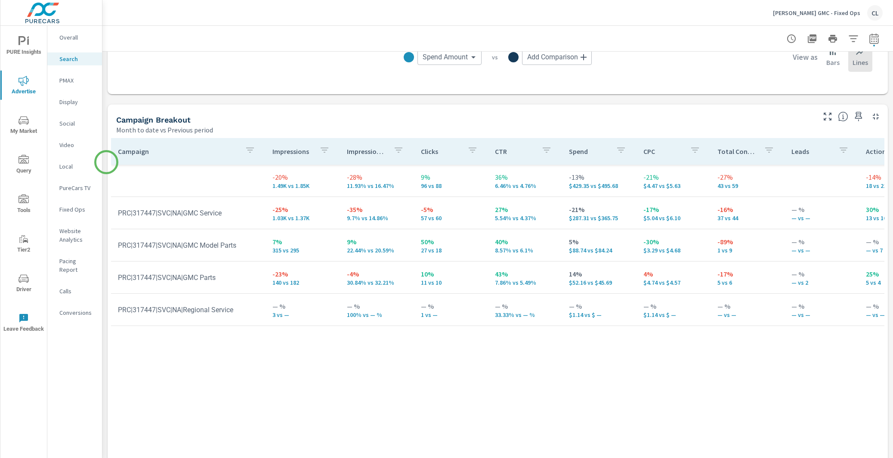
scroll to position [783, 0]
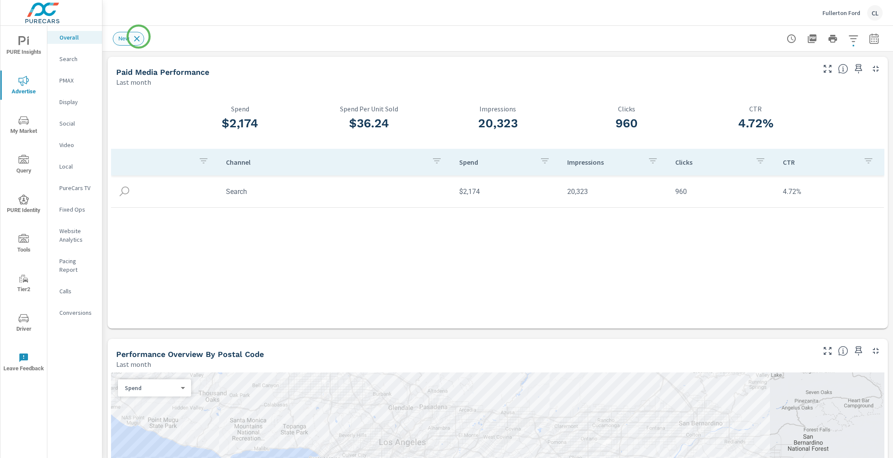
click at [139, 37] on icon at bounding box center [137, 39] width 6 height 6
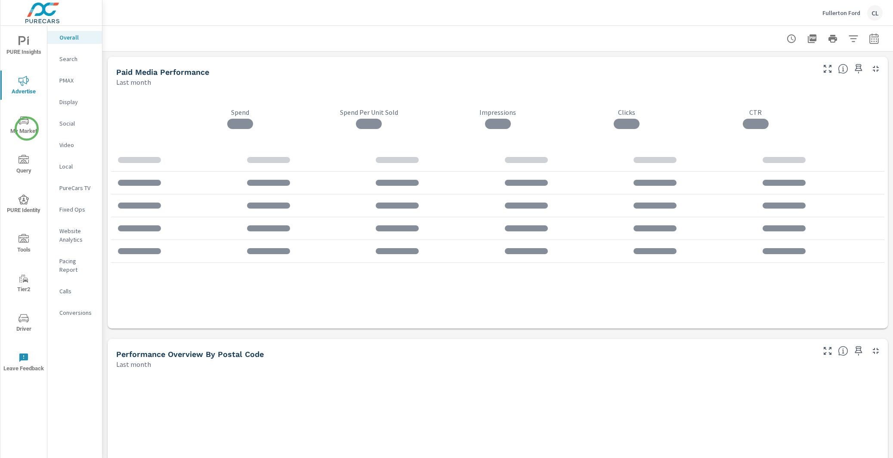
click at [26, 128] on span "My Market" at bounding box center [23, 125] width 41 height 21
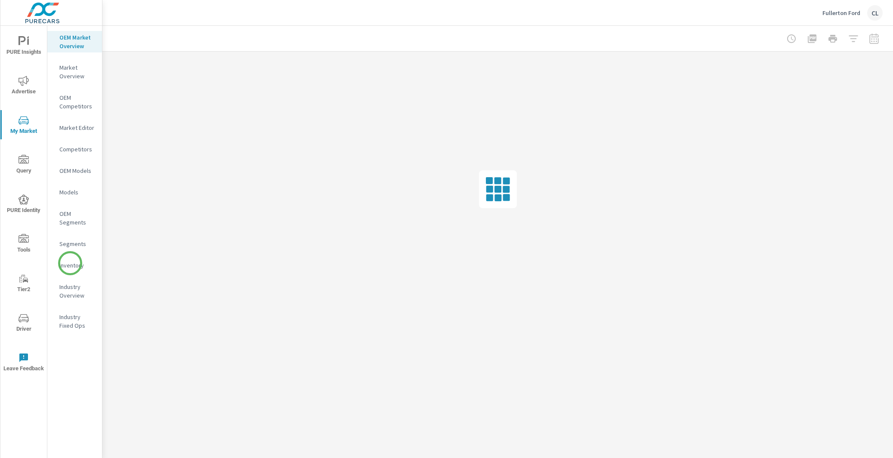
click at [70, 264] on p "Inventory" at bounding box center [77, 265] width 36 height 9
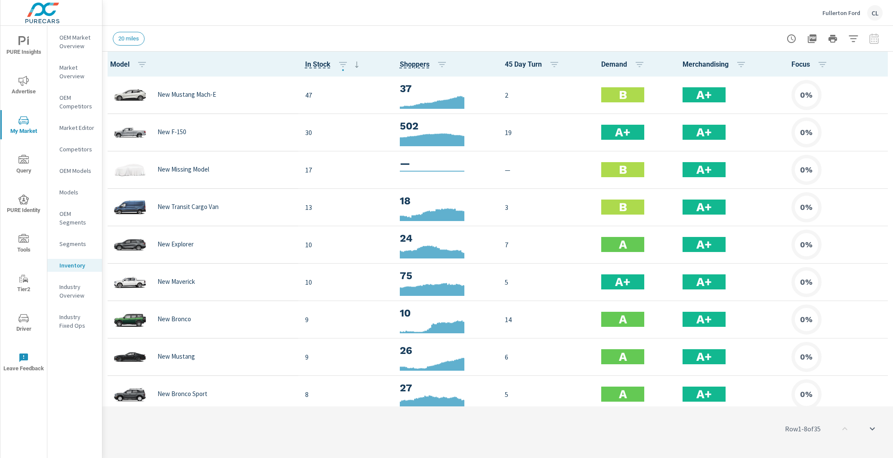
scroll to position [0, 0]
click at [857, 37] on icon "button" at bounding box center [853, 39] width 10 height 10
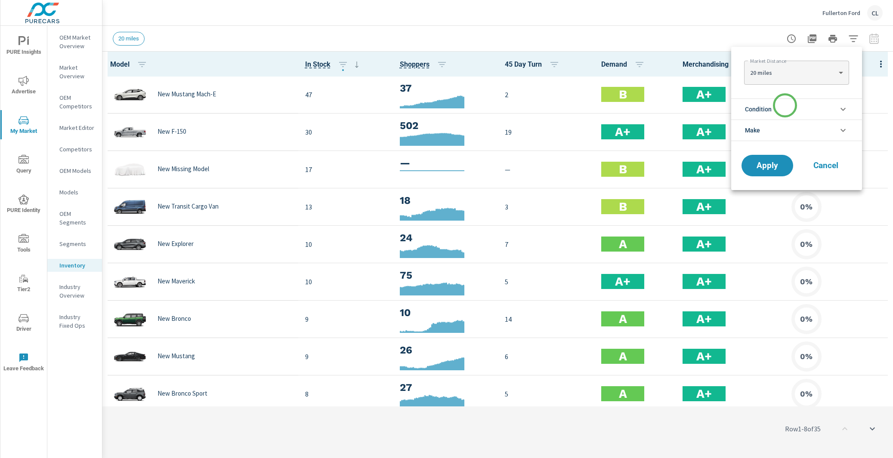
click at [785, 105] on li "Condition" at bounding box center [796, 109] width 131 height 21
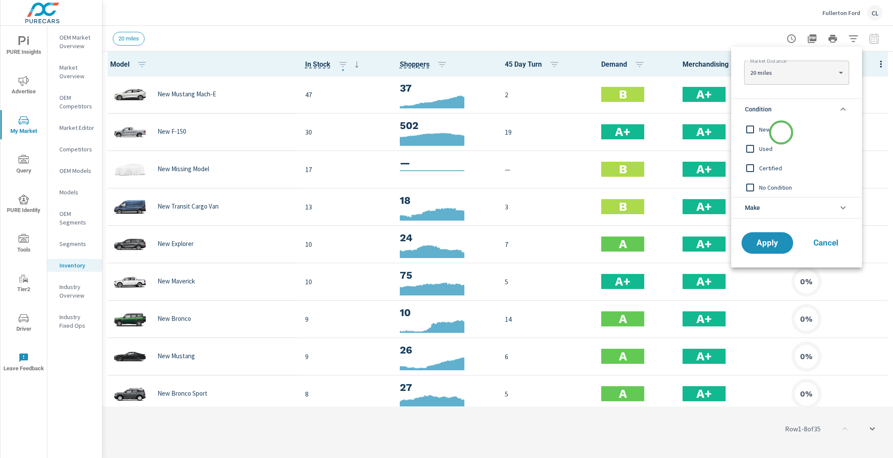
click at [781, 133] on span "New" at bounding box center [806, 129] width 94 height 10
click at [775, 240] on span "Apply" at bounding box center [767, 243] width 35 height 8
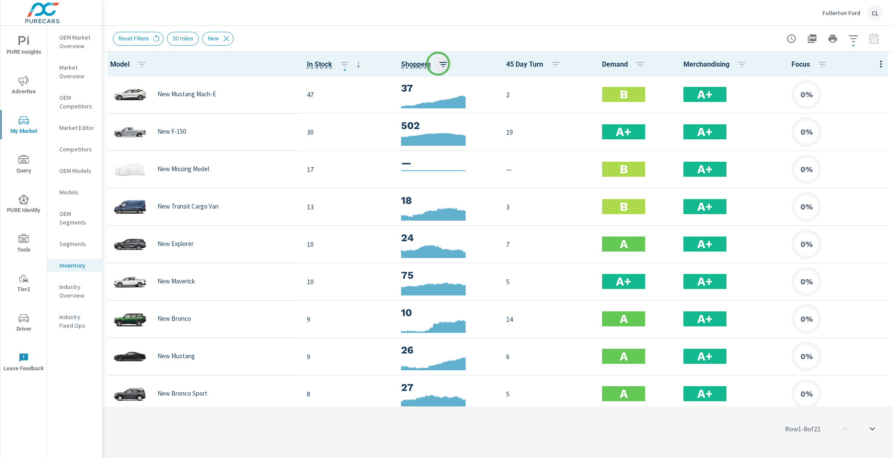
click at [440, 64] on icon "button" at bounding box center [444, 64] width 8 height 5
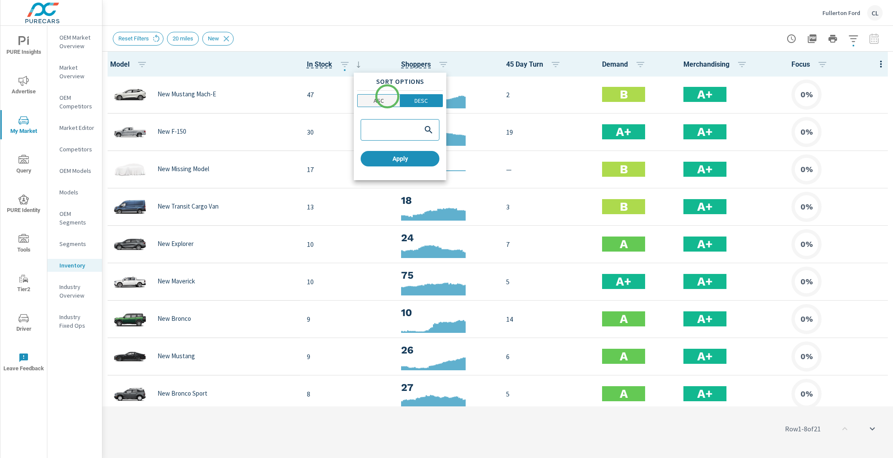
click at [385, 98] on span "ASC" at bounding box center [378, 100] width 37 height 9
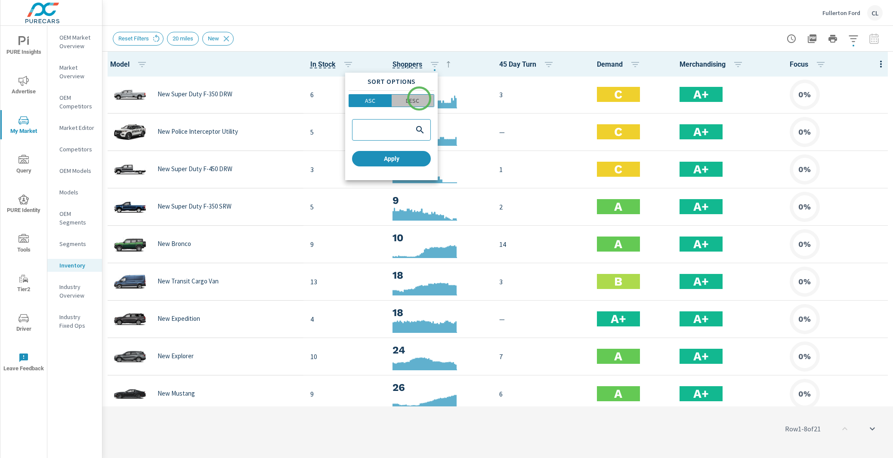
click at [419, 99] on span "DESC" at bounding box center [412, 100] width 37 height 9
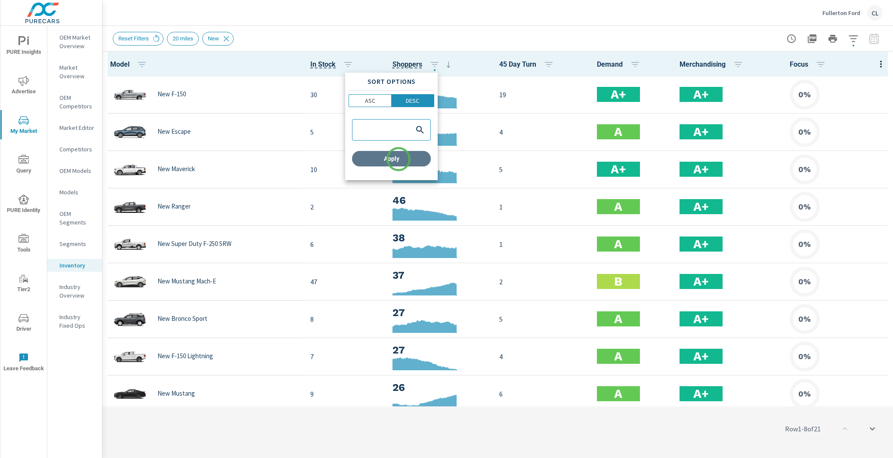
click at [399, 159] on span "Apply" at bounding box center [392, 159] width 72 height 8
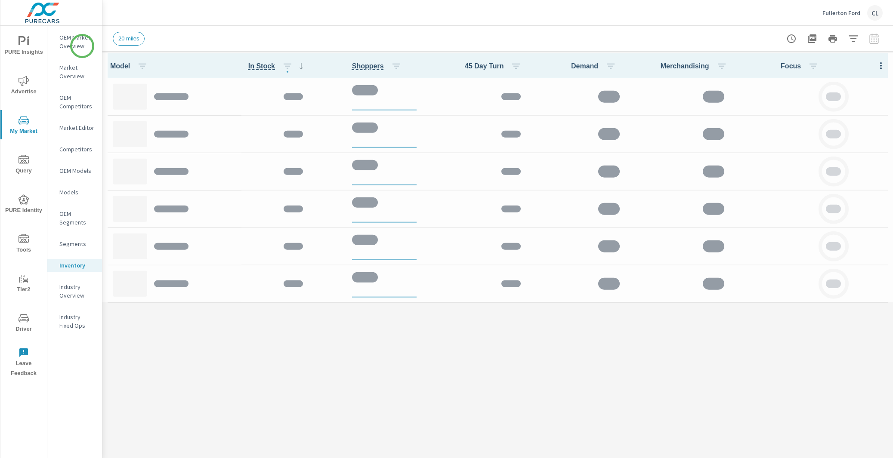
click at [82, 46] on p "OEM Market Overview" at bounding box center [77, 41] width 36 height 17
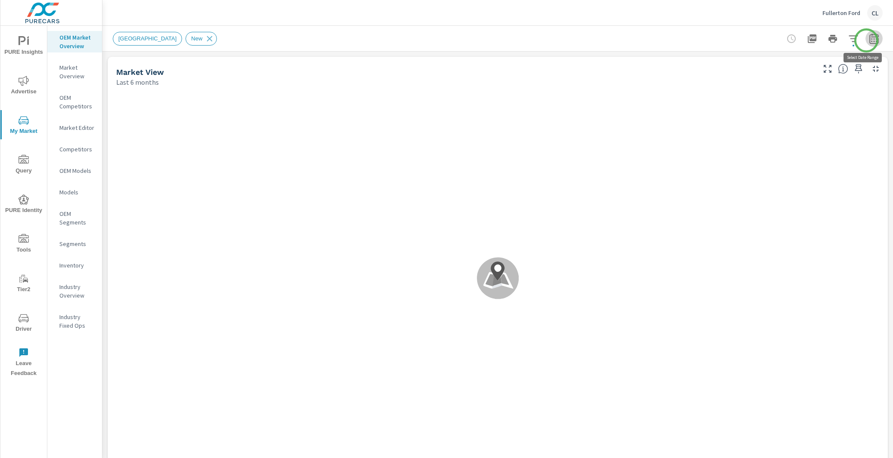
click at [871, 40] on icon "button" at bounding box center [874, 39] width 6 height 3
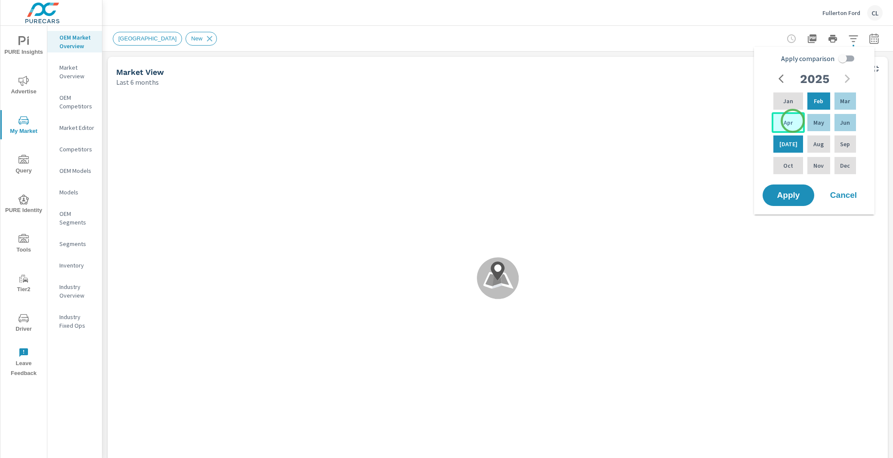
click at [793, 121] on div "Apr" at bounding box center [788, 122] width 33 height 21
click at [840, 124] on p "Jun" at bounding box center [845, 122] width 10 height 9
click at [845, 62] on input "Apply comparison" at bounding box center [842, 58] width 49 height 16
checkbox input "true"
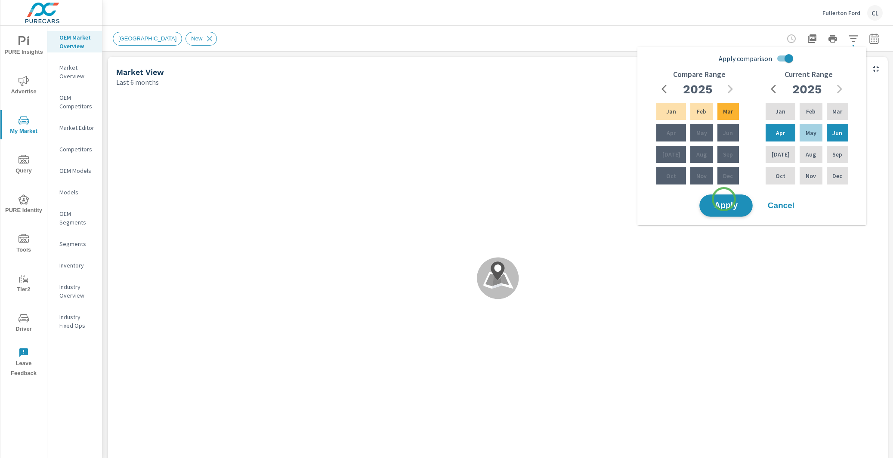
click at [724, 201] on button "Apply" at bounding box center [726, 206] width 53 height 22
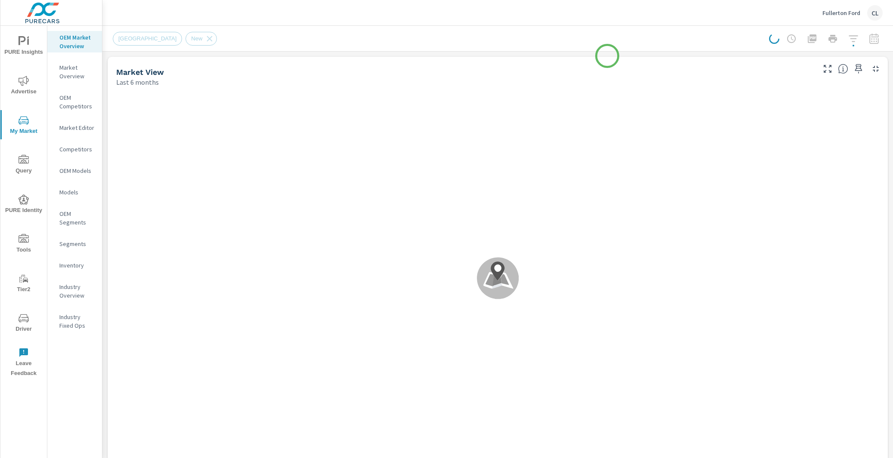
scroll to position [0, 0]
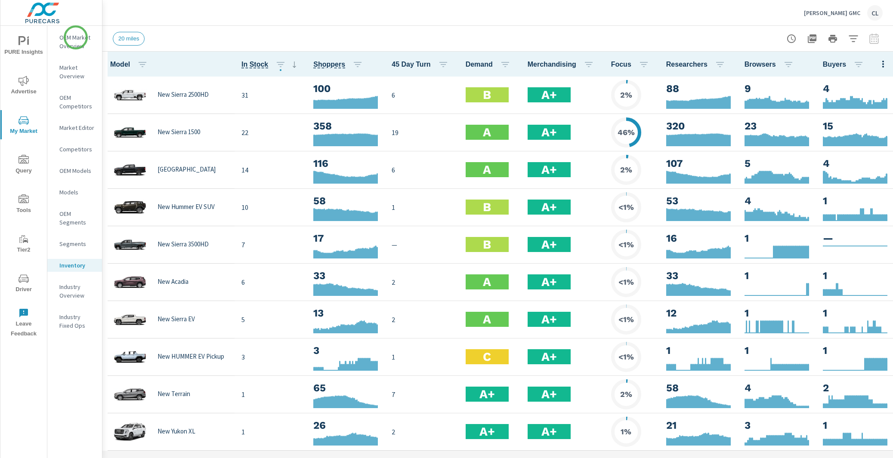
click at [76, 36] on p "OEM Market Overview" at bounding box center [77, 41] width 36 height 17
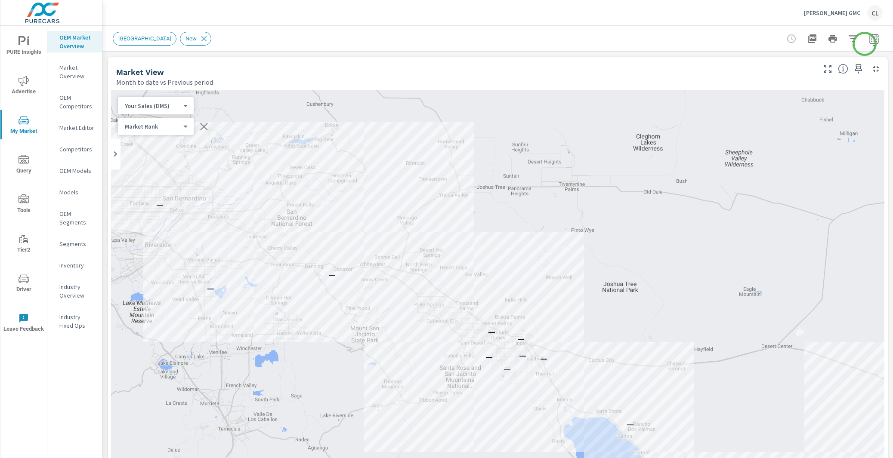
click at [871, 41] on icon "button" at bounding box center [874, 39] width 6 height 3
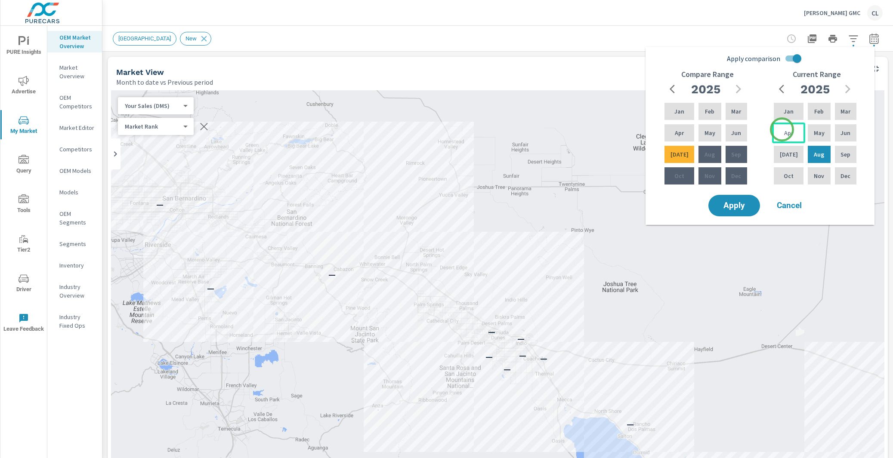
click at [784, 131] on p "Apr" at bounding box center [788, 133] width 9 height 9
click at [837, 133] on div "Jun" at bounding box center [845, 133] width 25 height 21
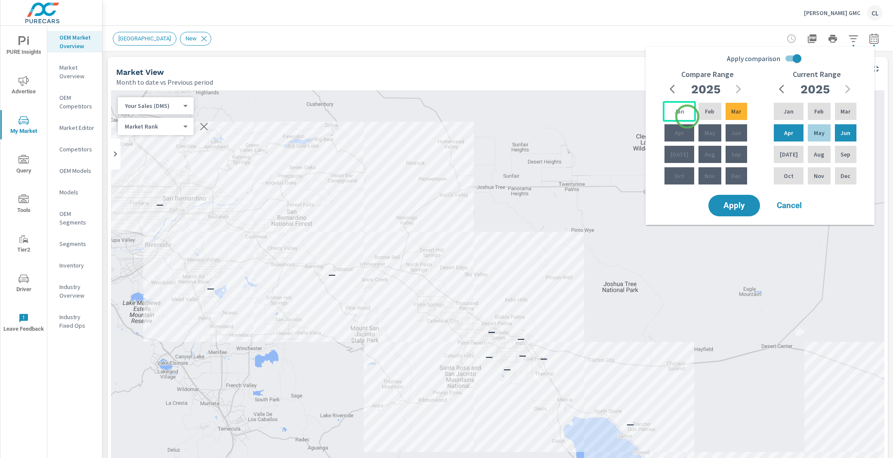
click at [684, 115] on div "Jan" at bounding box center [679, 111] width 33 height 21
click at [731, 114] on p "Mar" at bounding box center [736, 111] width 10 height 9
click at [737, 204] on span "Apply" at bounding box center [734, 206] width 35 height 8
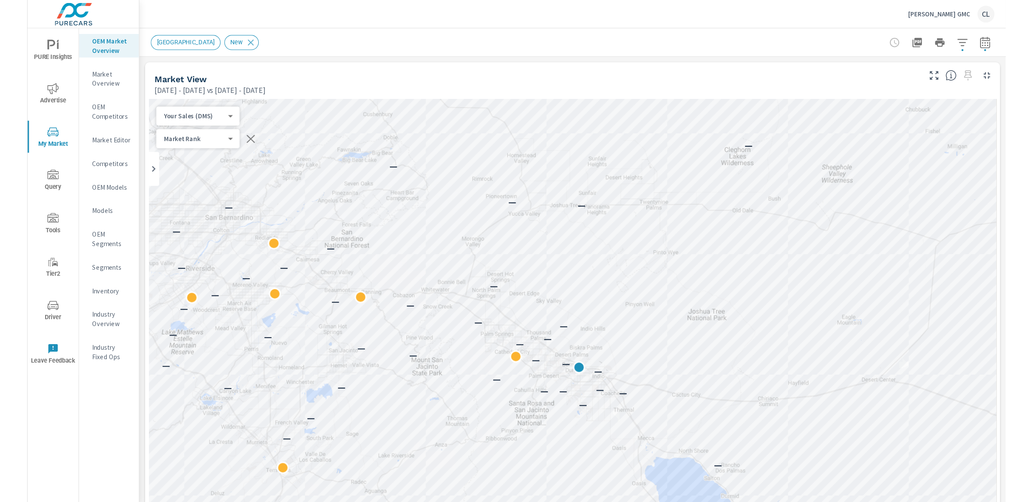
scroll to position [0, 0]
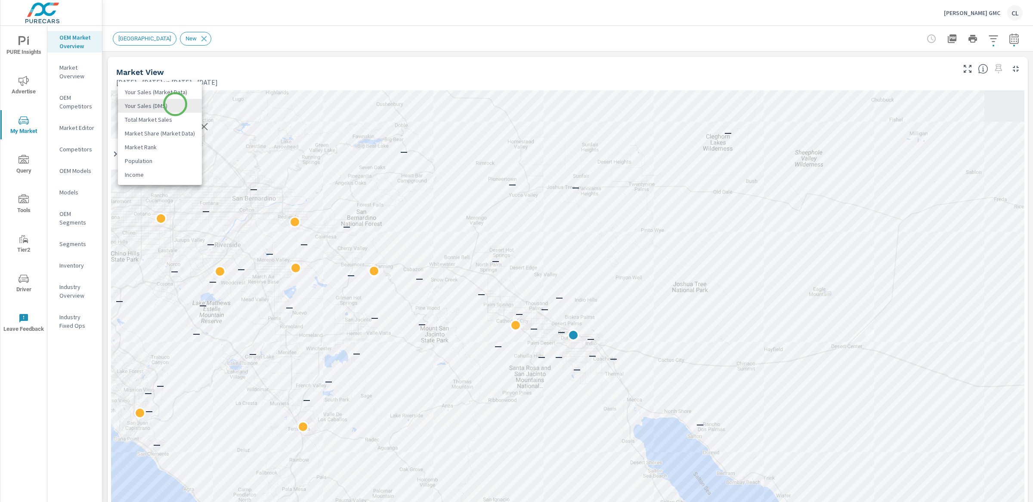
click at [175, 104] on body "PURE Insights Advertise My Market Query Tools Tier2 Driver Leave Feedback OEM M…" at bounding box center [516, 251] width 1033 height 502
click at [172, 118] on li "Total Market Sales" at bounding box center [160, 120] width 84 height 14
click at [172, 127] on body "PURE Insights Advertise My Market Query Tools Tier2 Driver Leave Feedback OEM M…" at bounding box center [516, 251] width 1033 height 502
click at [170, 123] on li "Market Rank" at bounding box center [160, 127] width 84 height 14
click at [893, 35] on icon "button" at bounding box center [993, 38] width 9 height 6
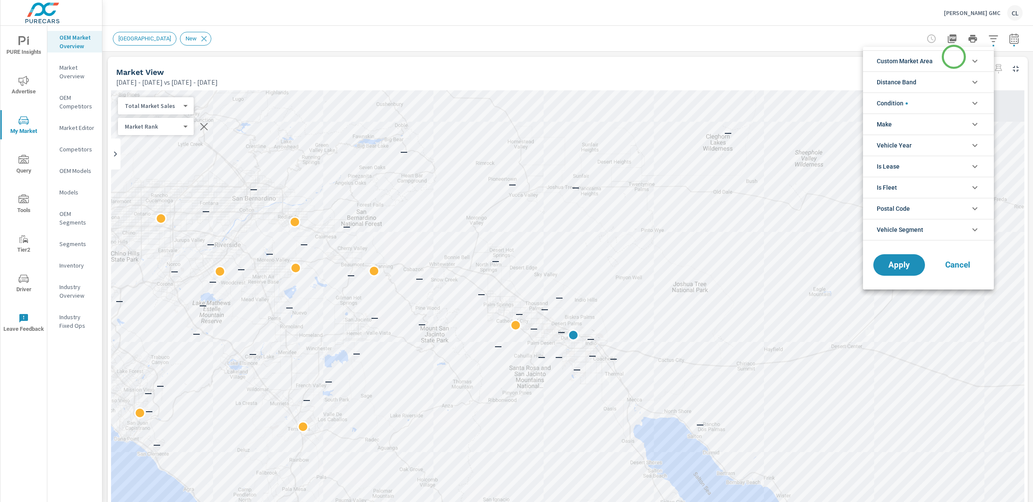
click at [893, 57] on li "Custom Market Area" at bounding box center [928, 60] width 131 height 21
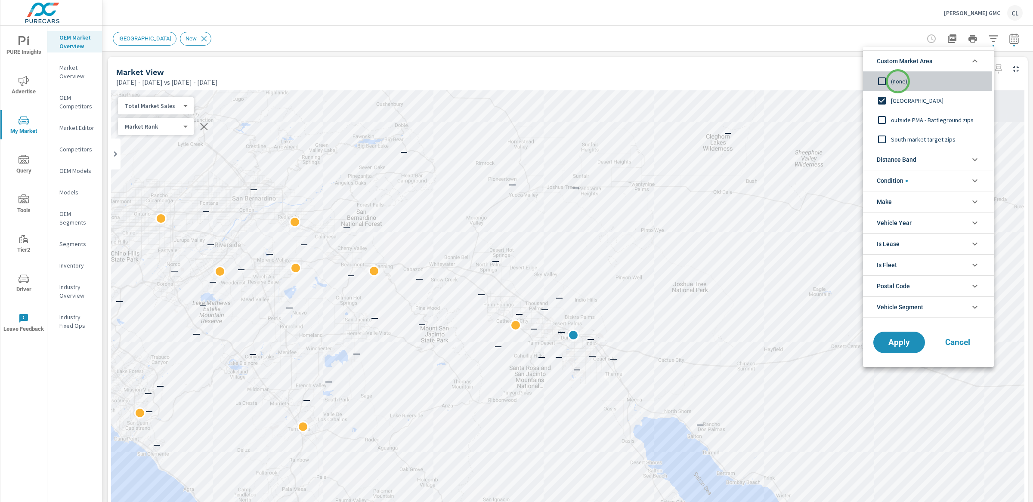
click at [893, 81] on span "(none)" at bounding box center [938, 81] width 94 height 10
click at [893, 164] on li "Distance Band" at bounding box center [928, 159] width 131 height 21
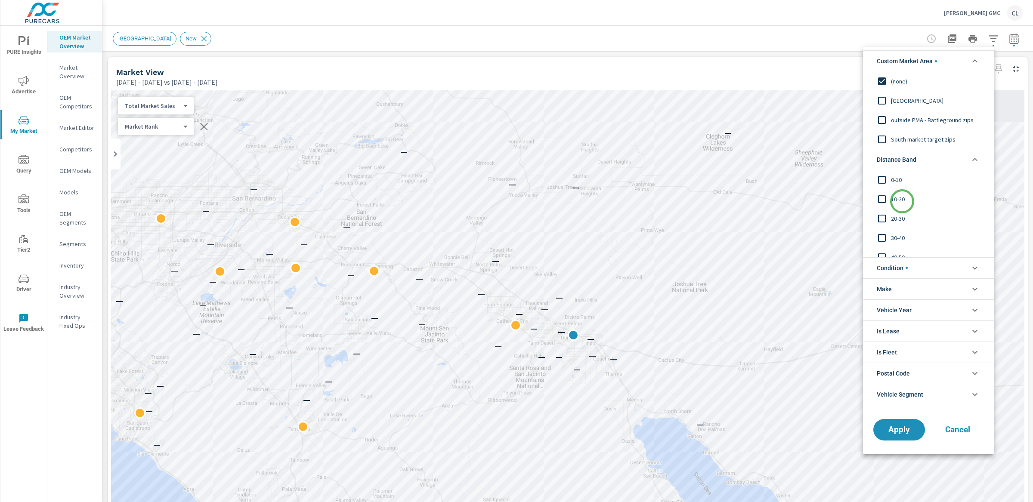
click at [893, 201] on span "10-20" at bounding box center [938, 199] width 94 height 10
click at [892, 180] on span "0-10" at bounding box center [938, 180] width 94 height 10
click at [893, 223] on span "20-30" at bounding box center [938, 219] width 94 height 10
click at [893, 428] on span "Apply" at bounding box center [899, 430] width 35 height 8
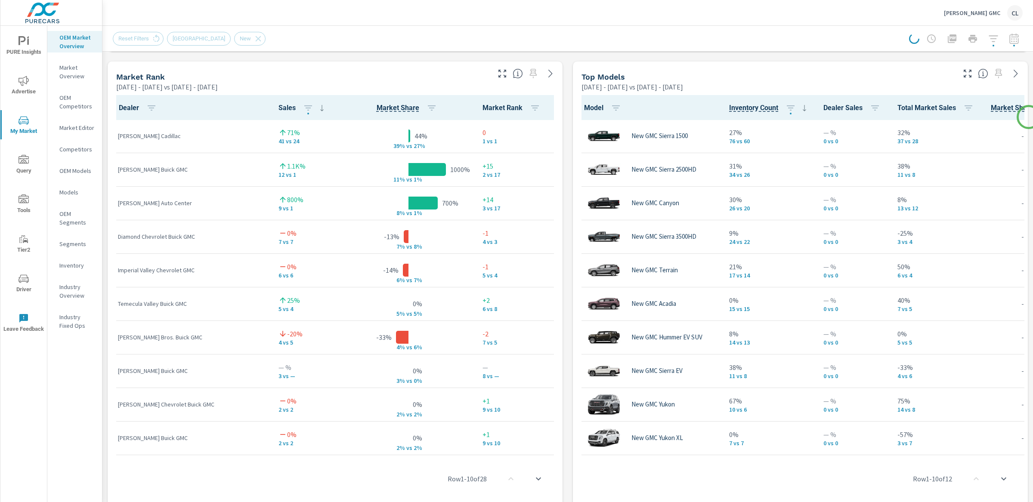
scroll to position [547, 0]
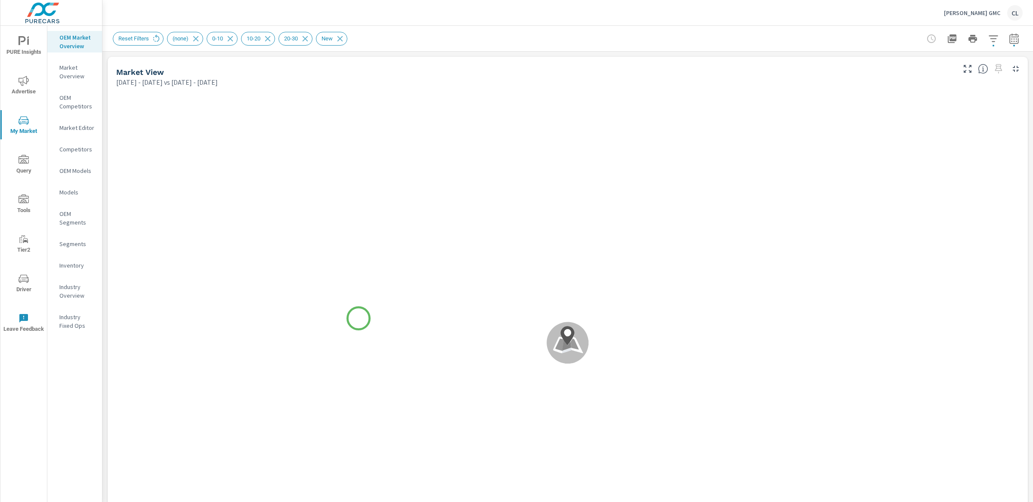
scroll to position [0, 0]
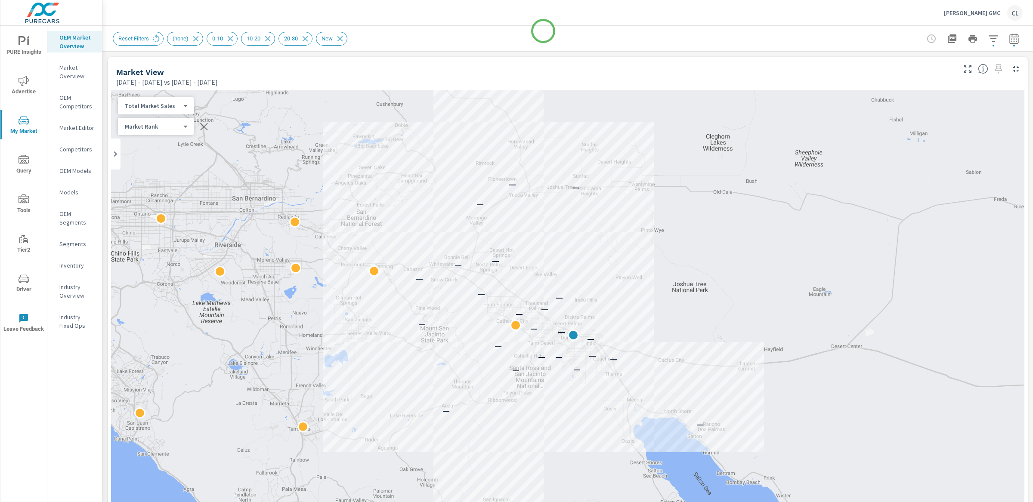
click at [543, 32] on div "Reset Filters (none) 0-10 10-20 20-30 New" at bounding box center [507, 39] width 789 height 14
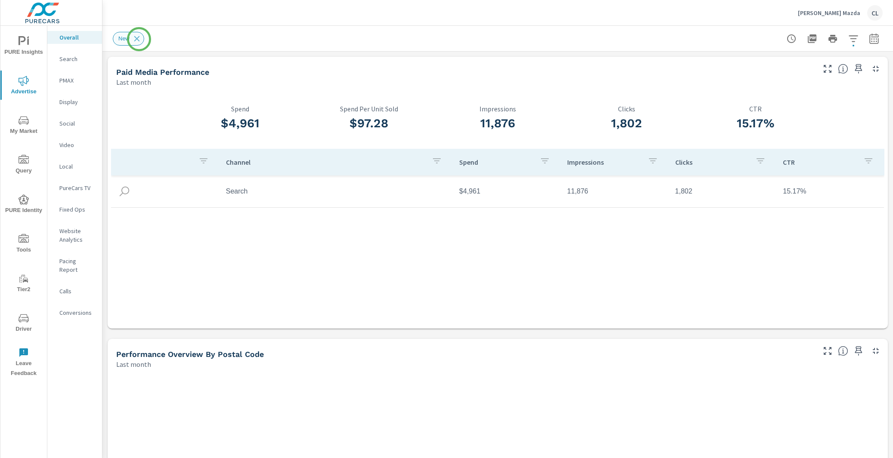
click at [139, 39] on icon at bounding box center [136, 38] width 9 height 9
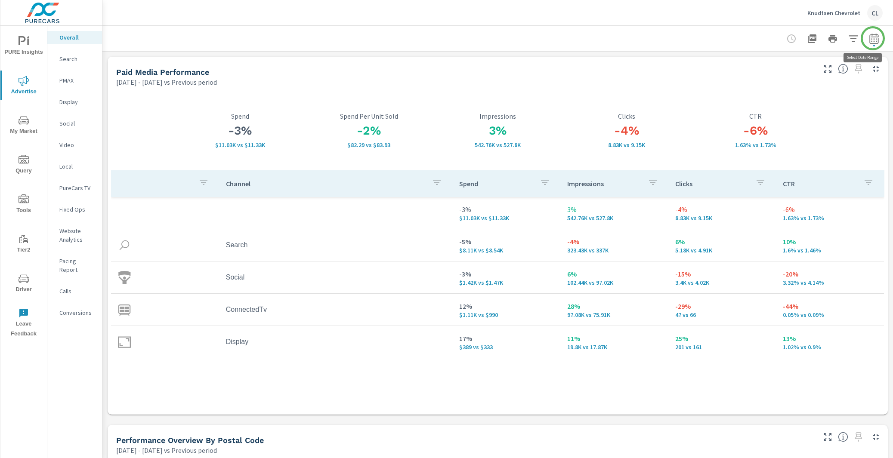
click at [870, 39] on icon "button" at bounding box center [874, 38] width 9 height 10
select select "Previous period"
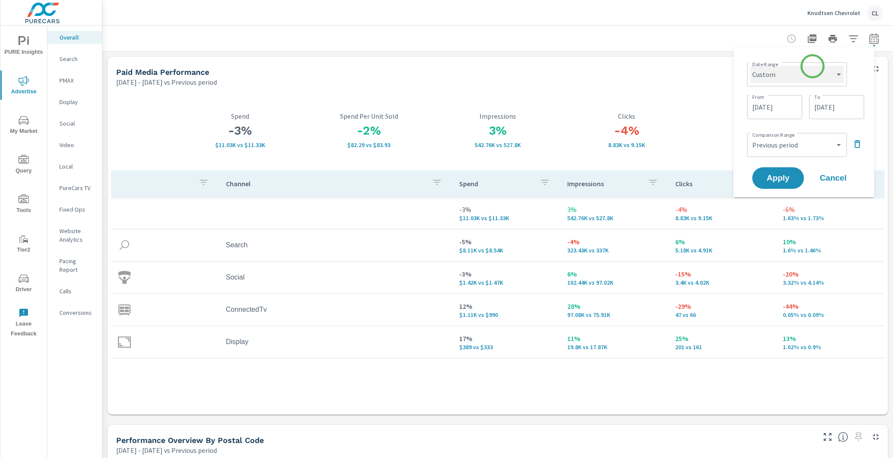
click at [810, 68] on select "Custom [DATE] Last week Last 7 days Last 14 days Last 30 days Last 45 days Last…" at bounding box center [797, 74] width 93 height 17
select select "Last 30 days"
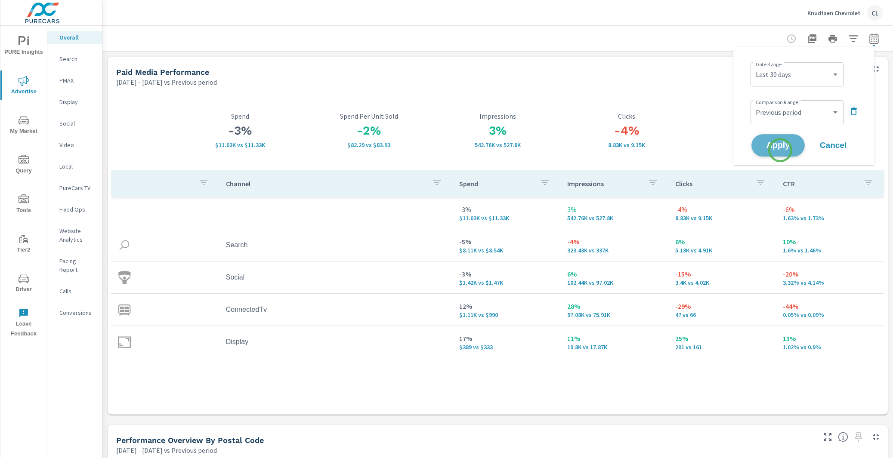
click at [780, 150] on button "Apply" at bounding box center [778, 145] width 53 height 22
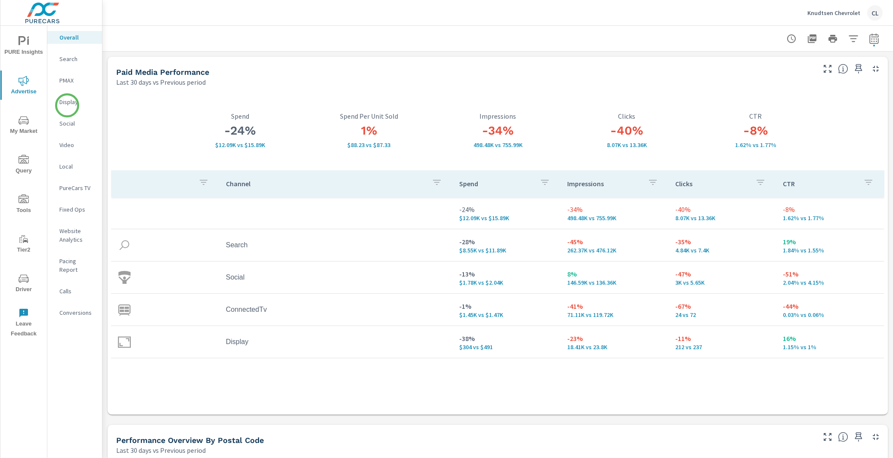
click at [67, 105] on p "Display" at bounding box center [77, 102] width 36 height 9
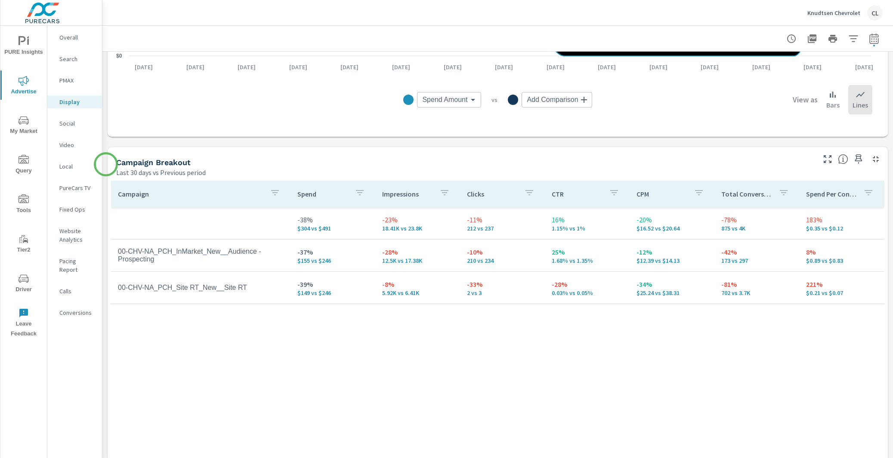
scroll to position [279, 0]
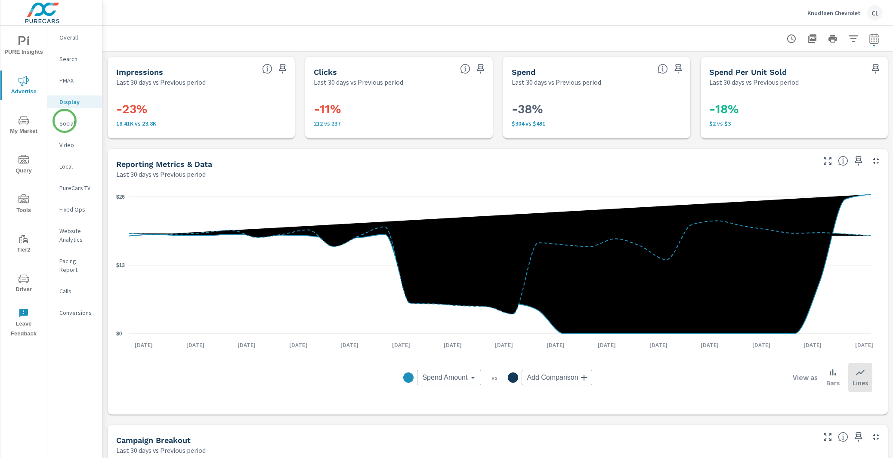
click at [65, 121] on p "Social" at bounding box center [77, 123] width 36 height 9
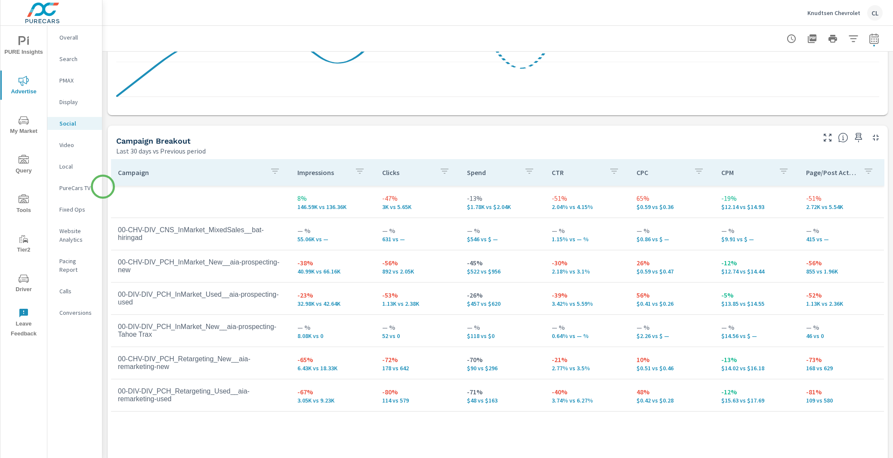
scroll to position [330, 0]
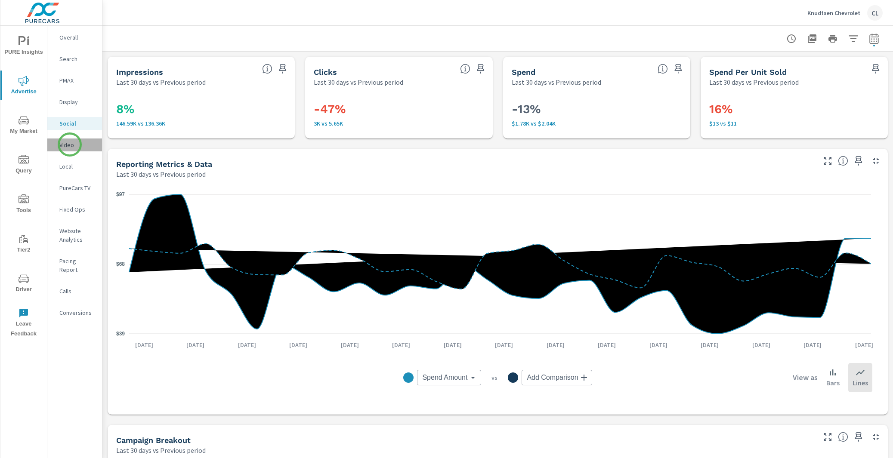
click at [70, 145] on p "Video" at bounding box center [77, 145] width 36 height 9
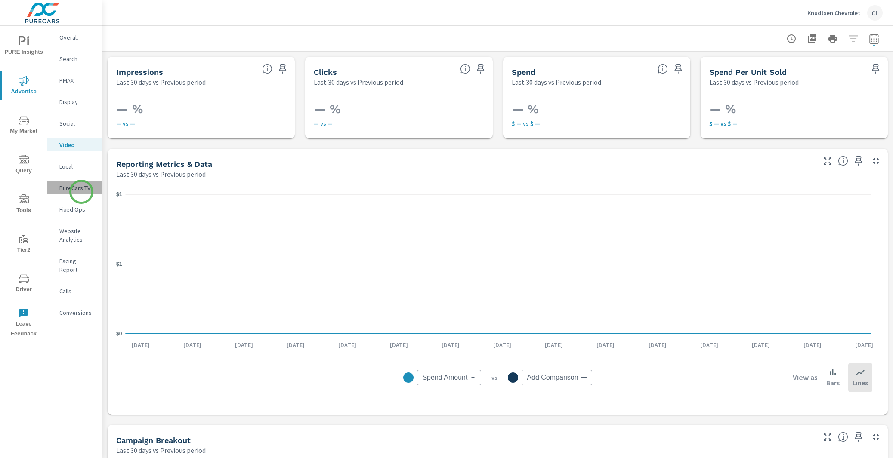
click at [81, 192] on div "PureCars TV" at bounding box center [74, 188] width 55 height 13
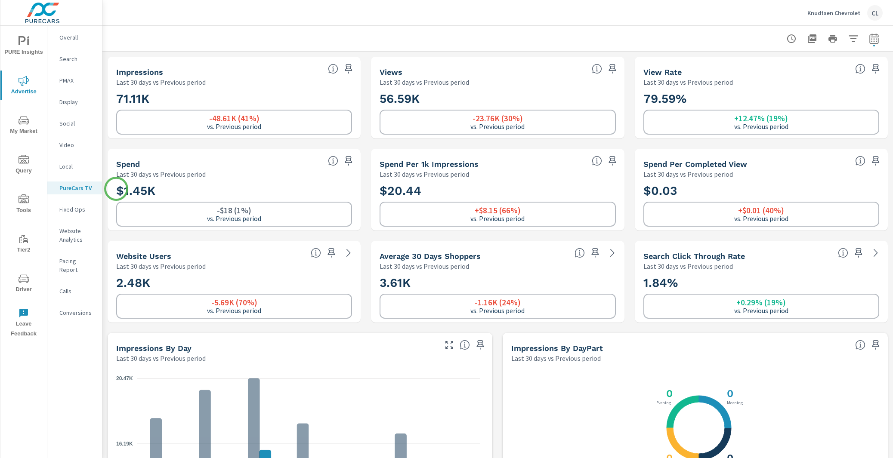
scroll to position [0, 0]
click at [68, 210] on p "Fixed Ops" at bounding box center [77, 209] width 36 height 9
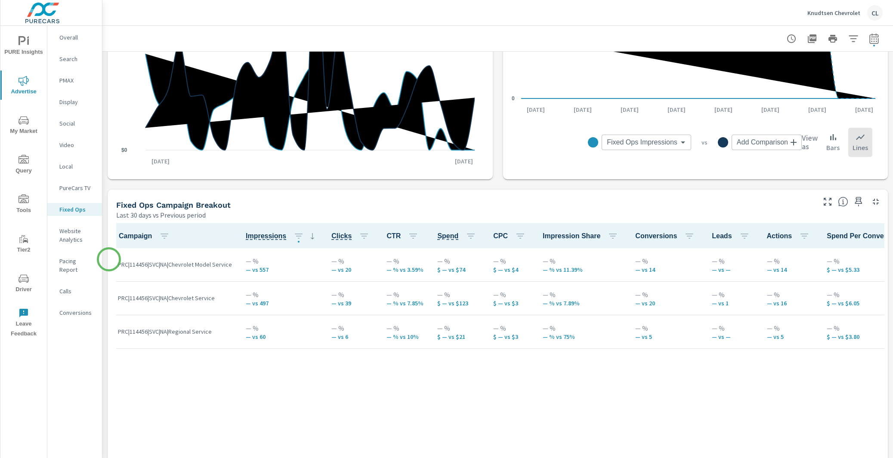
scroll to position [336, 0]
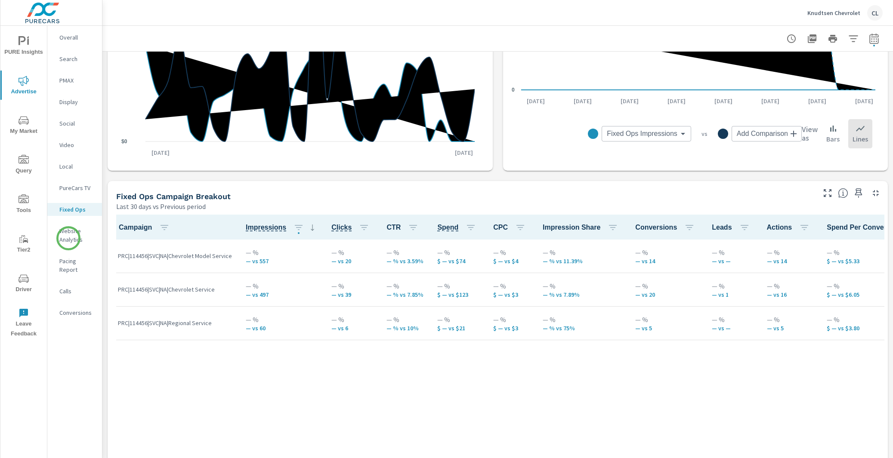
click at [68, 238] on p "Website Analytics" at bounding box center [77, 235] width 36 height 17
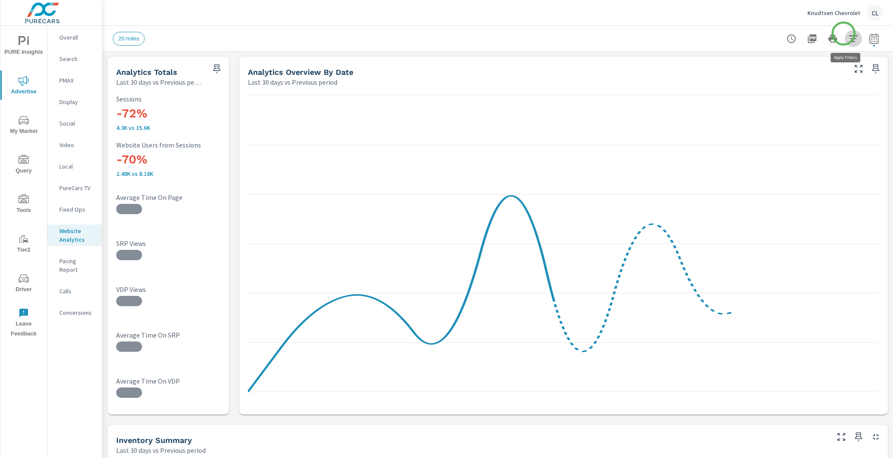
click at [848, 34] on icon "button" at bounding box center [853, 39] width 10 height 10
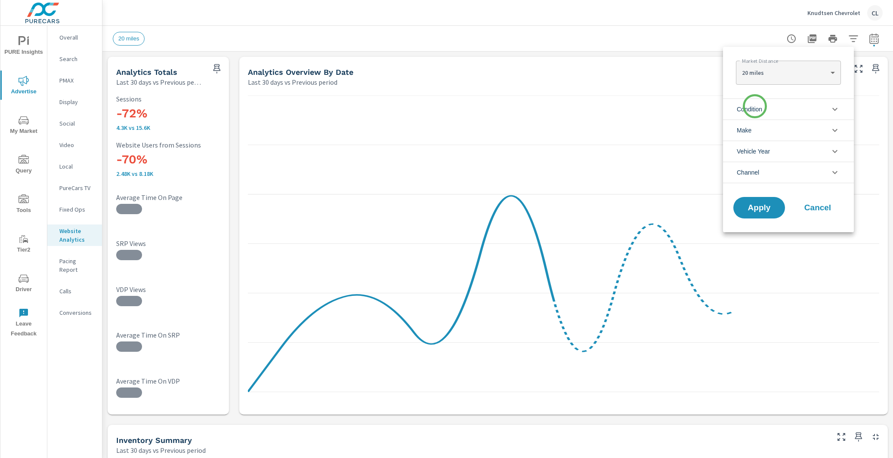
click at [753, 112] on span "Condition" at bounding box center [749, 109] width 25 height 21
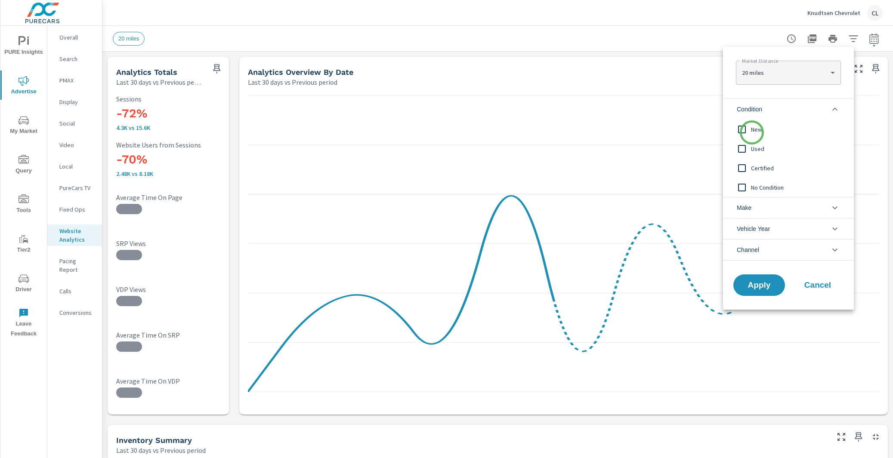
click at [752, 133] on span "New" at bounding box center [798, 129] width 94 height 10
click at [756, 287] on span "Apply" at bounding box center [759, 286] width 35 height 8
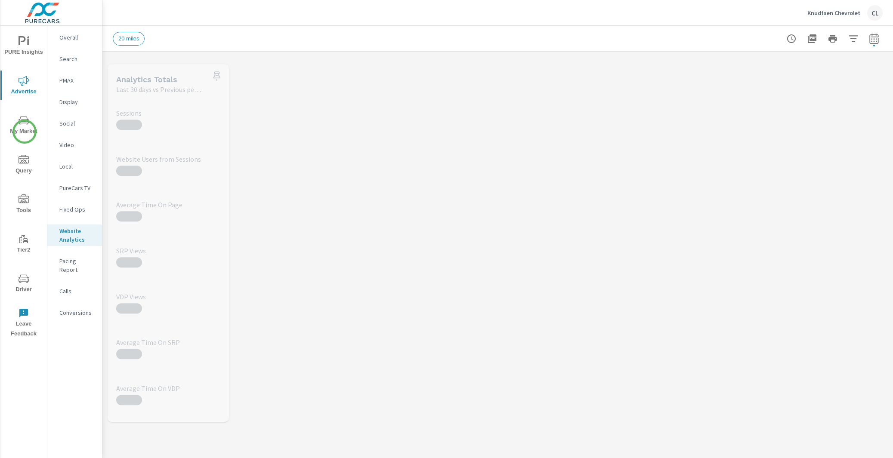
click at [25, 131] on span "My Market" at bounding box center [23, 125] width 41 height 21
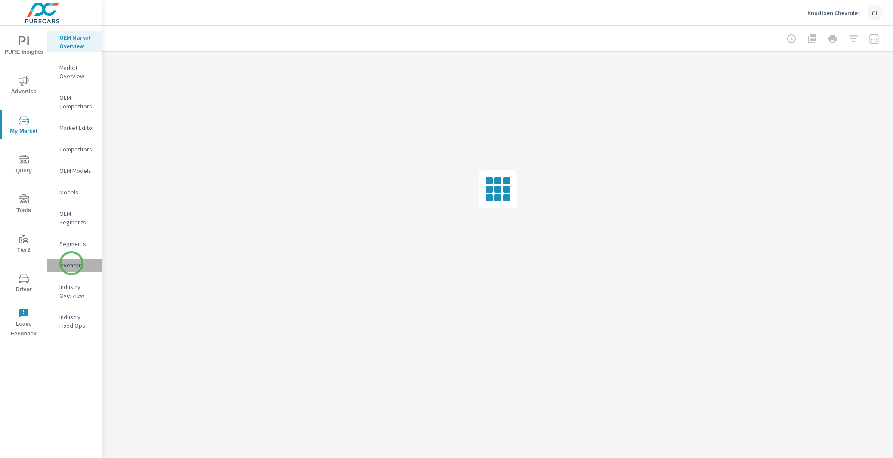
click at [71, 264] on p "Inventory" at bounding box center [77, 265] width 36 height 9
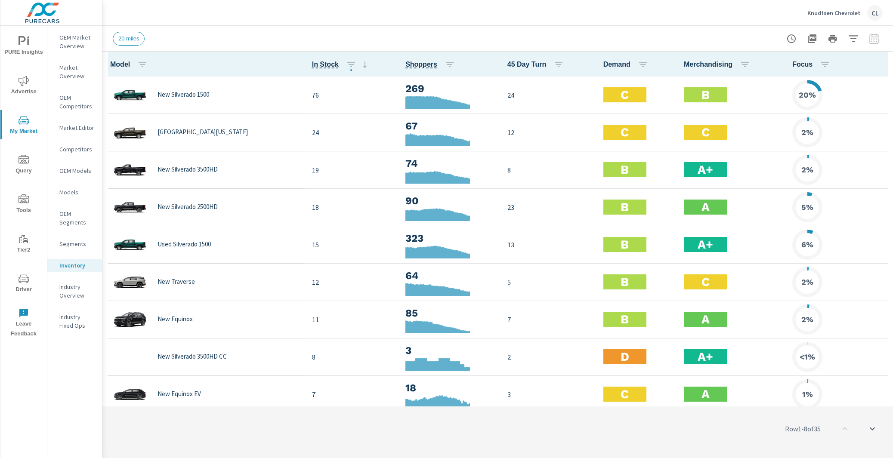
scroll to position [0, 0]
click at [880, 66] on icon "button" at bounding box center [881, 64] width 2 height 7
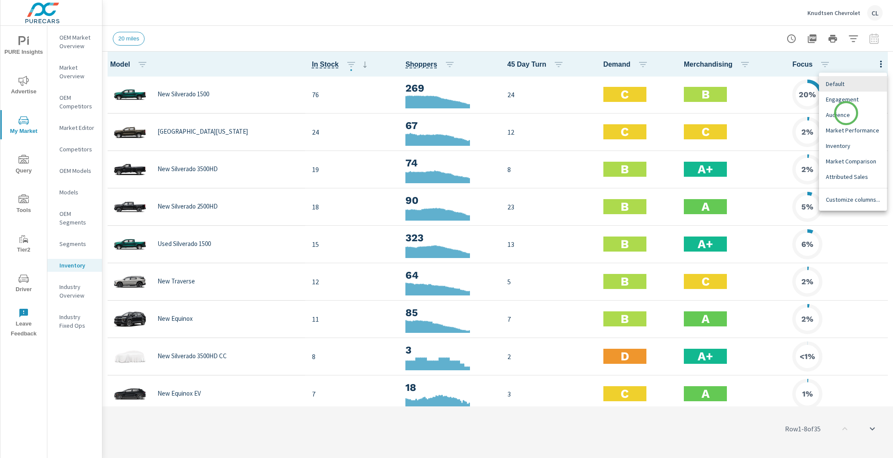
click at [846, 113] on span "Audience" at bounding box center [853, 115] width 54 height 9
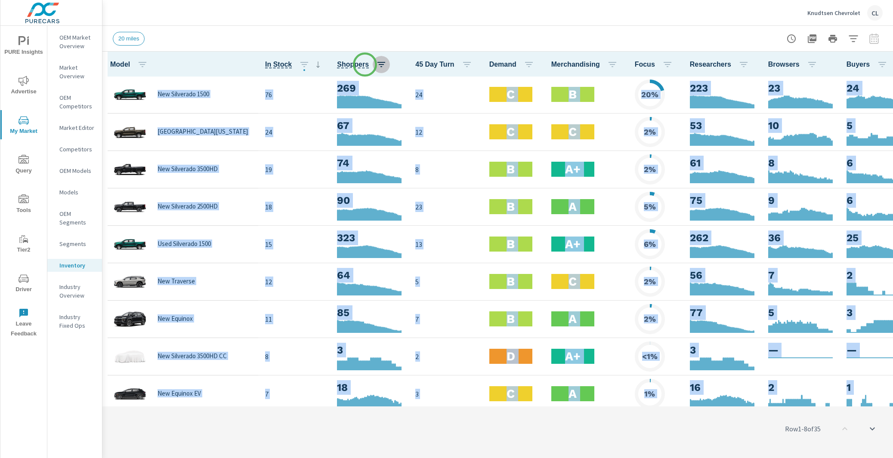
click at [376, 65] on icon "button" at bounding box center [381, 64] width 10 height 10
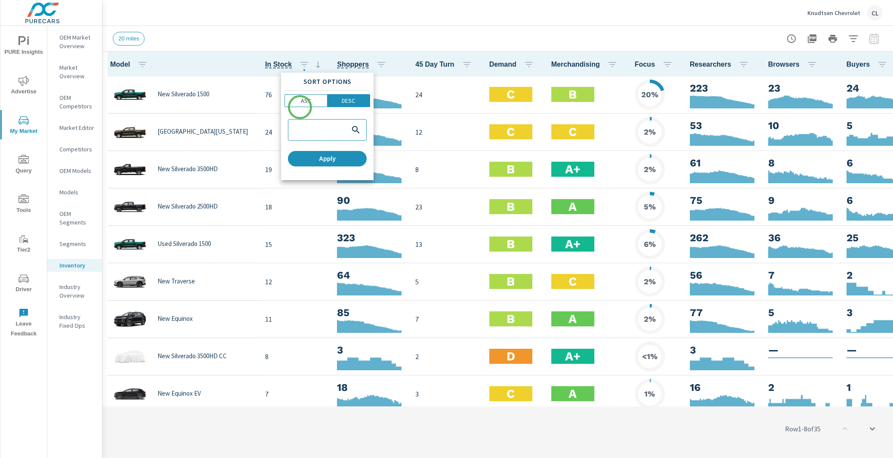
click at [300, 107] on div "Sort Options ASC DESC Apply" at bounding box center [327, 127] width 93 height 108
click at [311, 102] on span "ASC" at bounding box center [306, 100] width 37 height 9
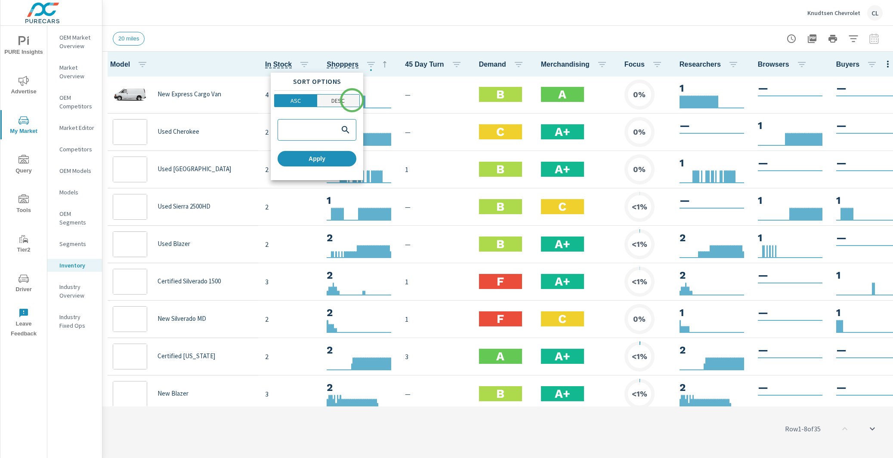
click at [352, 100] on span "DESC" at bounding box center [338, 100] width 37 height 9
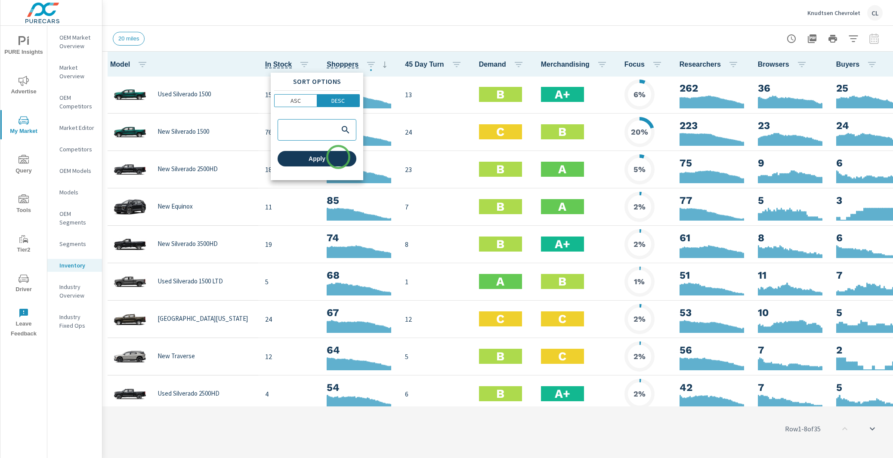
click at [338, 158] on span "Apply" at bounding box center [317, 159] width 72 height 8
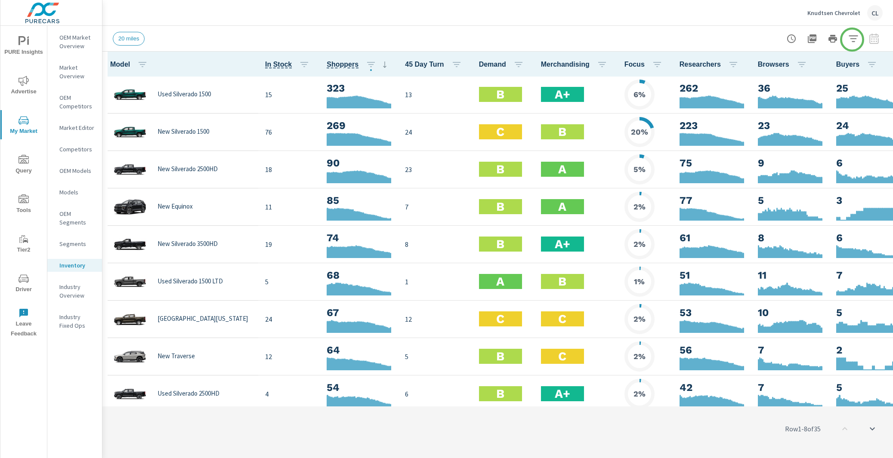
click at [851, 38] on icon "button" at bounding box center [853, 38] width 9 height 6
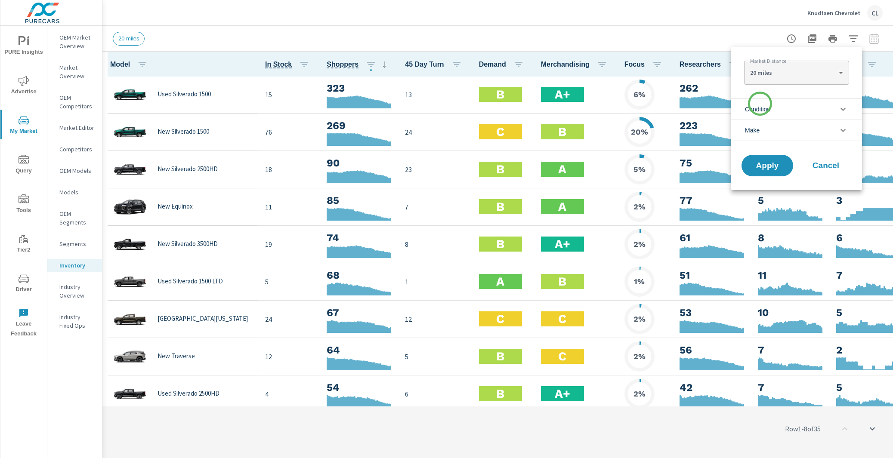
click at [760, 105] on span "Condition" at bounding box center [757, 109] width 25 height 21
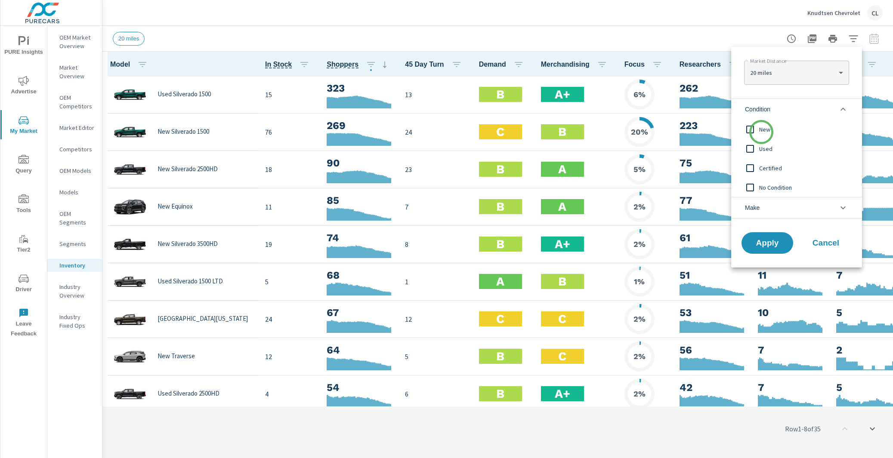
click at [762, 132] on span "New" at bounding box center [806, 129] width 94 height 10
click at [766, 239] on span "Apply" at bounding box center [767, 243] width 35 height 8
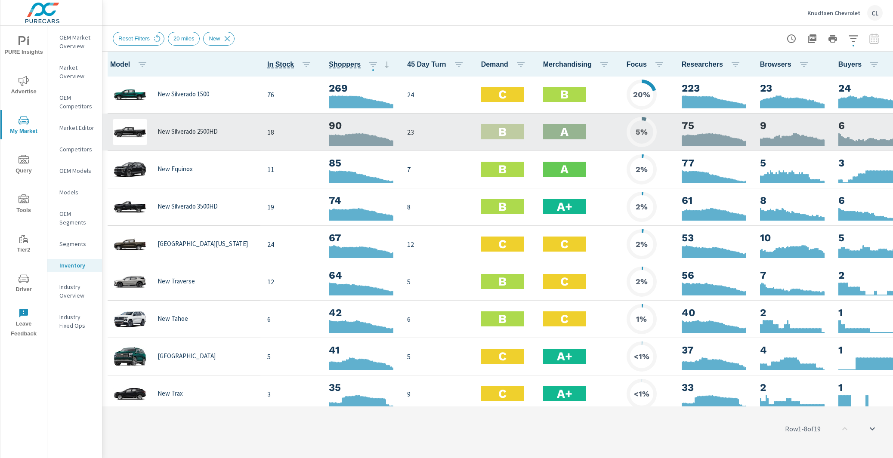
scroll to position [0, 0]
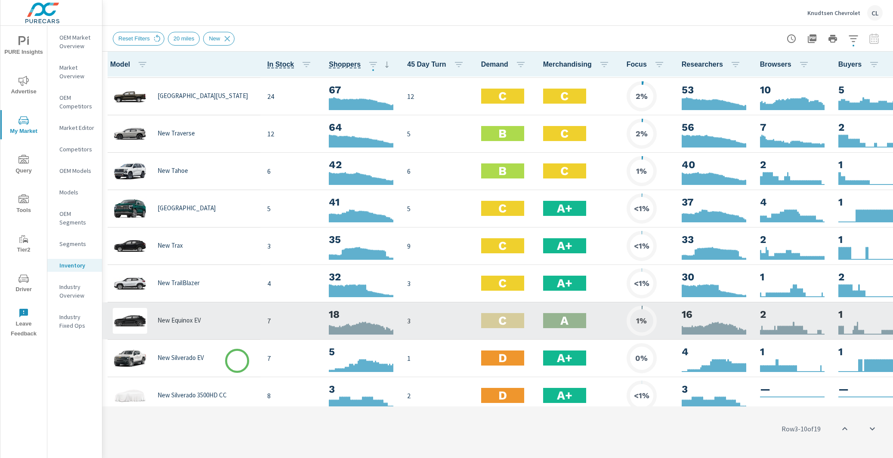
scroll to position [179, 0]
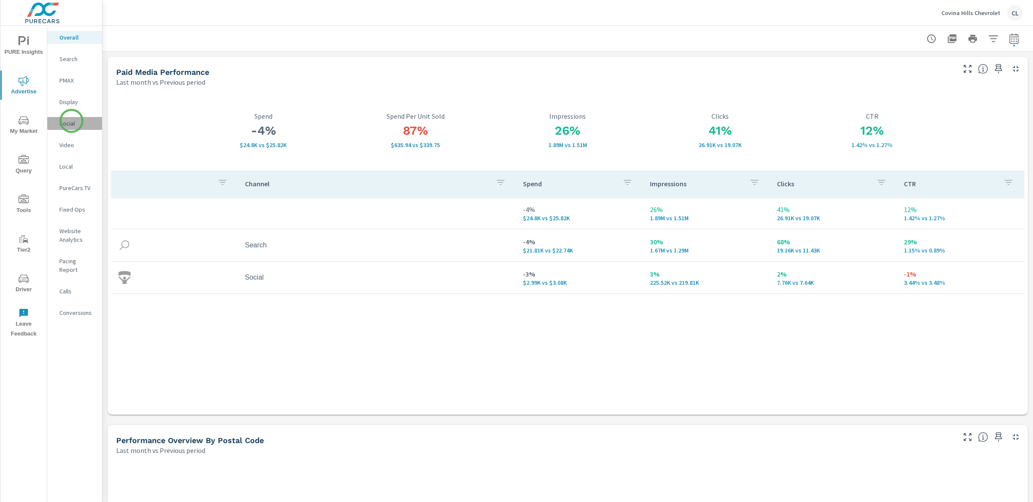
click at [71, 121] on p "Social" at bounding box center [77, 123] width 36 height 9
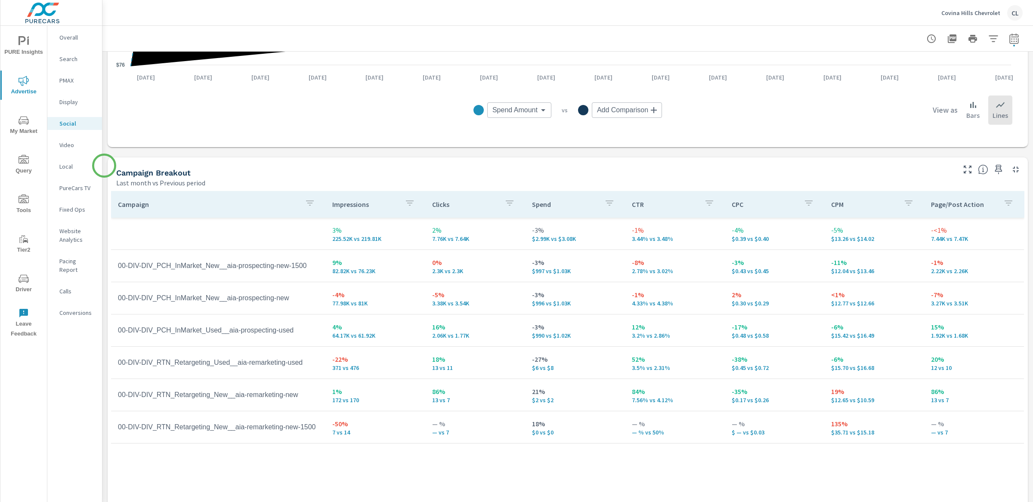
scroll to position [286, 0]
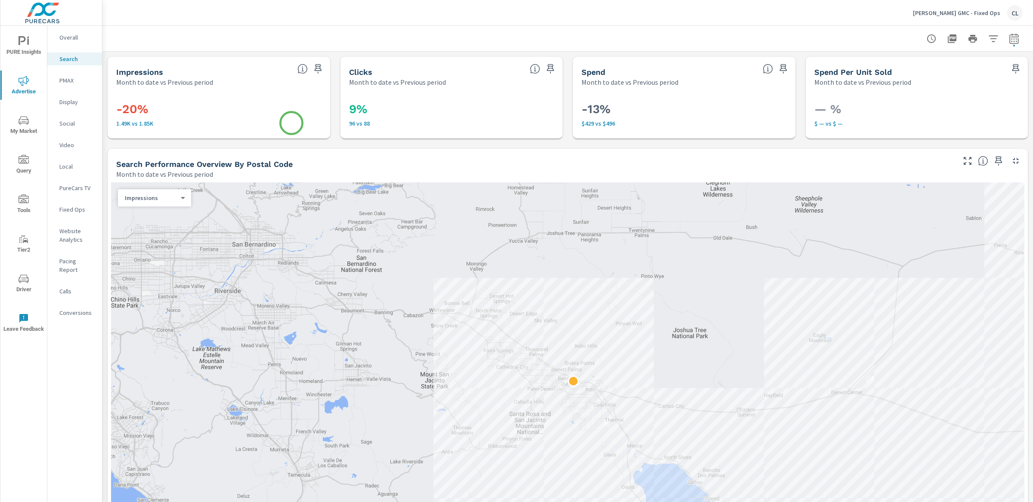
scroll to position [746, 0]
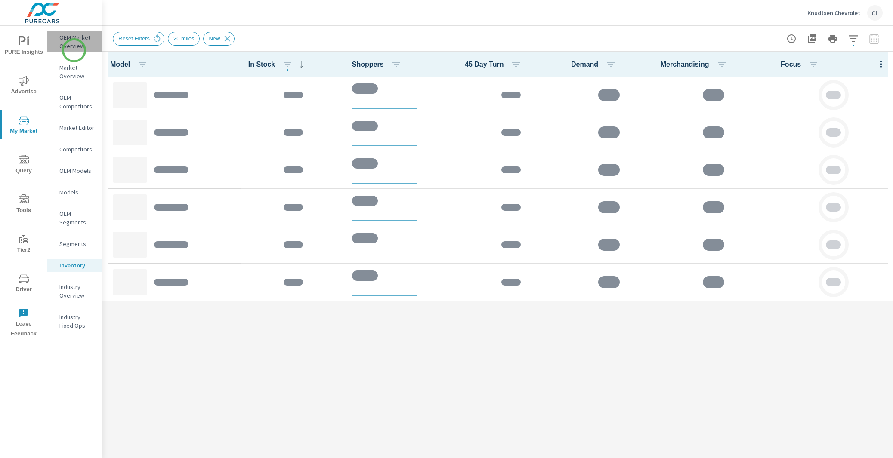
click at [74, 50] on div "OEM Market Overview" at bounding box center [74, 42] width 55 height 22
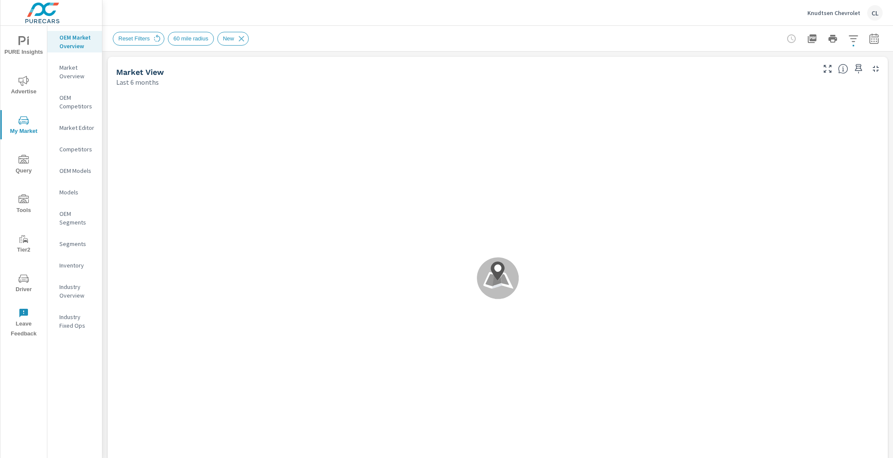
scroll to position [0, 0]
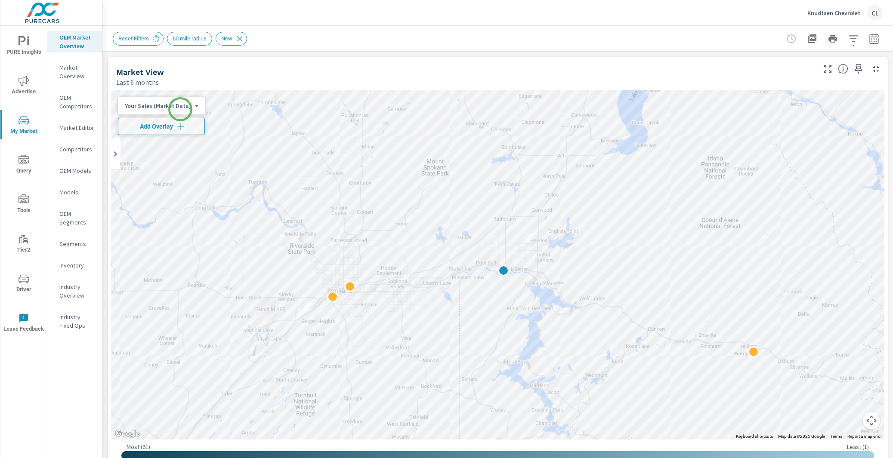
click at [179, 107] on body "PURE Insights Advertise My Market Query Tools Tier2 Driver Leave Feedback OEM M…" at bounding box center [446, 229] width 893 height 458
click at [172, 131] on li "Total Market Sales" at bounding box center [160, 134] width 84 height 14
click at [172, 129] on icon "button" at bounding box center [175, 126] width 9 height 9
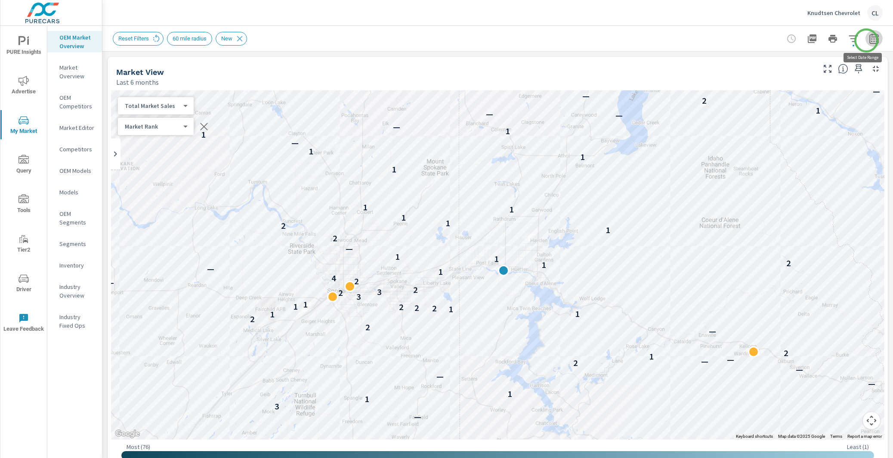
click at [869, 40] on icon "button" at bounding box center [874, 39] width 10 height 10
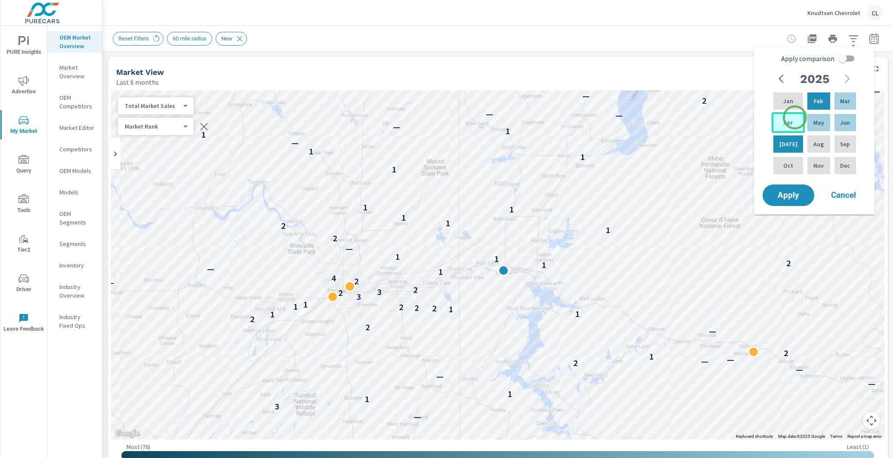
click at [795, 118] on div "Apr" at bounding box center [788, 122] width 33 height 21
click at [843, 124] on p "Jun" at bounding box center [845, 122] width 10 height 9
click at [852, 58] on input "Apply comparison" at bounding box center [842, 58] width 49 height 16
checkbox input "true"
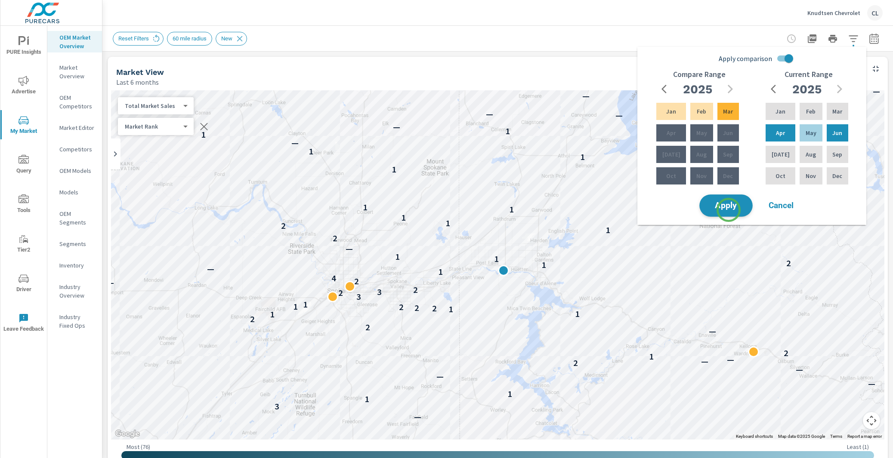
click at [729, 210] on span "Apply" at bounding box center [726, 206] width 35 height 8
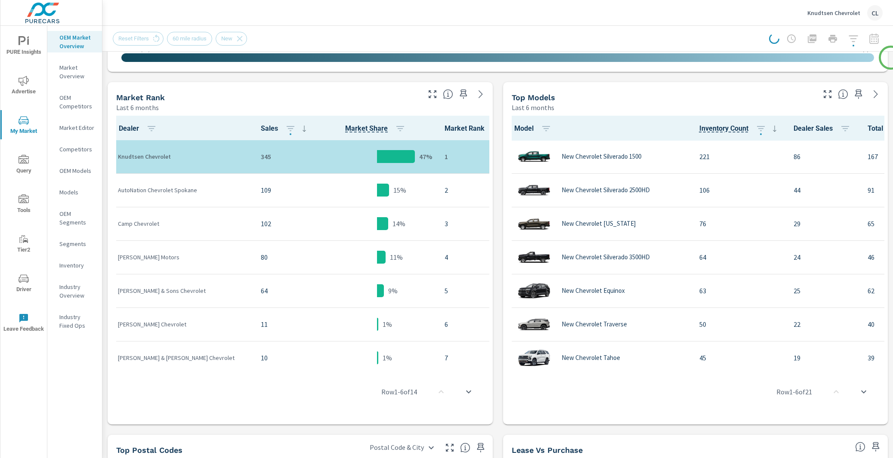
scroll to position [399, 0]
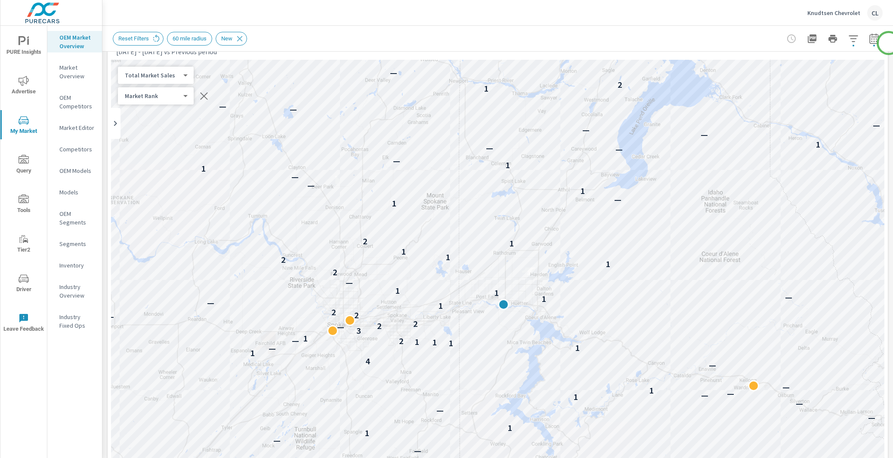
scroll to position [34, 0]
click at [848, 37] on icon "button" at bounding box center [853, 39] width 10 height 10
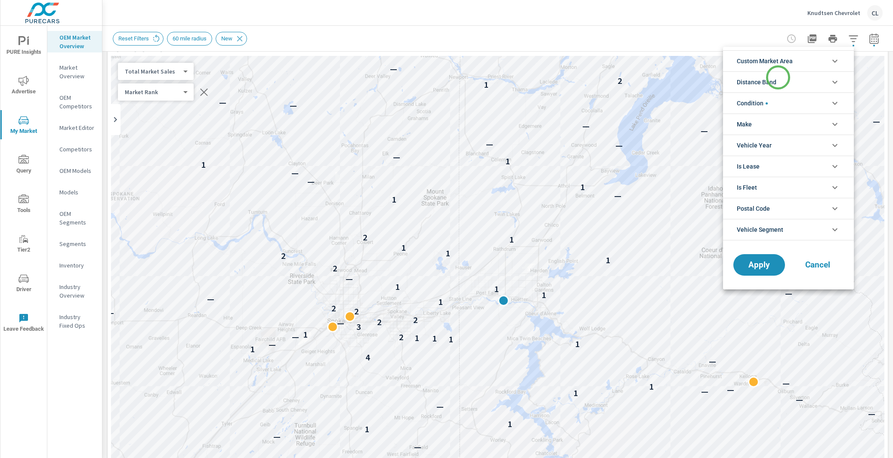
click at [778, 77] on li "Distance Band" at bounding box center [788, 81] width 131 height 21
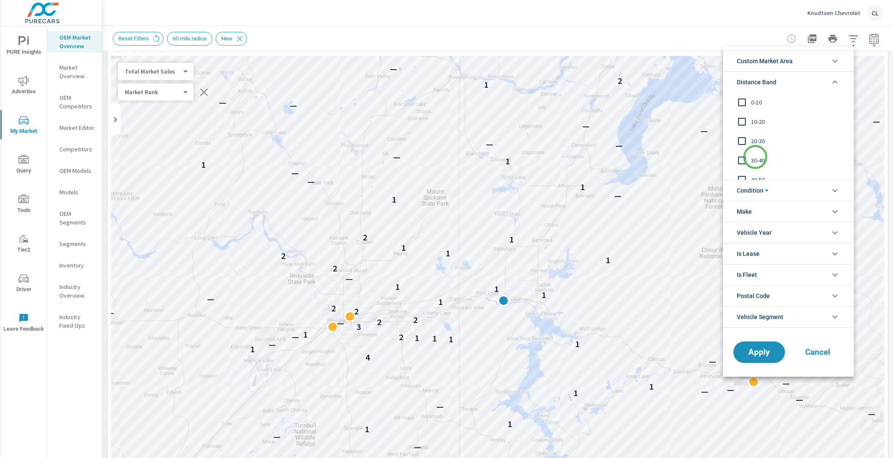
click at [755, 157] on span "30-40" at bounding box center [798, 160] width 94 height 10
click at [757, 133] on div "20-30" at bounding box center [787, 140] width 129 height 19
click at [753, 102] on span "0-10" at bounding box center [798, 102] width 94 height 10
click at [752, 160] on span "30-40" at bounding box center [798, 160] width 94 height 10
click at [752, 122] on span "10-20" at bounding box center [798, 122] width 94 height 10
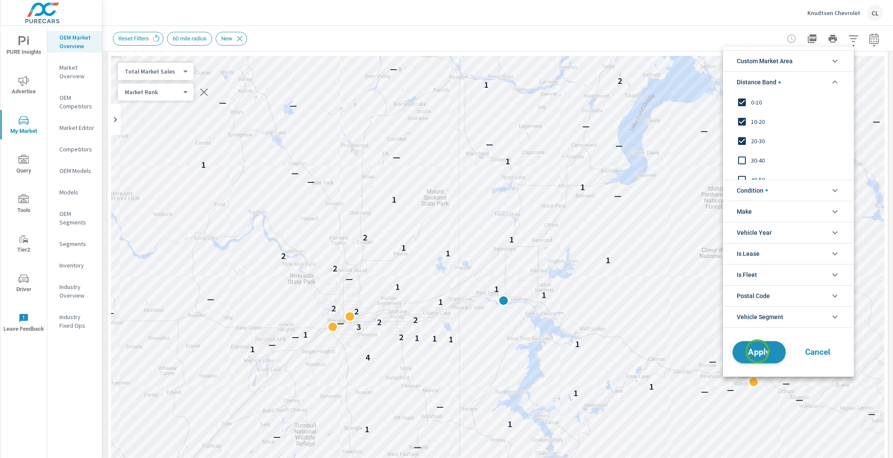
click at [758, 352] on span "Apply" at bounding box center [759, 352] width 35 height 8
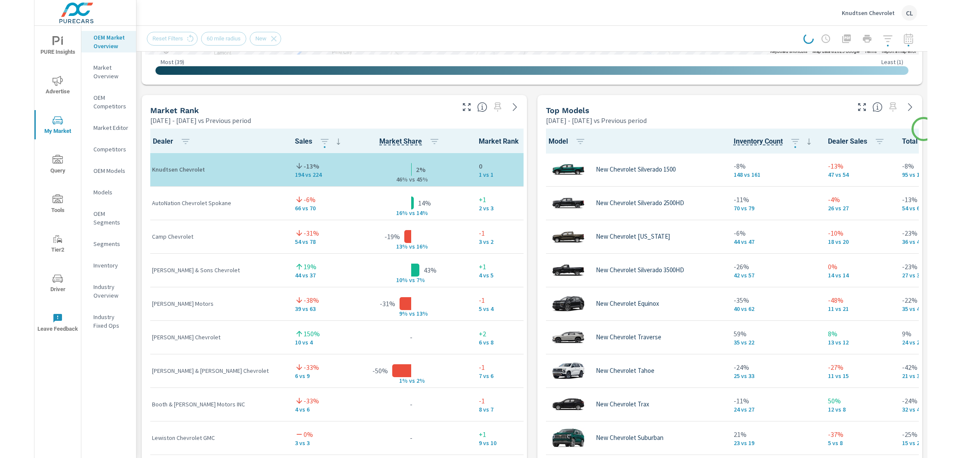
scroll to position [526, 0]
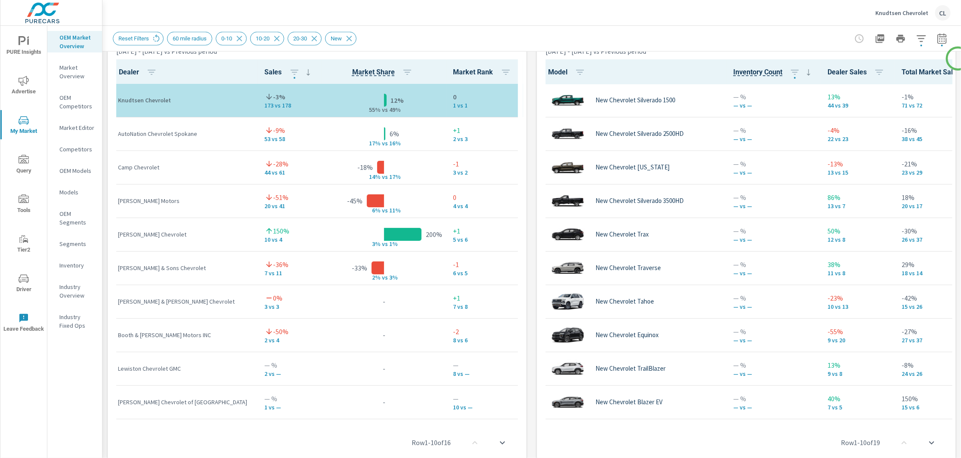
scroll to position [585, 0]
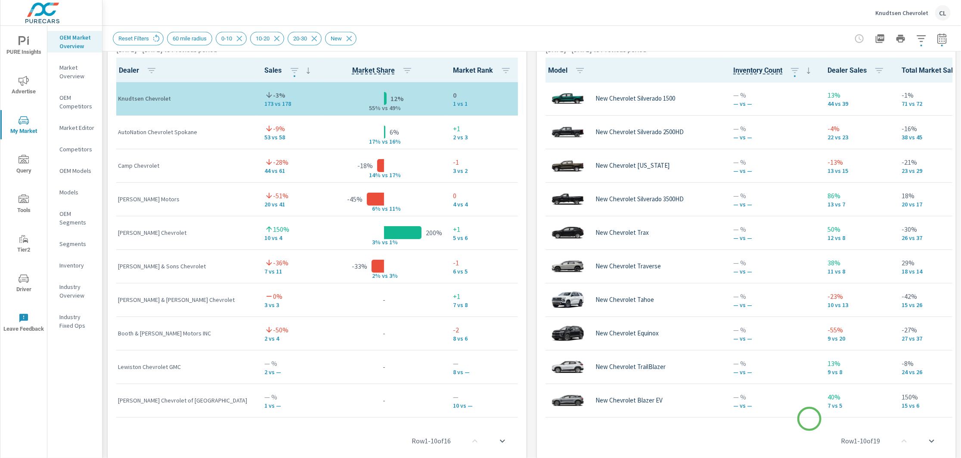
drag, startPoint x: 766, startPoint y: 415, endPoint x: 809, endPoint y: 419, distance: 43.2
click at [809, 419] on div "Row 1 - 10 of 19" at bounding box center [746, 442] width 412 height 52
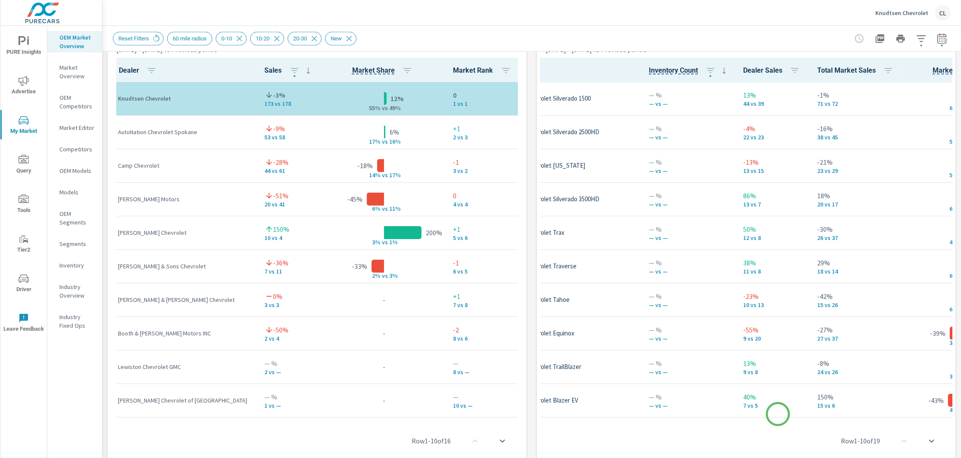
scroll to position [0, 86]
click at [886, 72] on icon "button" at bounding box center [886, 70] width 10 height 10
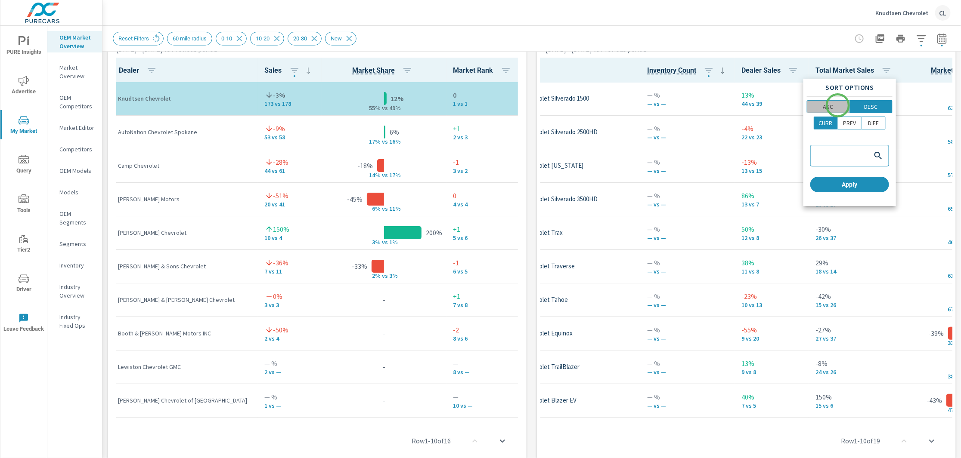
click at [838, 105] on span "ASC" at bounding box center [828, 106] width 37 height 9
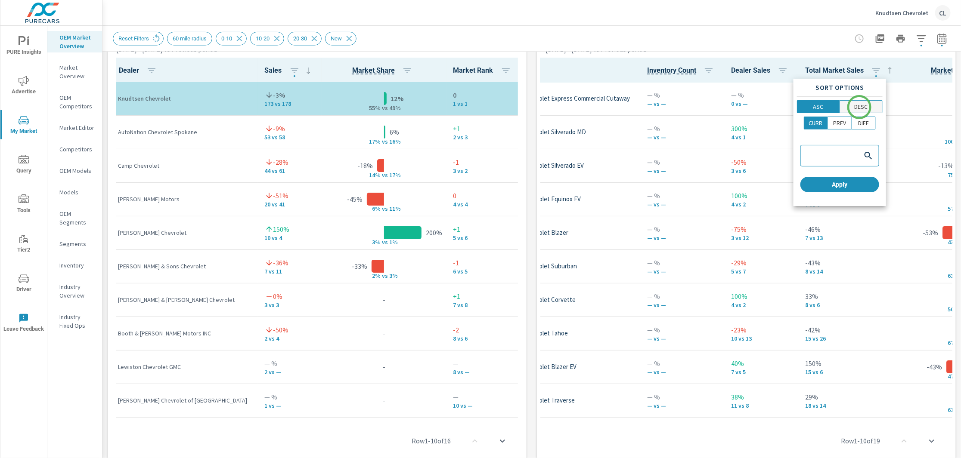
click at [859, 107] on p "DESC" at bounding box center [860, 106] width 13 height 9
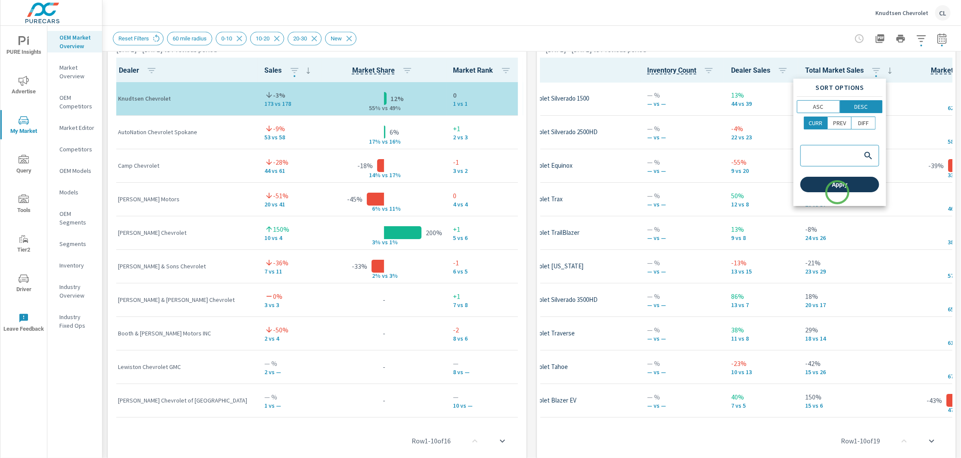
click at [839, 185] on span "Apply" at bounding box center [840, 185] width 72 height 8
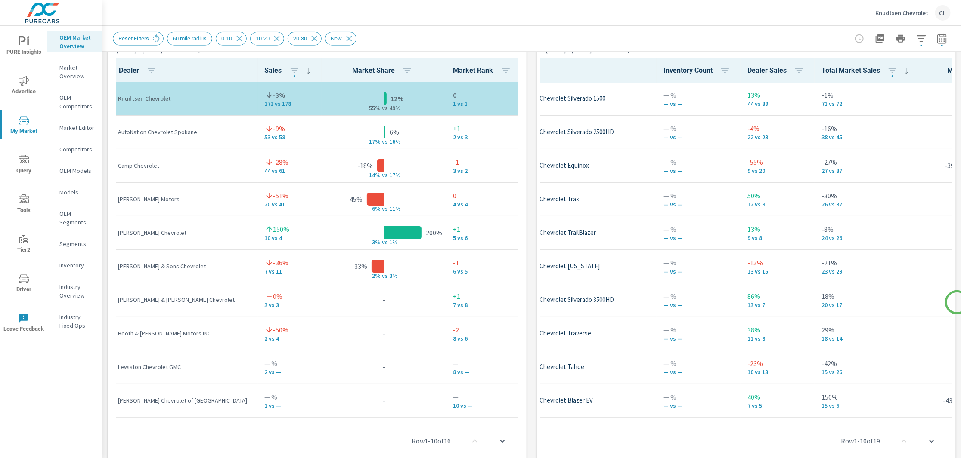
scroll to position [574, 0]
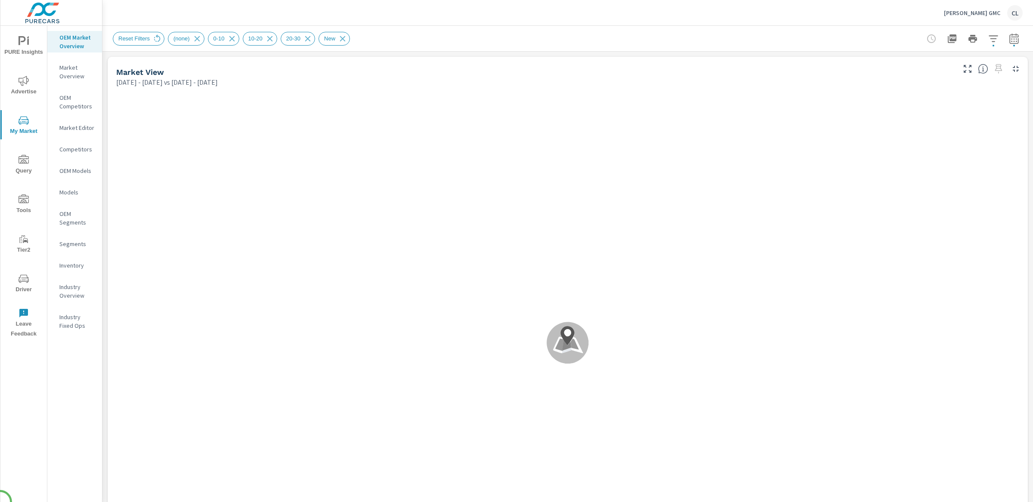
scroll to position [0, 0]
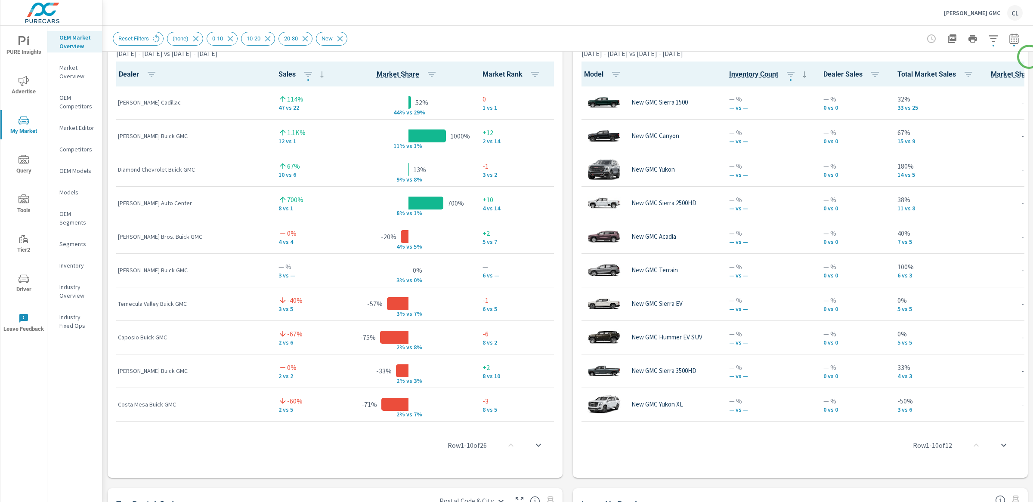
scroll to position [573, 0]
